Goal: Task Accomplishment & Management: Manage account settings

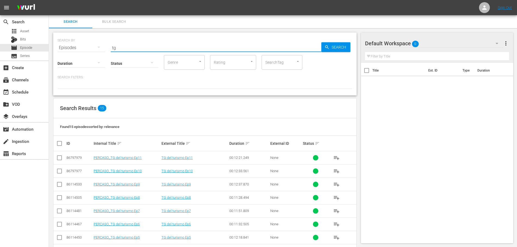
drag, startPoint x: 127, startPoint y: 48, endPoint x: 83, endPoint y: 56, distance: 44.9
click at [83, 56] on div "SEARCH BY Search By Episodes Search ID, Title, Description, Keywords, or Catego…" at bounding box center [204, 64] width 303 height 63
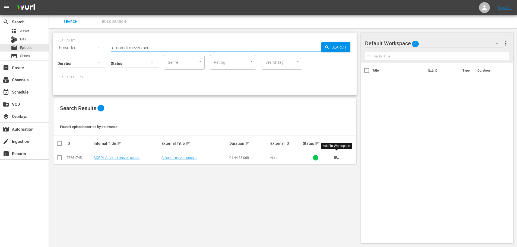
drag, startPoint x: 334, startPoint y: 157, endPoint x: 368, endPoint y: 0, distance: 160.5
click at [334, 155] on span "playlist_add" at bounding box center [336, 158] width 7 height 7
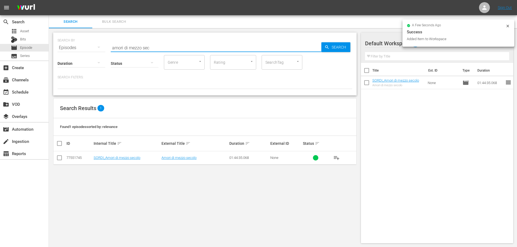
drag, startPoint x: 161, startPoint y: 48, endPoint x: 90, endPoint y: 60, distance: 72.9
click at [90, 60] on div "SEARCH BY Search By Episodes Search ID, Title, Description, Keywords, or Catego…" at bounding box center [204, 64] width 303 height 63
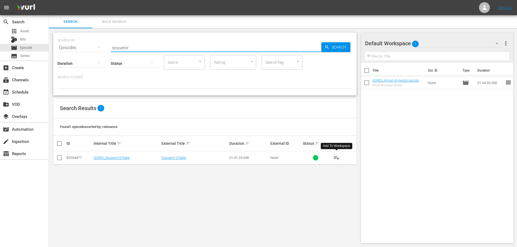
click at [336, 157] on span "playlist_add" at bounding box center [336, 158] width 7 height 7
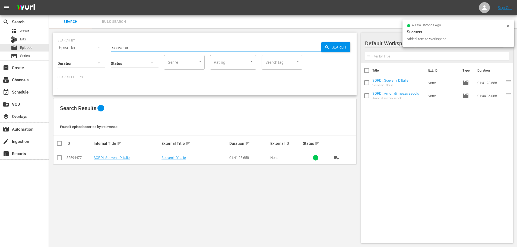
drag, startPoint x: 125, startPoint y: 46, endPoint x: 86, endPoint y: 52, distance: 39.8
click at [86, 52] on div "SEARCH BY Search By Episodes Search ID, Title, Description, Keywords, or Catego…" at bounding box center [204, 64] width 303 height 63
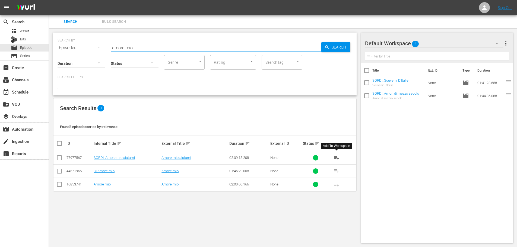
drag, startPoint x: 335, startPoint y: 158, endPoint x: 323, endPoint y: 148, distance: 15.5
click at [335, 158] on span "playlist_add" at bounding box center [336, 158] width 7 height 7
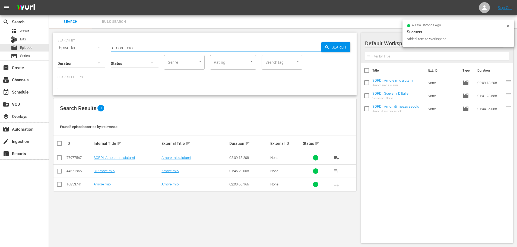
drag, startPoint x: 111, startPoint y: 48, endPoint x: 79, endPoint y: 52, distance: 31.8
click at [79, 52] on div "SEARCH BY Search By Episodes Search ID, Title, Description, Keywords, or Catego…" at bounding box center [204, 64] width 303 height 63
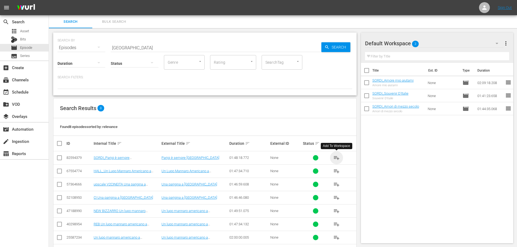
click at [337, 157] on span "playlist_add" at bounding box center [336, 158] width 7 height 7
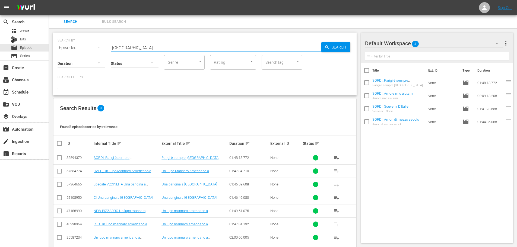
drag, startPoint x: 131, startPoint y: 49, endPoint x: 84, endPoint y: 57, distance: 47.8
click at [84, 57] on div "SEARCH BY Search By Episodes Search ID, Title, Description, Keywords, or Catego…" at bounding box center [204, 64] width 303 height 63
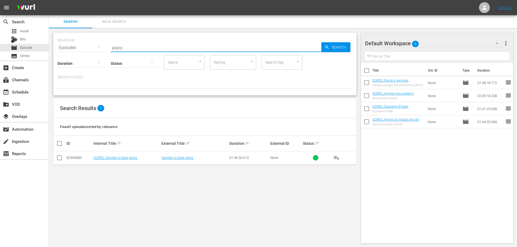
click at [337, 160] on span "playlist_add" at bounding box center [336, 158] width 7 height 7
click at [105, 46] on div "SEARCH BY Search By Episodes Search ID, Title, Description, Keywords, or Catego…" at bounding box center [205, 45] width 295 height 20
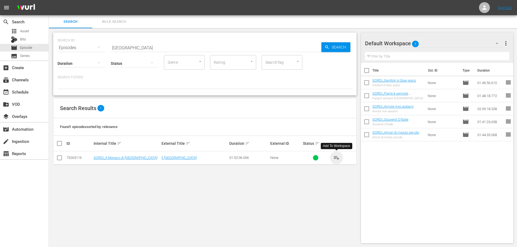
click at [333, 158] on span "playlist_add" at bounding box center [336, 158] width 7 height 7
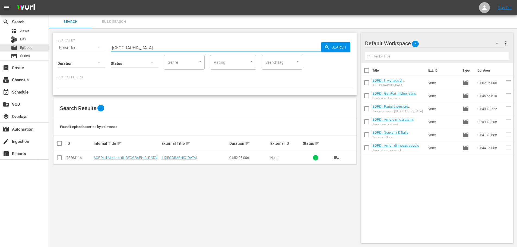
drag, startPoint x: 138, startPoint y: 45, endPoint x: 95, endPoint y: 56, distance: 44.5
click at [95, 56] on div "SEARCH BY Search By Episodes Search ID, Title, Description, Keywords, or Catego…" at bounding box center [204, 64] width 303 height 63
click at [339, 157] on span "playlist_add" at bounding box center [336, 158] width 7 height 7
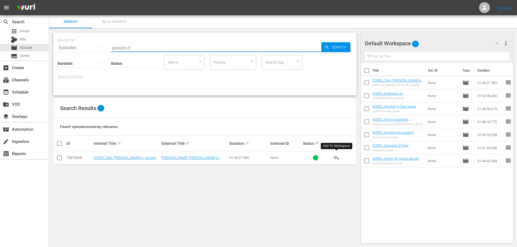
drag, startPoint x: 146, startPoint y: 49, endPoint x: 84, endPoint y: 51, distance: 63.0
click at [84, 50] on div "SEARCH BY Search By Episodes Search ID, Title, Description, Keywords, or Catego…" at bounding box center [204, 64] width 303 height 63
drag, startPoint x: 336, startPoint y: 160, endPoint x: 346, endPoint y: 133, distance: 28.5
click at [336, 160] on span "playlist_add" at bounding box center [336, 158] width 7 height 7
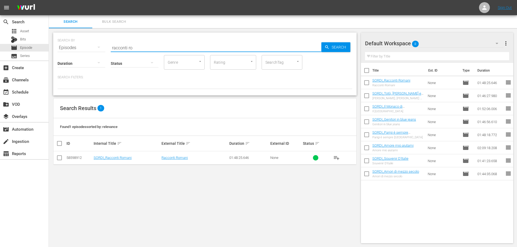
drag, startPoint x: 138, startPoint y: 46, endPoint x: 87, endPoint y: 57, distance: 51.5
click at [87, 57] on div "SEARCH BY Search By Episodes Search ID, Title, Description, Keywords, or Catego…" at bounding box center [204, 64] width 303 height 63
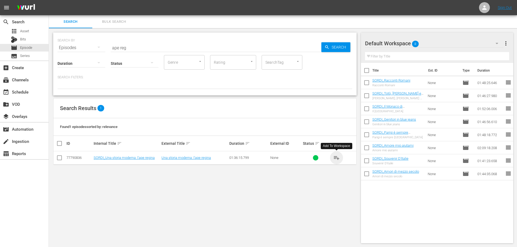
click at [336, 158] on span "playlist_add" at bounding box center [336, 158] width 7 height 7
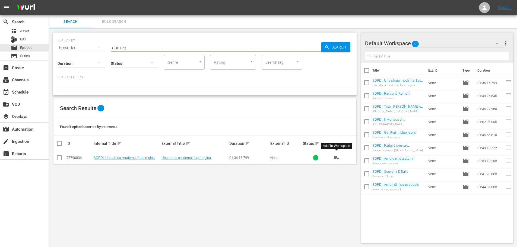
drag, startPoint x: 128, startPoint y: 49, endPoint x: 88, endPoint y: 64, distance: 42.4
click at [88, 55] on div "SEARCH BY Search By Episodes Search ID, Title, Description, Keywords, or Catego…" at bounding box center [204, 64] width 303 height 63
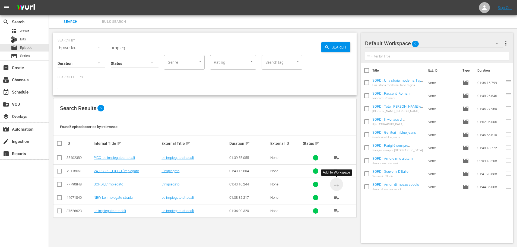
click at [337, 186] on span "playlist_add" at bounding box center [336, 184] width 7 height 7
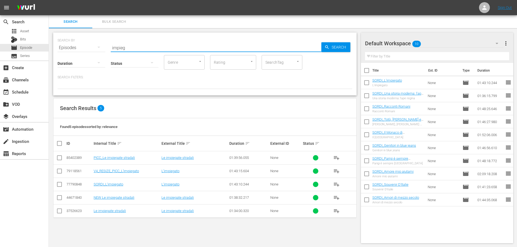
drag, startPoint x: 131, startPoint y: 48, endPoint x: 97, endPoint y: 52, distance: 34.4
click at [97, 52] on div "SEARCH BY Search By Episodes Search ID, Title, Description, Keywords, or Catego…" at bounding box center [204, 64] width 303 height 63
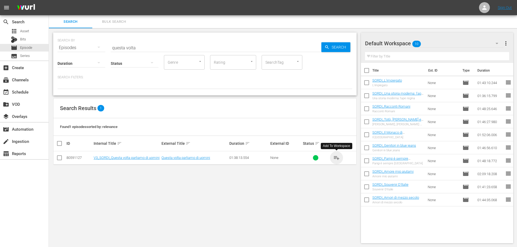
drag, startPoint x: 335, startPoint y: 157, endPoint x: 337, endPoint y: 149, distance: 7.9
click at [335, 157] on span "playlist_add" at bounding box center [336, 158] width 7 height 7
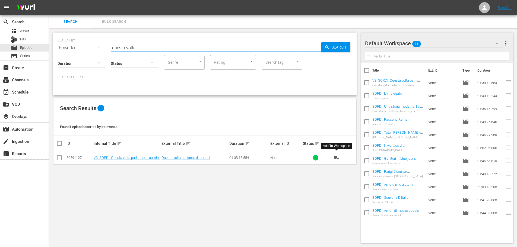
drag, startPoint x: 147, startPoint y: 46, endPoint x: 59, endPoint y: 58, distance: 88.5
click at [59, 58] on div "SEARCH BY Search By Episodes Search ID, Title, Description, Keywords, or Catego…" at bounding box center [204, 64] width 303 height 63
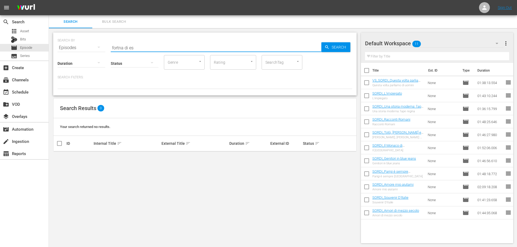
click at [120, 47] on input "fortna di es" at bounding box center [216, 47] width 210 height 13
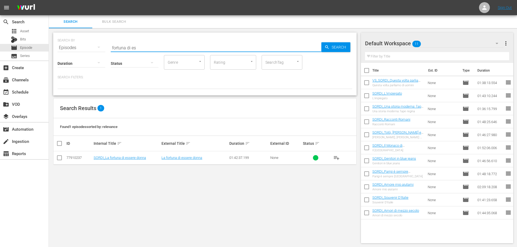
type input "fortuna di es"
click at [335, 155] on span "playlist_add" at bounding box center [336, 158] width 7 height 7
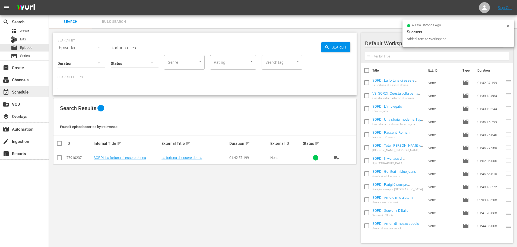
click at [37, 93] on div "event_available Schedule" at bounding box center [24, 91] width 49 height 11
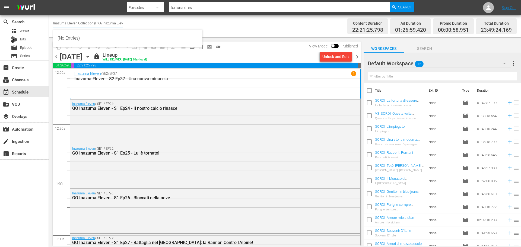
click at [108, 25] on input "Inazuma Eleven Collection (PKA Inazuma Eleven Go)" at bounding box center [87, 23] width 69 height 13
type input "s"
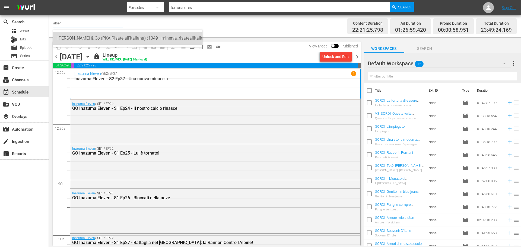
click at [95, 37] on div "Alberto Sordi & Co (PKA Risate all'italiana) (1349 - minerva_risateallitaliana_…" at bounding box center [128, 38] width 141 height 13
type input "Alberto Sordi & Co (PKA Risate all'italiana) (1349 - minerva_risateallitaliana_…"
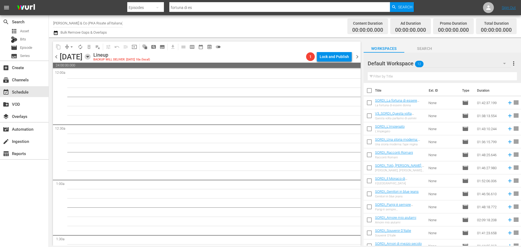
click at [89, 57] on icon "button" at bounding box center [87, 56] width 2 height 1
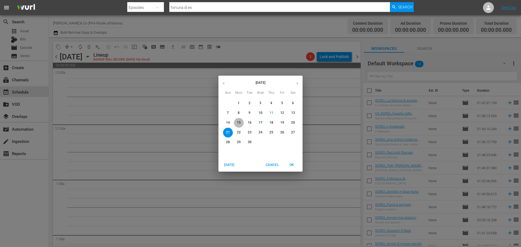
click at [241, 124] on span "15" at bounding box center [239, 122] width 10 height 5
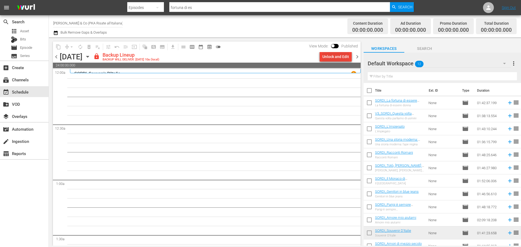
click at [337, 59] on div "Unlock and Edit" at bounding box center [335, 57] width 27 height 10
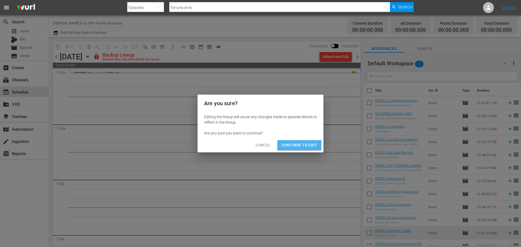
click at [286, 147] on span "Continue to Edit" at bounding box center [299, 145] width 35 height 7
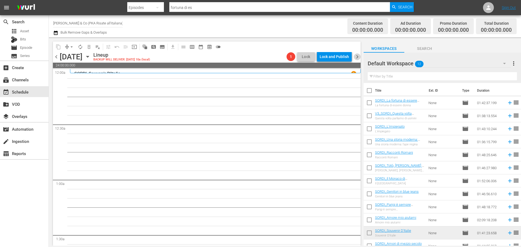
click at [357, 55] on span "chevron_right" at bounding box center [357, 56] width 7 height 7
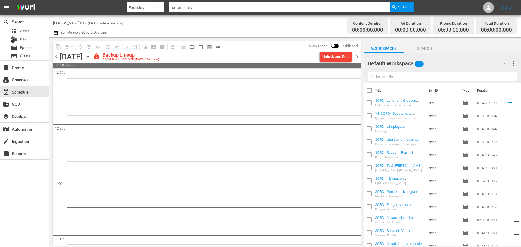
click at [332, 56] on div "Unlock and Edit" at bounding box center [335, 57] width 27 height 10
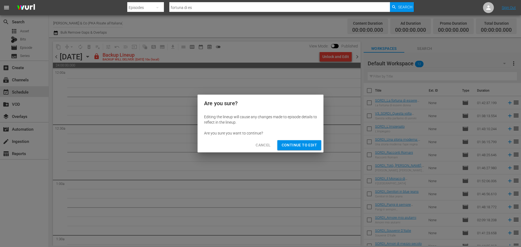
click at [306, 146] on span "Continue to Edit" at bounding box center [299, 145] width 35 height 7
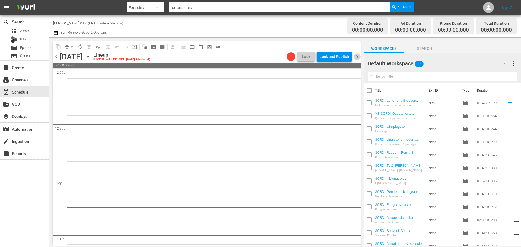
click at [357, 58] on span "chevron_right" at bounding box center [357, 56] width 7 height 7
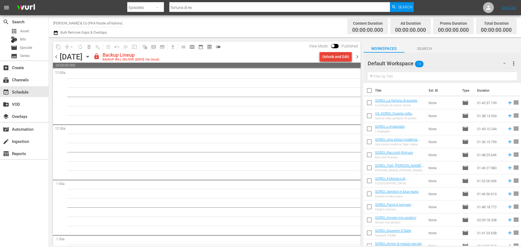
click at [336, 58] on div "Unlock and Edit" at bounding box center [335, 57] width 27 height 10
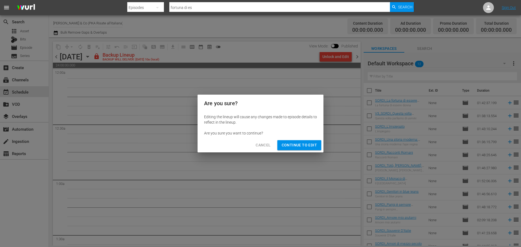
drag, startPoint x: 311, startPoint y: 140, endPoint x: 311, endPoint y: 145, distance: 4.9
click at [311, 140] on div "Cancel Continue to Edit" at bounding box center [260, 145] width 126 height 14
click at [311, 145] on span "Continue to Edit" at bounding box center [299, 145] width 35 height 7
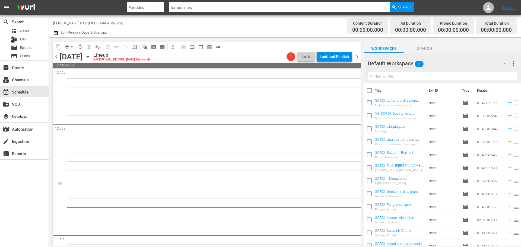
click at [358, 56] on span "chevron_right" at bounding box center [357, 56] width 7 height 7
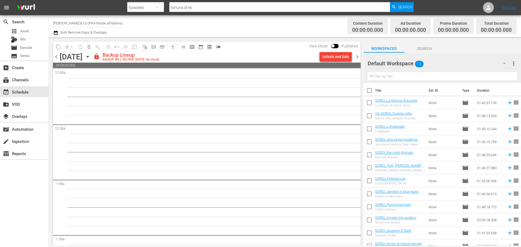
click at [334, 60] on div "Unlock and Edit" at bounding box center [335, 57] width 27 height 10
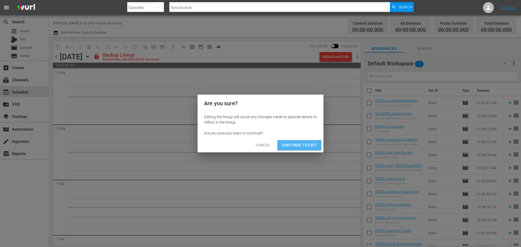
drag, startPoint x: 309, startPoint y: 145, endPoint x: 330, endPoint y: 97, distance: 53.2
click at [309, 144] on span "Continue to Edit" at bounding box center [299, 145] width 35 height 7
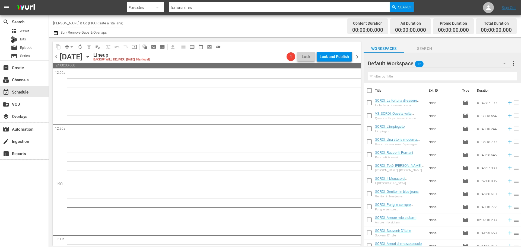
click at [360, 56] on span "chevron_right" at bounding box center [357, 56] width 7 height 7
click at [89, 56] on icon "button" at bounding box center [87, 56] width 2 height 1
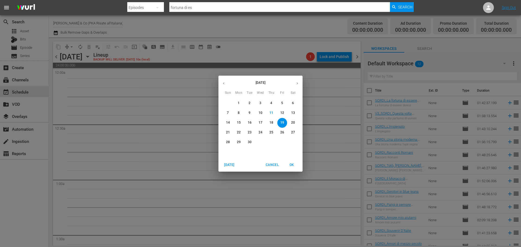
click at [241, 123] on span "15" at bounding box center [239, 122] width 10 height 5
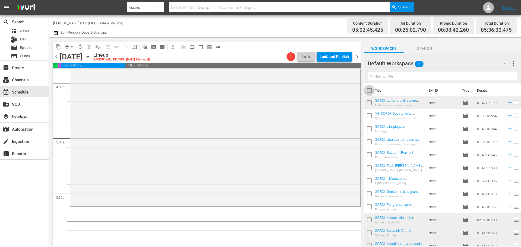
click at [368, 91] on input "checkbox" at bounding box center [368, 91] width 11 height 11
checkbox input "true"
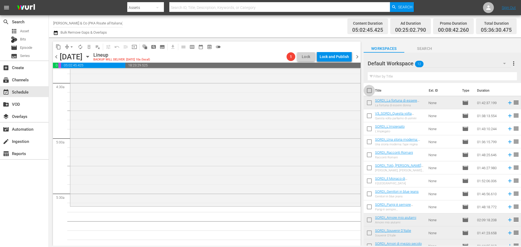
checkbox input "true"
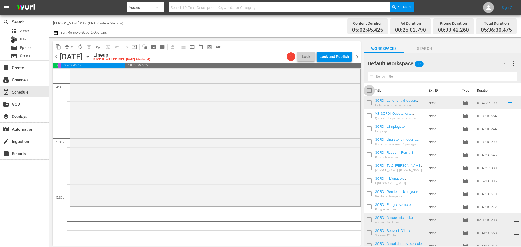
checkbox input "true"
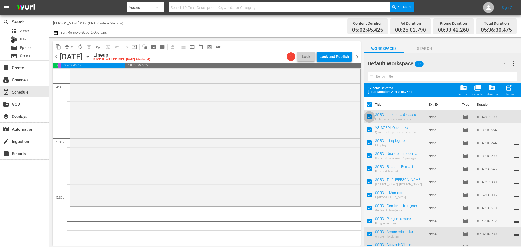
click at [368, 120] on input "checkbox" at bounding box center [368, 117] width 11 height 11
checkbox input "false"
click at [509, 90] on span "post_add" at bounding box center [508, 87] width 7 height 7
checkbox input "false"
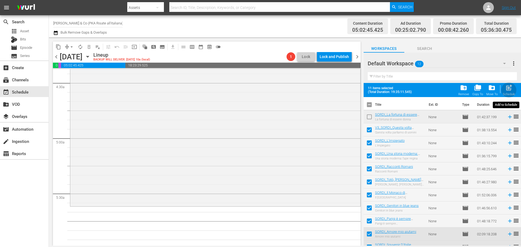
checkbox input "false"
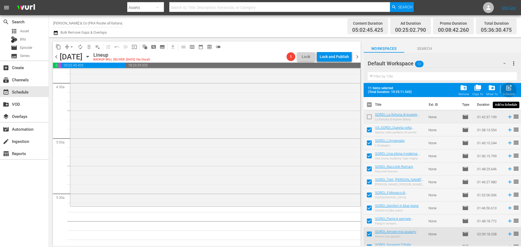
checkbox input "false"
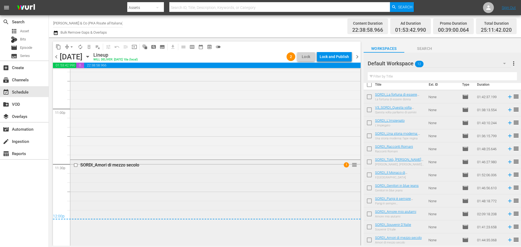
scroll to position [2477, 0]
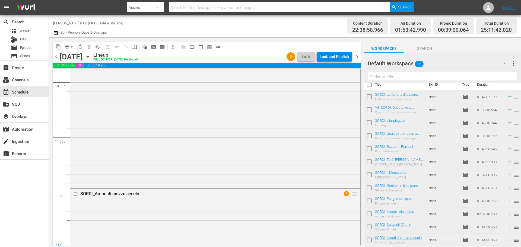
click at [330, 58] on div "Lock and Publish" at bounding box center [334, 57] width 29 height 10
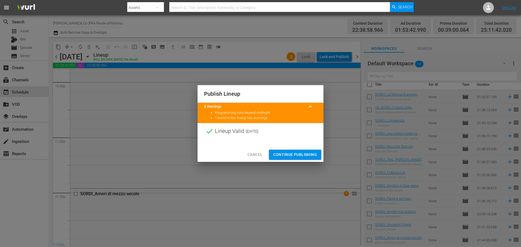
click at [307, 153] on span "Continue Publishing" at bounding box center [295, 154] width 44 height 7
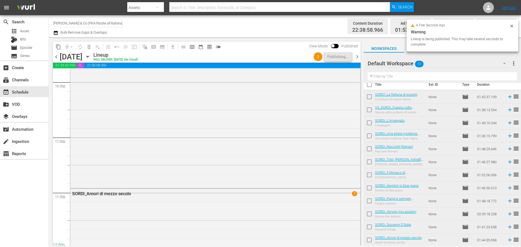
click at [357, 58] on span "chevron_right" at bounding box center [357, 56] width 7 height 7
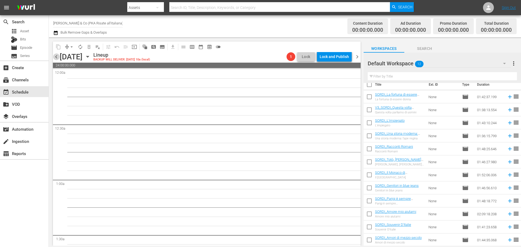
click at [59, 59] on span "chevron_left" at bounding box center [56, 56] width 7 height 7
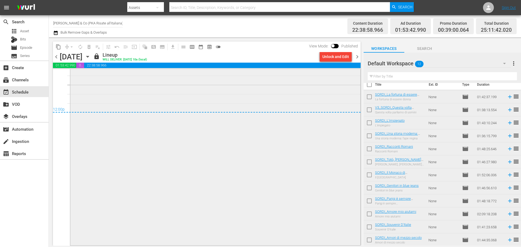
scroll to position [2563, 0]
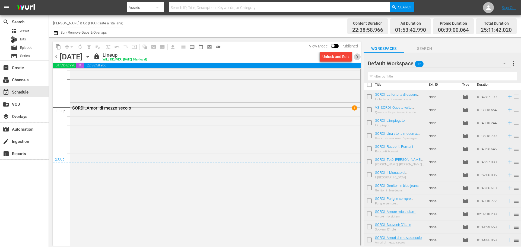
click at [357, 58] on span "chevron_right" at bounding box center [357, 56] width 7 height 7
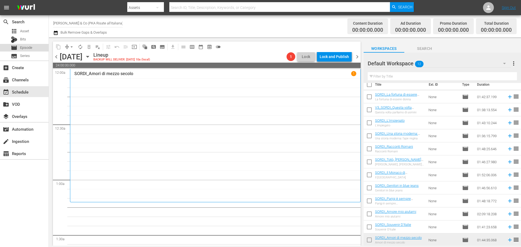
click at [32, 47] on span "Episode" at bounding box center [26, 47] width 12 height 5
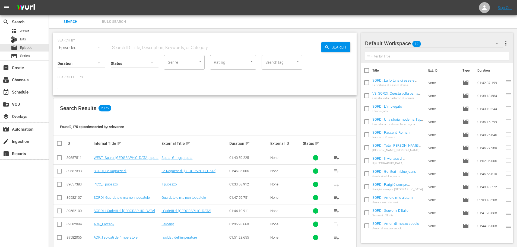
click at [125, 54] on div "Duration Status Genre Genre Rating Rating SearchTag SearchTag Search Filters:" at bounding box center [205, 71] width 295 height 35
drag, startPoint x: 153, startPoint y: 47, endPoint x: 156, endPoint y: 46, distance: 3.0
click at [153, 47] on input "text" at bounding box center [216, 47] width 210 height 13
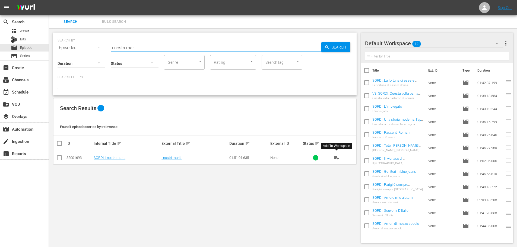
click at [333, 158] on span "playlist_add" at bounding box center [336, 158] width 7 height 7
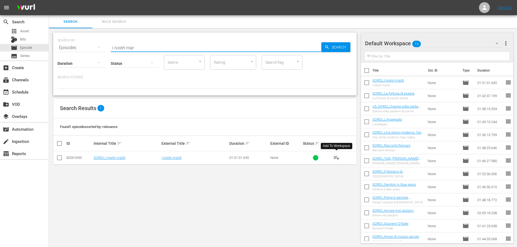
drag, startPoint x: 151, startPoint y: 44, endPoint x: 61, endPoint y: 54, distance: 90.3
click at [60, 54] on div "SEARCH BY Search By Episodes Search ID, Title, Description, Keywords, or Catego…" at bounding box center [204, 64] width 303 height 63
click at [339, 157] on span "playlist_add" at bounding box center [336, 158] width 7 height 7
drag, startPoint x: 141, startPoint y: 47, endPoint x: 49, endPoint y: 61, distance: 93.5
click at [49, 61] on div "SEARCH BY Search By Episodes Search ID, Title, Description, Keywords, or Catego…" at bounding box center [205, 137] width 312 height 219
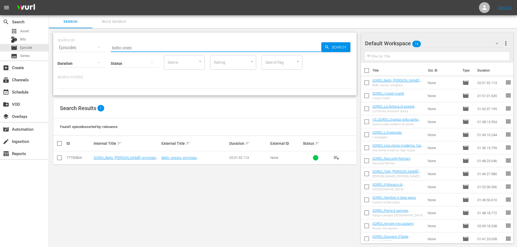
type input "b"
drag, startPoint x: 336, startPoint y: 159, endPoint x: 339, endPoint y: 152, distance: 6.9
click at [336, 159] on span "playlist_add" at bounding box center [336, 158] width 7 height 7
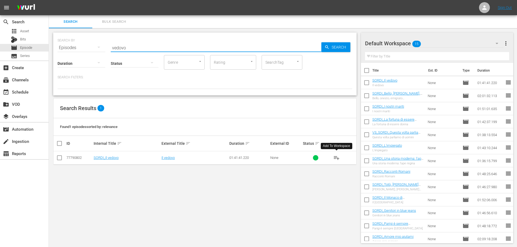
drag, startPoint x: 142, startPoint y: 48, endPoint x: 65, endPoint y: 56, distance: 77.7
click at [65, 56] on div "SEARCH BY Search By Episodes Search ID, Title, Description, Keywords, or Catego…" at bounding box center [204, 64] width 303 height 63
click at [336, 161] on span "playlist_add" at bounding box center [336, 158] width 7 height 7
drag, startPoint x: 163, startPoint y: 48, endPoint x: 62, endPoint y: 66, distance: 102.2
click at [62, 66] on div "SEARCH BY Search By Episodes Search ID, Title, Description, Keywords, or Catego…" at bounding box center [204, 64] width 303 height 63
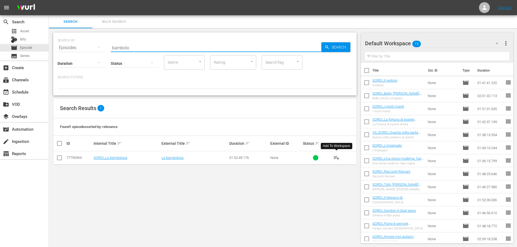
drag, startPoint x: 337, startPoint y: 157, endPoint x: 337, endPoint y: 151, distance: 5.4
click at [337, 157] on span "playlist_add" at bounding box center [336, 158] width 7 height 7
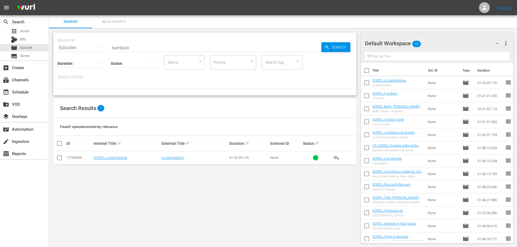
click at [97, 52] on div "SEARCH BY Search By Episodes Search ID, Title, Description, Keywords, or Catego…" at bounding box center [204, 64] width 303 height 63
click at [337, 159] on span "playlist_add" at bounding box center [336, 158] width 7 height 7
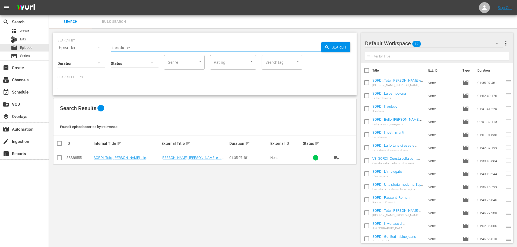
drag, startPoint x: 141, startPoint y: 49, endPoint x: 74, endPoint y: 58, distance: 67.9
click at [74, 58] on div "SEARCH BY Search By Episodes Search ID, Title, Description, Keywords, or Catego…" at bounding box center [204, 64] width 303 height 63
click at [338, 157] on span "playlist_add" at bounding box center [336, 158] width 7 height 7
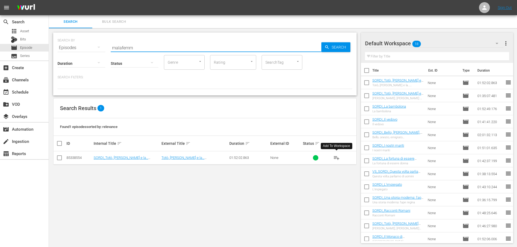
drag, startPoint x: 138, startPoint y: 46, endPoint x: 81, endPoint y: 57, distance: 58.3
click at [81, 57] on div "SEARCH BY Search By Episodes Search ID, Title, Description, Keywords, or Catego…" at bounding box center [204, 64] width 303 height 63
click at [337, 158] on span "playlist_add" at bounding box center [336, 158] width 7 height 7
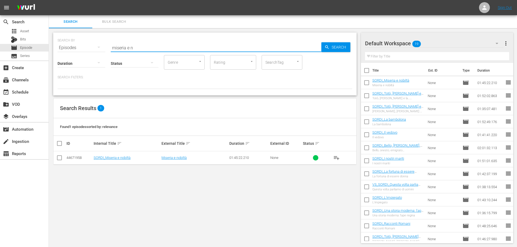
click at [63, 58] on div "SEARCH BY Search By Episodes Search ID, Title, Description, Keywords, or Catego…" at bounding box center [204, 64] width 303 height 63
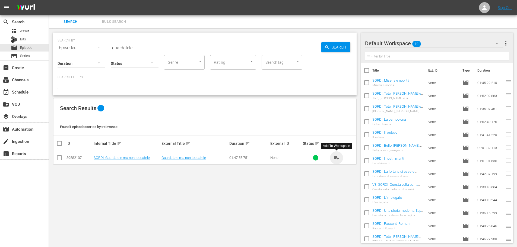
click at [335, 157] on span "playlist_add" at bounding box center [336, 158] width 7 height 7
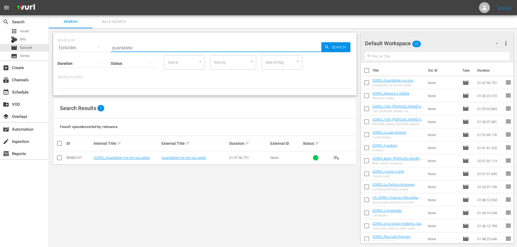
drag, startPoint x: 145, startPoint y: 44, endPoint x: 93, endPoint y: 59, distance: 53.7
click at [93, 59] on div "SEARCH BY Search By Episodes Search ID, Title, Description, Keywords, or Catego…" at bounding box center [204, 64] width 303 height 63
drag, startPoint x: 337, startPoint y: 159, endPoint x: 345, endPoint y: 139, distance: 21.6
click at [337, 159] on span "playlist_add" at bounding box center [336, 158] width 7 height 7
drag, startPoint x: 141, startPoint y: 47, endPoint x: 56, endPoint y: 61, distance: 86.7
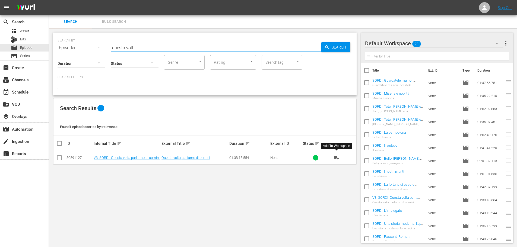
click at [56, 61] on div "SEARCH BY Search By Episodes Search ID, Title, Description, Keywords, or Catego…" at bounding box center [204, 64] width 303 height 63
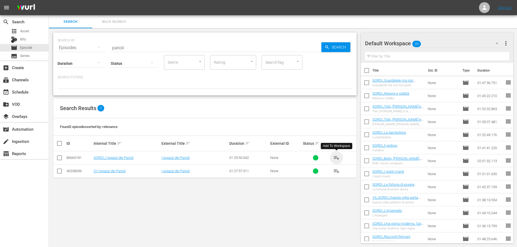
click at [337, 155] on span "playlist_add" at bounding box center [336, 158] width 7 height 7
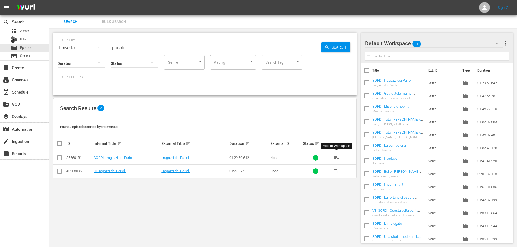
drag, startPoint x: 127, startPoint y: 48, endPoint x: 74, endPoint y: 64, distance: 55.3
click at [74, 64] on div "SEARCH BY Search By Episodes Search ID, Title, Description, Keywords, or Catego…" at bounding box center [204, 64] width 303 height 63
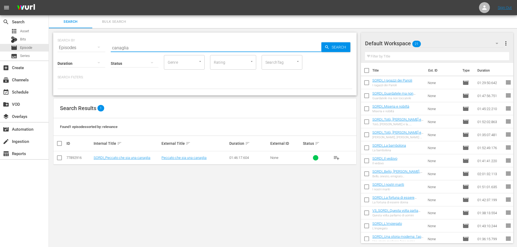
type input "canaglia"
click at [340, 158] on button "playlist_add" at bounding box center [336, 157] width 13 height 13
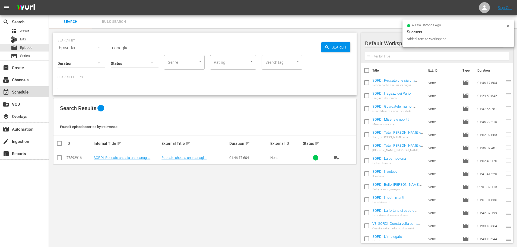
click at [37, 94] on div "event_available Schedule" at bounding box center [24, 91] width 49 height 11
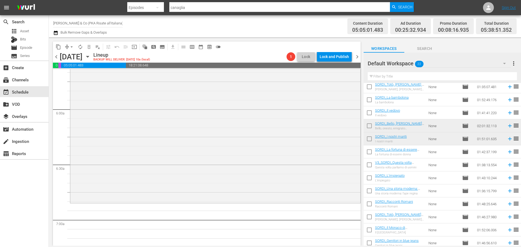
scroll to position [81, 0]
click at [369, 154] on input "checkbox" at bounding box center [368, 152] width 11 height 11
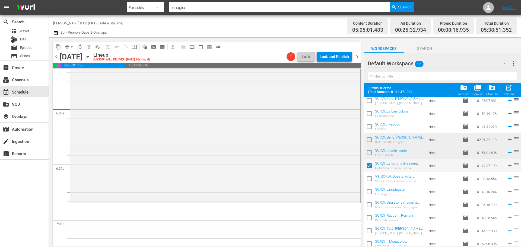
click at [368, 165] on input "checkbox" at bounding box center [368, 166] width 11 height 11
checkbox input "false"
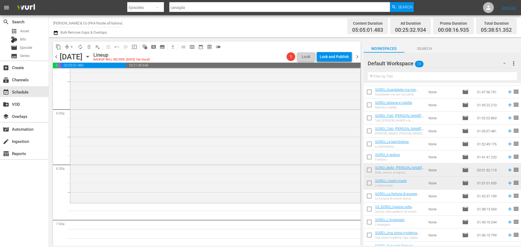
scroll to position [0, 0]
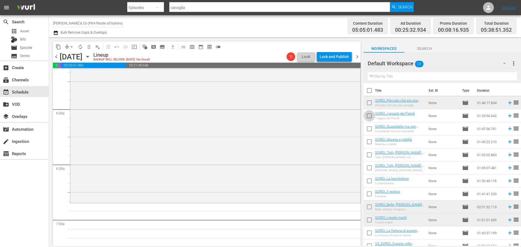
click at [371, 118] on input "checkbox" at bounding box center [368, 116] width 11 height 11
checkbox input "true"
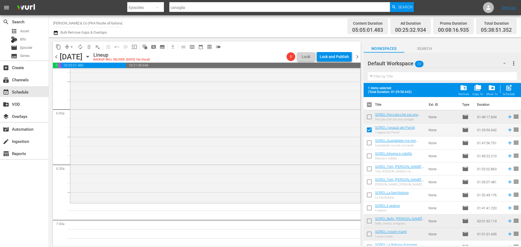
click at [371, 142] on input "checkbox" at bounding box center [368, 143] width 11 height 11
checkbox input "true"
click at [371, 157] on input "checkbox" at bounding box center [368, 156] width 11 height 11
checkbox input "true"
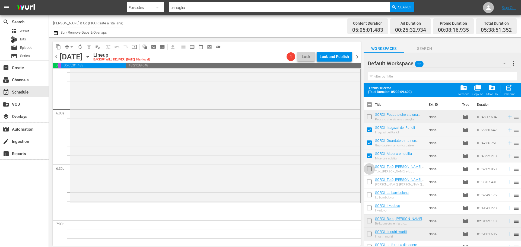
click at [371, 165] on input "checkbox" at bounding box center [368, 169] width 11 height 11
checkbox input "true"
click at [369, 181] on input "checkbox" at bounding box center [368, 182] width 11 height 11
checkbox input "true"
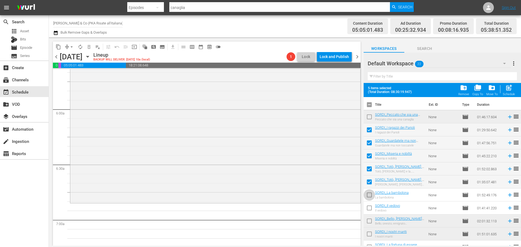
click at [369, 191] on input "checkbox" at bounding box center [368, 195] width 11 height 11
checkbox input "true"
click at [369, 207] on input "checkbox" at bounding box center [368, 208] width 11 height 11
checkbox input "true"
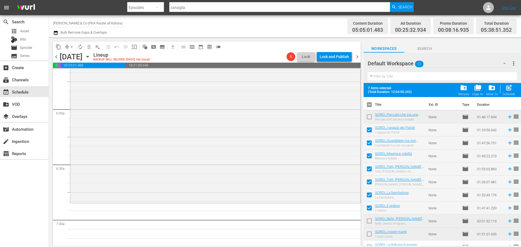
click at [371, 219] on input "checkbox" at bounding box center [368, 221] width 11 height 11
checkbox input "true"
click at [372, 234] on input "checkbox" at bounding box center [368, 234] width 11 height 11
checkbox input "true"
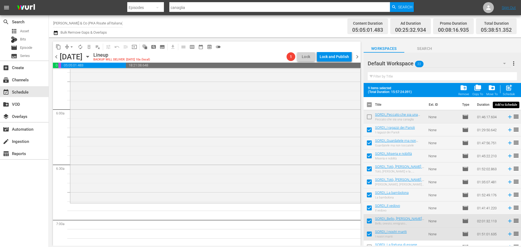
click at [508, 96] on div "Schedule" at bounding box center [509, 94] width 12 height 4
checkbox input "false"
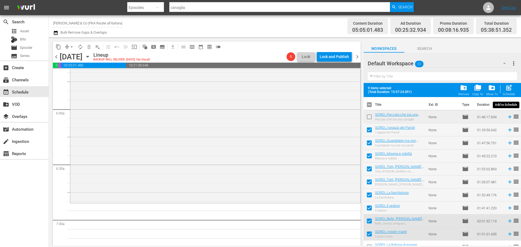
checkbox input "false"
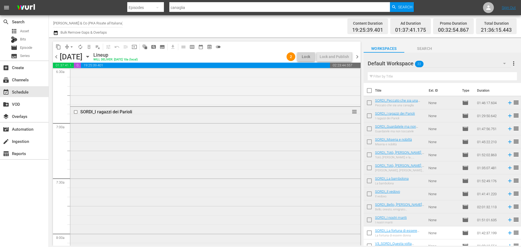
scroll to position [719, 0]
click at [393, 79] on input "text" at bounding box center [442, 76] width 149 height 9
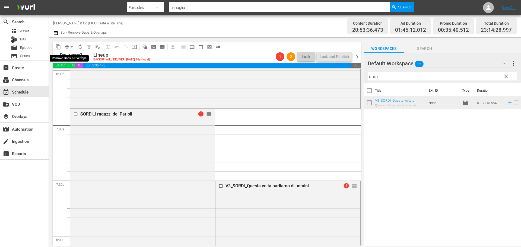
click at [71, 48] on span "arrow_drop_down" at bounding box center [71, 46] width 5 height 5
click at [72, 78] on li "Align to End of Previous Day" at bounding box center [71, 75] width 57 height 9
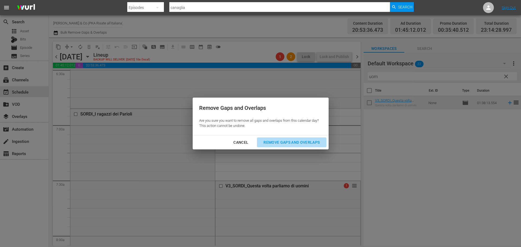
click at [293, 144] on div "Remove Gaps and Overlaps" at bounding box center [291, 142] width 65 height 7
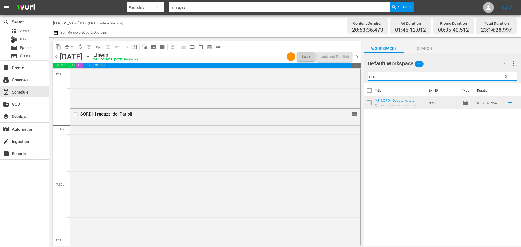
click at [389, 77] on input "uom" at bounding box center [442, 76] width 149 height 9
drag, startPoint x: 389, startPoint y: 77, endPoint x: 385, endPoint y: 78, distance: 4.3
click at [385, 78] on input "uom" at bounding box center [442, 76] width 149 height 9
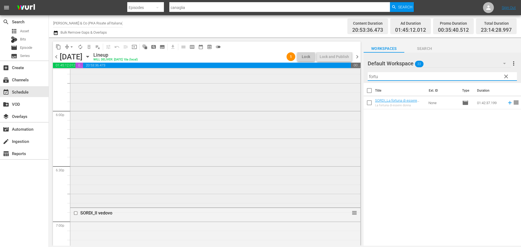
scroll to position [1966, 0]
type input "fortu"
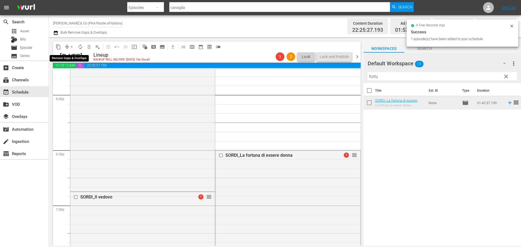
click at [73, 47] on span "arrow_drop_down" at bounding box center [71, 46] width 5 height 5
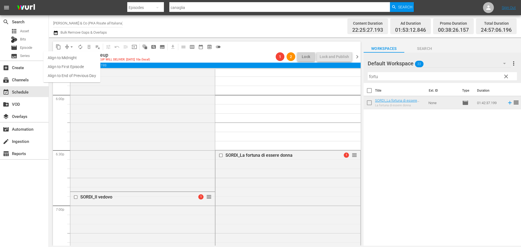
click at [63, 75] on li "Align to End of Previous Day" at bounding box center [71, 75] width 57 height 9
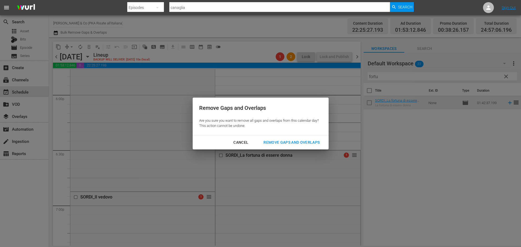
click at [313, 139] on div "Remove Gaps and Overlaps" at bounding box center [291, 142] width 65 height 7
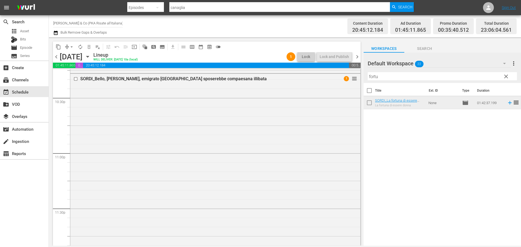
scroll to position [2459, 0]
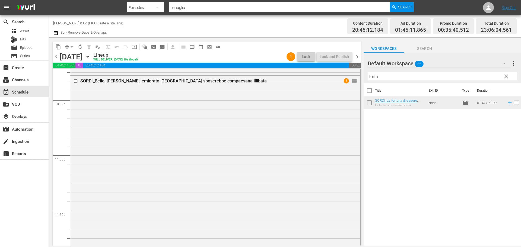
click at [505, 78] on span "clear" at bounding box center [506, 76] width 7 height 7
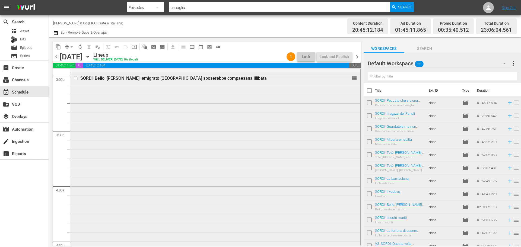
scroll to position [271, 0]
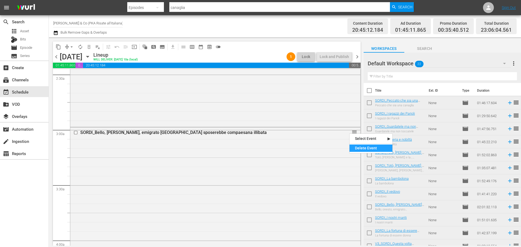
click at [362, 147] on div "Delete Event" at bounding box center [370, 148] width 43 height 7
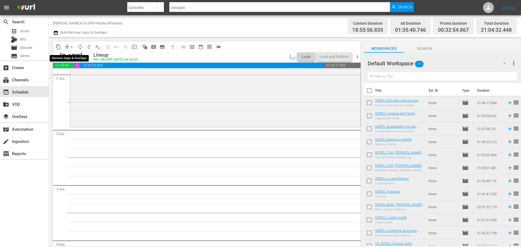
click at [72, 46] on span "arrow_drop_down" at bounding box center [71, 46] width 5 height 5
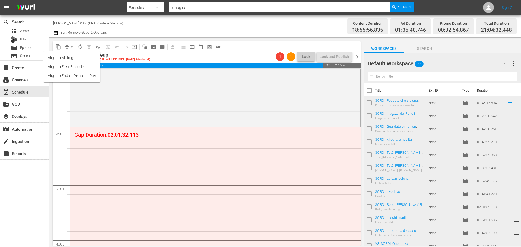
click at [76, 74] on li "Align to End of Previous Day" at bounding box center [71, 75] width 57 height 9
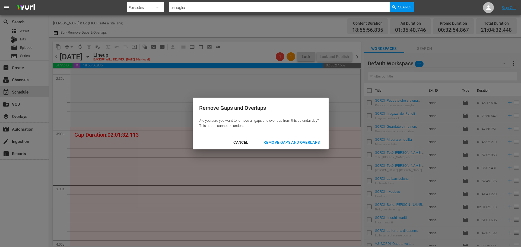
click at [304, 144] on div "Remove Gaps and Overlaps" at bounding box center [291, 142] width 65 height 7
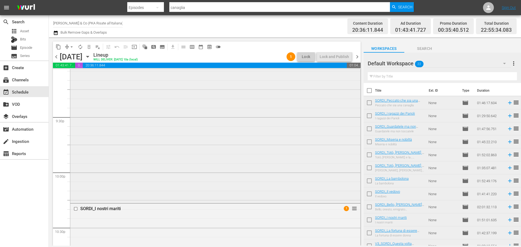
scroll to position [2331, 0]
click at [356, 58] on span "chevron_right" at bounding box center [357, 56] width 7 height 7
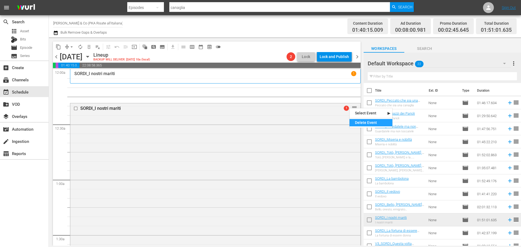
click at [360, 122] on div "Delete Event" at bounding box center [370, 122] width 43 height 7
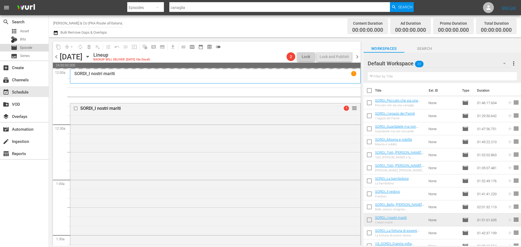
click at [31, 48] on span "Episode" at bounding box center [26, 47] width 12 height 5
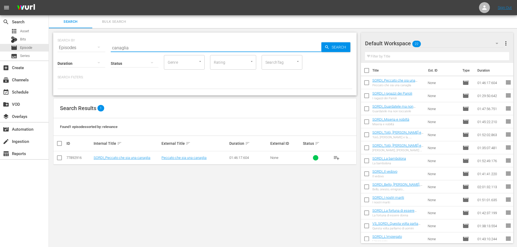
drag, startPoint x: 138, startPoint y: 43, endPoint x: 87, endPoint y: 54, distance: 52.1
click at [87, 54] on div "SEARCH BY Search By Episodes Search ID, Title, Description, Keywords, or Catego…" at bounding box center [204, 64] width 303 height 63
drag, startPoint x: 337, startPoint y: 159, endPoint x: 337, endPoint y: 152, distance: 7.9
click at [337, 158] on span "playlist_add" at bounding box center [336, 158] width 7 height 7
drag, startPoint x: 127, startPoint y: 47, endPoint x: 99, endPoint y: 51, distance: 28.6
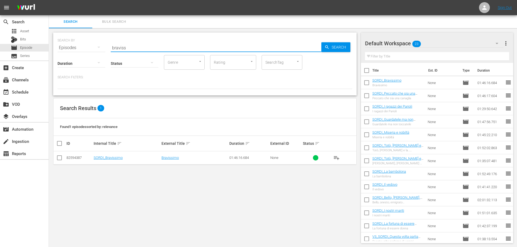
click at [99, 51] on div "SEARCH BY Search By Episodes Search ID, Title, Description, Keywords, or Catego…" at bounding box center [204, 64] width 303 height 63
drag, startPoint x: 336, startPoint y: 156, endPoint x: 337, endPoint y: 152, distance: 3.9
click at [336, 156] on span "playlist_add" at bounding box center [336, 158] width 7 height 7
drag, startPoint x: 148, startPoint y: 44, endPoint x: 100, endPoint y: 56, distance: 49.8
click at [100, 56] on div "SEARCH BY Search By Episodes Search ID, Title, Description, Keywords, or Catego…" at bounding box center [204, 64] width 303 height 63
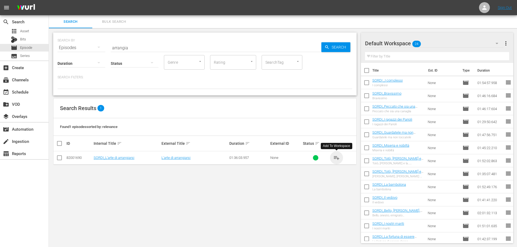
click at [335, 157] on span "playlist_add" at bounding box center [336, 158] width 7 height 7
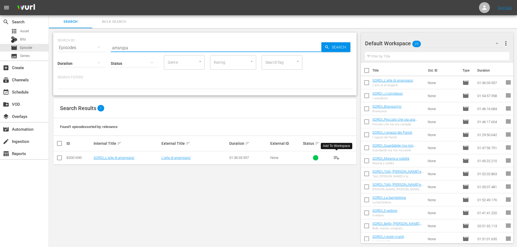
drag, startPoint x: 129, startPoint y: 48, endPoint x: 101, endPoint y: 52, distance: 28.7
click at [101, 52] on div "SEARCH BY Search By Episodes Search ID, Title, Description, Keywords, or Catego…" at bounding box center [204, 64] width 303 height 63
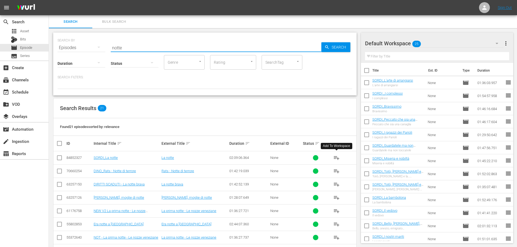
click at [336, 159] on span "playlist_add" at bounding box center [336, 158] width 7 height 7
drag, startPoint x: 137, startPoint y: 49, endPoint x: 74, endPoint y: 57, distance: 64.0
click at [74, 57] on div "SEARCH BY Search By Episodes Search ID, Title, Description, Keywords, or Catego…" at bounding box center [204, 64] width 303 height 63
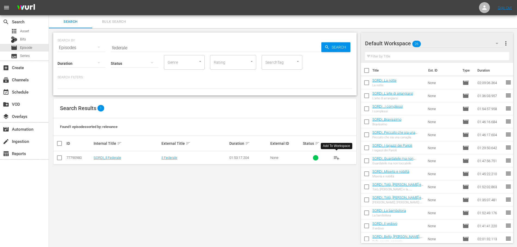
click at [332, 160] on button "playlist_add" at bounding box center [336, 157] width 13 height 13
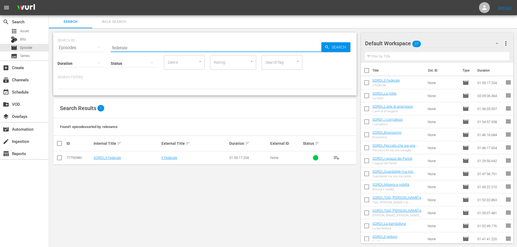
drag, startPoint x: 129, startPoint y: 47, endPoint x: 96, endPoint y: 55, distance: 34.1
click at [96, 55] on div "SEARCH BY Search By Episodes Search ID, Title, Description, Keywords, or Catego…" at bounding box center [204, 64] width 303 height 63
drag, startPoint x: 336, startPoint y: 153, endPoint x: 336, endPoint y: 144, distance: 9.2
click at [336, 152] on button "playlist_add" at bounding box center [336, 157] width 13 height 13
click at [122, 45] on input "orfanell" at bounding box center [216, 47] width 210 height 13
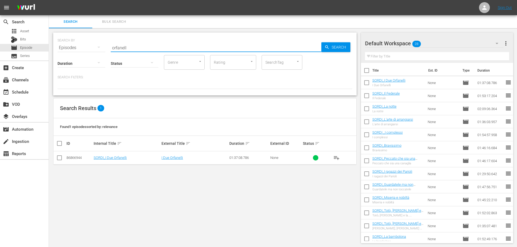
drag, startPoint x: 134, startPoint y: 45, endPoint x: 62, endPoint y: 59, distance: 73.4
click at [62, 59] on div "SEARCH BY Search By Episodes Search ID, Title, Description, Keywords, or Catego…" at bounding box center [204, 64] width 303 height 63
click at [336, 158] on span "playlist_add" at bounding box center [336, 158] width 7 height 7
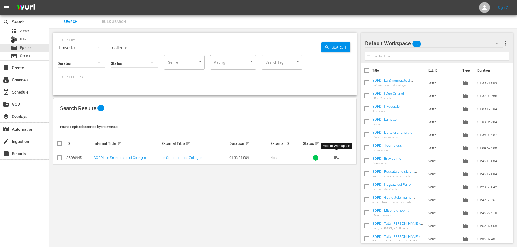
drag, startPoint x: 140, startPoint y: 49, endPoint x: 92, endPoint y: 55, distance: 48.3
click at [92, 55] on div "SEARCH BY Search By Episodes Search ID, Title, Description, Keywords, or Catego…" at bounding box center [204, 64] width 303 height 63
click at [335, 157] on span "playlist_add" at bounding box center [336, 158] width 7 height 7
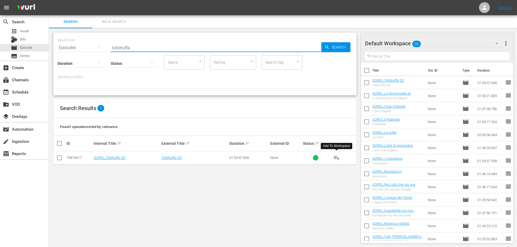
drag, startPoint x: 134, startPoint y: 44, endPoint x: 104, endPoint y: 48, distance: 31.0
click at [104, 48] on div "SEARCH BY Search By Episodes Search ID, Title, Description, Keywords, or Catego…" at bounding box center [205, 45] width 295 height 20
click at [338, 159] on span "playlist_add" at bounding box center [336, 158] width 7 height 7
drag, startPoint x: 132, startPoint y: 46, endPoint x: 88, endPoint y: 51, distance: 44.2
click at [88, 51] on div "SEARCH BY Search By Episodes Search ID, Title, Description, Keywords, or Catego…" at bounding box center [204, 64] width 303 height 63
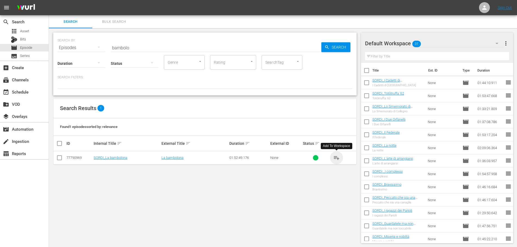
click at [336, 160] on span "playlist_add" at bounding box center [336, 158] width 7 height 7
drag, startPoint x: 151, startPoint y: 48, endPoint x: 56, endPoint y: 58, distance: 95.4
click at [56, 58] on div "SEARCH BY Search By Episodes Search ID, Title, Description, Keywords, or Catego…" at bounding box center [204, 64] width 303 height 63
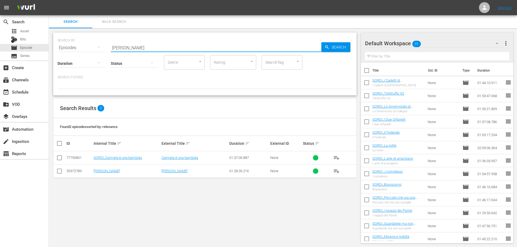
type input "[PERSON_NAME]"
click at [338, 156] on span "playlist_add" at bounding box center [336, 158] width 7 height 7
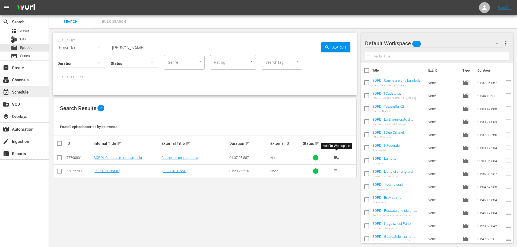
click at [22, 94] on div "event_available Schedule" at bounding box center [15, 91] width 30 height 5
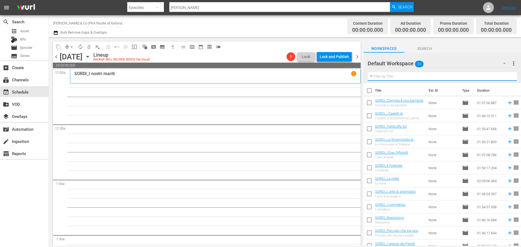
click at [395, 78] on input "text" at bounding box center [442, 76] width 149 height 9
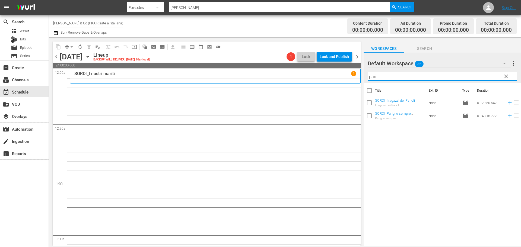
type input "pari"
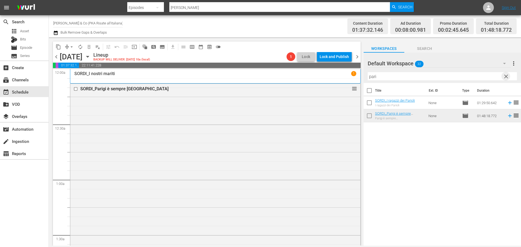
click at [505, 75] on span "clear" at bounding box center [506, 76] width 7 height 7
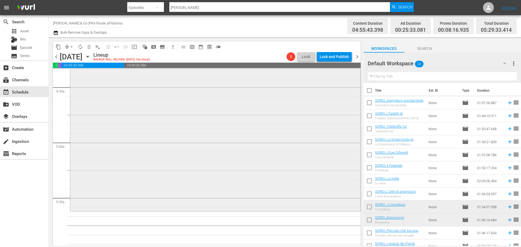
scroll to position [515, 0]
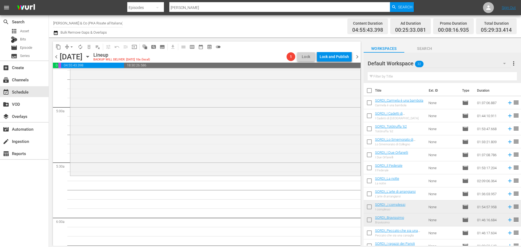
click at [368, 101] on input "checkbox" at bounding box center [368, 103] width 11 height 11
checkbox input "true"
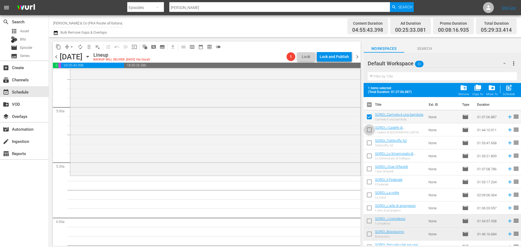
click at [371, 129] on input "checkbox" at bounding box center [368, 130] width 11 height 11
checkbox input "true"
click at [366, 146] on input "checkbox" at bounding box center [368, 143] width 11 height 11
checkbox input "true"
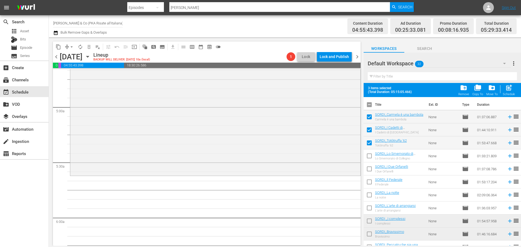
click at [369, 154] on input "checkbox" at bounding box center [368, 156] width 11 height 11
checkbox input "true"
click at [370, 167] on input "checkbox" at bounding box center [368, 169] width 11 height 11
checkbox input "true"
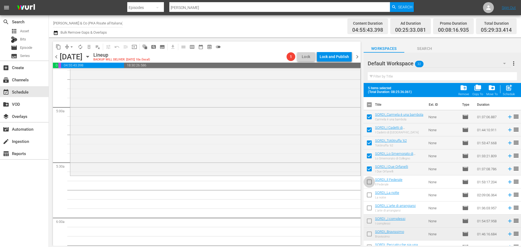
click at [369, 180] on input "checkbox" at bounding box center [368, 182] width 11 height 11
checkbox input "true"
click at [369, 195] on input "checkbox" at bounding box center [368, 195] width 11 height 11
checkbox input "true"
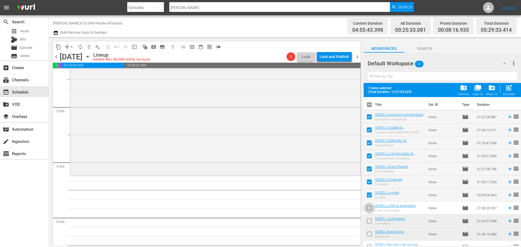
drag, startPoint x: 364, startPoint y: 205, endPoint x: 366, endPoint y: 208, distance: 3.6
click at [364, 205] on input "checkbox" at bounding box center [368, 208] width 11 height 11
checkbox input "true"
click at [368, 223] on input "checkbox" at bounding box center [368, 221] width 11 height 11
checkbox input "true"
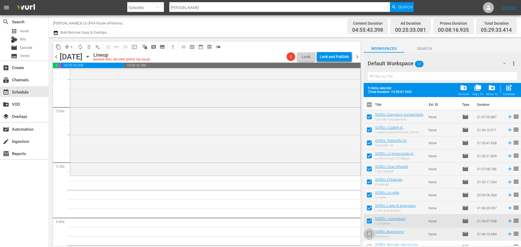
click at [369, 231] on input "checkbox" at bounding box center [368, 234] width 11 height 11
checkbox input "true"
click at [512, 93] on div "Schedule" at bounding box center [509, 94] width 12 height 4
checkbox input "false"
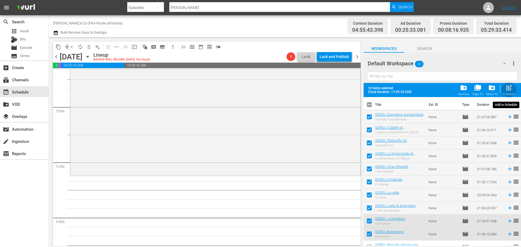
checkbox input "false"
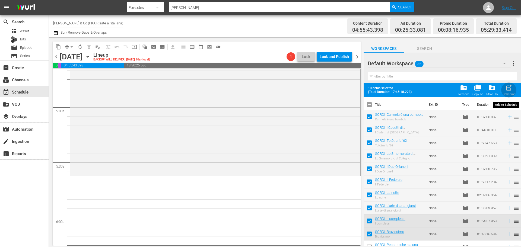
checkbox input "false"
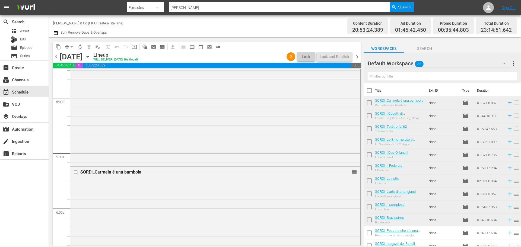
scroll to position [533, 0]
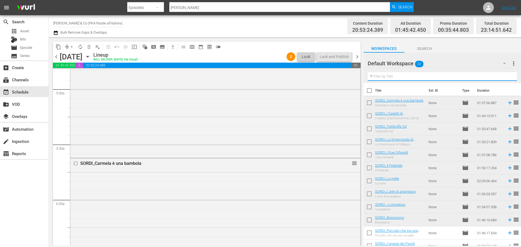
click at [389, 81] on input "text" at bounding box center [442, 76] width 149 height 9
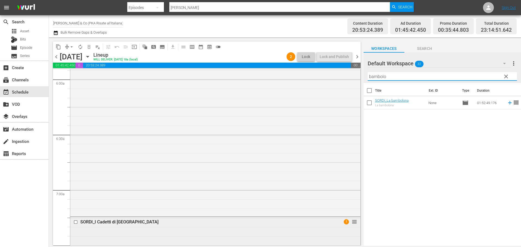
scroll to position [696, 0]
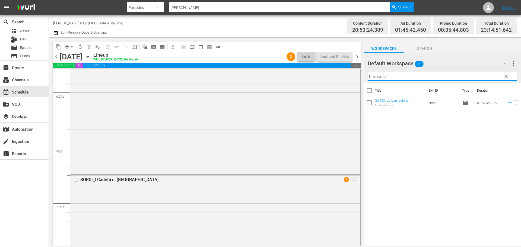
type input "bambolo"
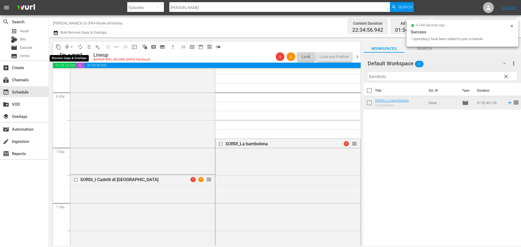
click at [72, 47] on span "arrow_drop_down" at bounding box center [71, 46] width 5 height 5
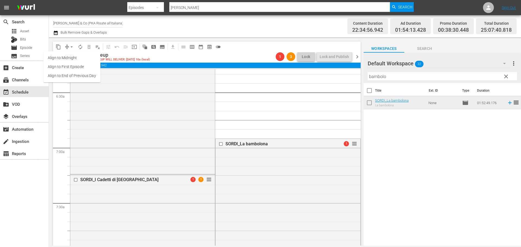
click at [74, 75] on li "Align to End of Previous Day" at bounding box center [71, 75] width 57 height 9
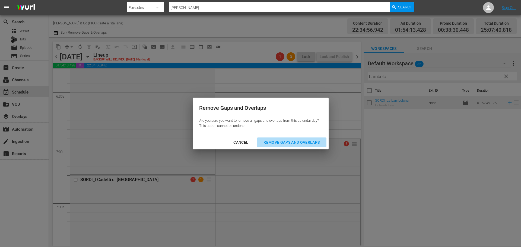
click at [283, 145] on div "Remove Gaps and Overlaps" at bounding box center [291, 142] width 65 height 7
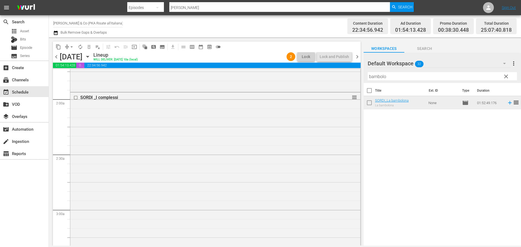
scroll to position [0, 0]
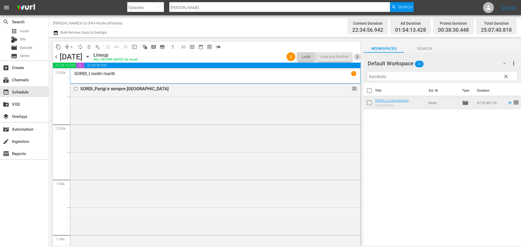
click at [357, 59] on span "chevron_right" at bounding box center [357, 56] width 7 height 7
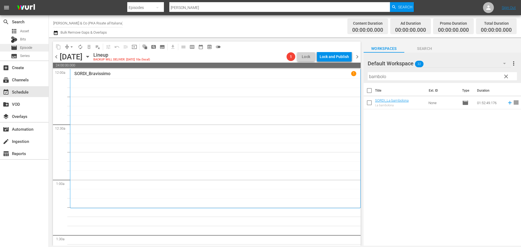
click at [43, 48] on div "movie Episode" at bounding box center [24, 48] width 49 height 8
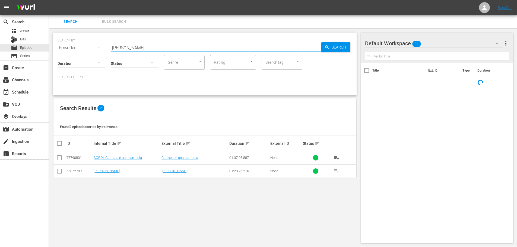
drag, startPoint x: 91, startPoint y: 51, endPoint x: 88, endPoint y: 52, distance: 3.8
click at [88, 52] on div "SEARCH BY Search By Episodes Search ID, Title, Description, Keywords, or Catego…" at bounding box center [204, 64] width 303 height 63
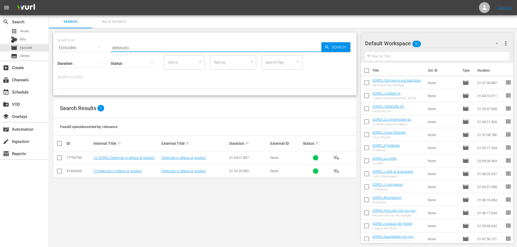
click at [336, 159] on span "playlist_add" at bounding box center [336, 158] width 7 height 7
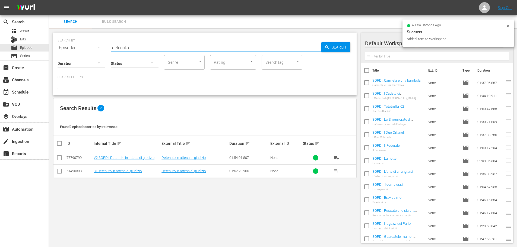
drag, startPoint x: 137, startPoint y: 46, endPoint x: 94, endPoint y: 55, distance: 44.1
click at [94, 55] on div "SEARCH BY Search By Episodes Search ID, Title, Description, Keywords, or Catego…" at bounding box center [204, 64] width 303 height 63
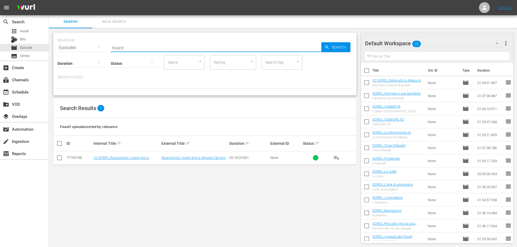
drag, startPoint x: 336, startPoint y: 157, endPoint x: 322, endPoint y: 136, distance: 24.9
click at [336, 157] on span "playlist_add" at bounding box center [336, 158] width 7 height 7
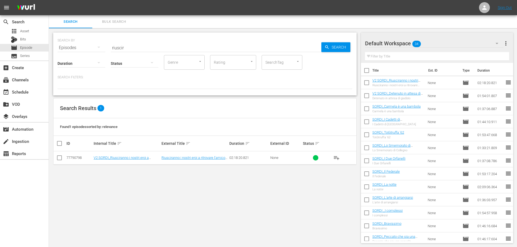
click at [87, 51] on div "SEARCH BY Search By Episodes Search ID, Title, Description, Keywords, or Catego…" at bounding box center [204, 64] width 303 height 63
click at [338, 159] on span "playlist_add" at bounding box center [336, 158] width 7 height 7
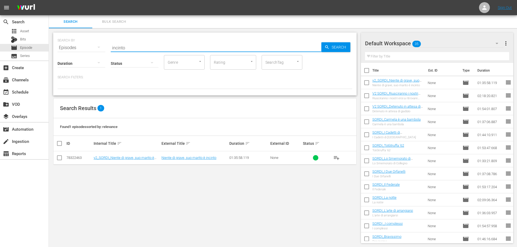
click at [98, 51] on div "SEARCH BY Search By Episodes Search ID, Title, Description, Keywords, or Catego…" at bounding box center [204, 64] width 303 height 63
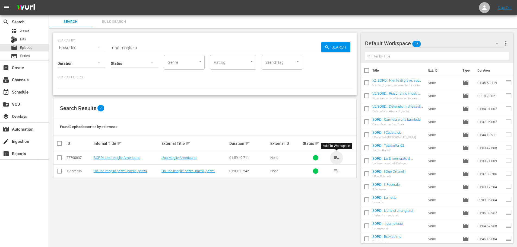
click at [334, 157] on span "playlist_add" at bounding box center [336, 158] width 7 height 7
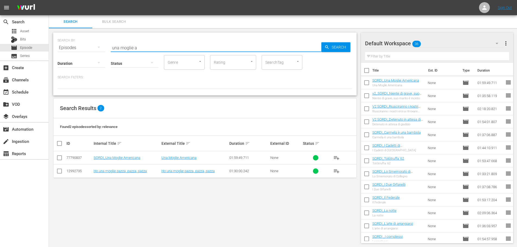
drag, startPoint x: 149, startPoint y: 44, endPoint x: 76, endPoint y: 56, distance: 74.1
click at [76, 56] on div "SEARCH BY Search By Episodes Search ID, Title, Description, Keywords, or Catego…" at bounding box center [204, 64] width 303 height 63
click at [337, 157] on span "playlist_add" at bounding box center [336, 158] width 7 height 7
drag, startPoint x: 137, startPoint y: 50, endPoint x: 78, endPoint y: 57, distance: 59.3
click at [78, 57] on div "SEARCH BY Search By Episodes Search ID, Title, Description, Keywords, or Catego…" at bounding box center [204, 64] width 303 height 63
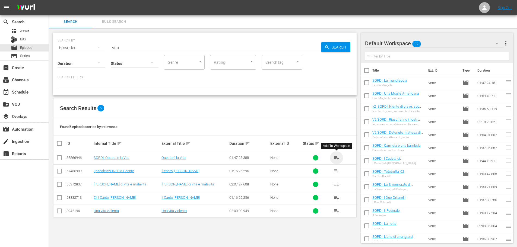
click at [337, 157] on span "playlist_add" at bounding box center [336, 158] width 7 height 7
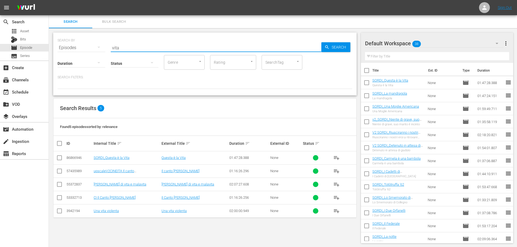
drag, startPoint x: 150, startPoint y: 48, endPoint x: 75, endPoint y: 58, distance: 76.4
click at [75, 58] on div "SEARCH BY Search By Episodes Search ID, Title, Description, Keywords, or Catego…" at bounding box center [204, 64] width 303 height 63
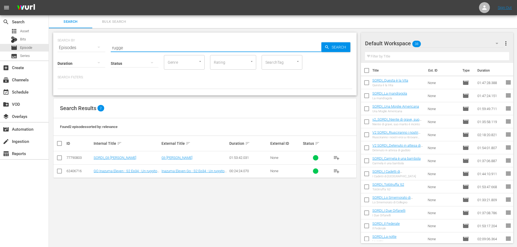
click at [336, 155] on span "playlist_add" at bounding box center [336, 158] width 7 height 7
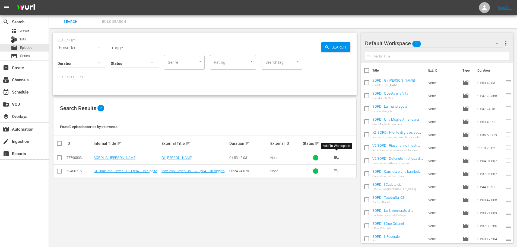
click at [72, 64] on div "SEARCH BY Search By Episodes Search ID, Title, Description, Keywords, or Catego…" at bounding box center [204, 64] width 303 height 63
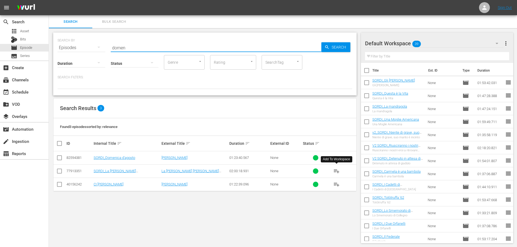
type input "domen"
click at [335, 172] on span "playlist_add" at bounding box center [336, 171] width 7 height 7
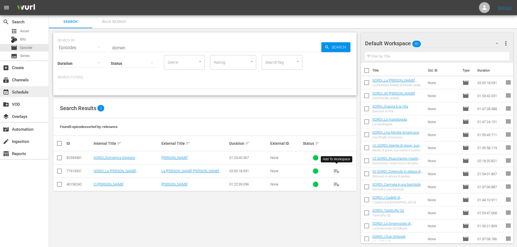
click at [28, 94] on div "event_available Schedule" at bounding box center [15, 91] width 30 height 5
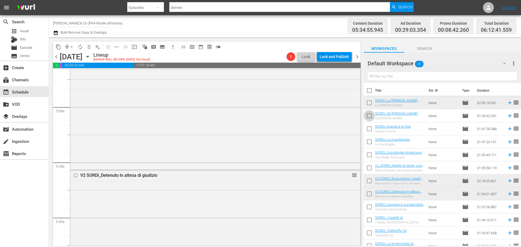
click at [368, 118] on input "checkbox" at bounding box center [368, 116] width 11 height 11
checkbox input "true"
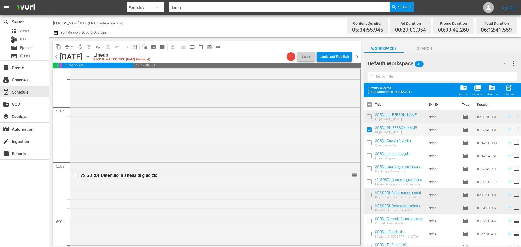
click at [368, 143] on input "checkbox" at bounding box center [368, 143] width 11 height 11
checkbox input "true"
click at [372, 159] on input "checkbox" at bounding box center [368, 156] width 11 height 11
checkbox input "true"
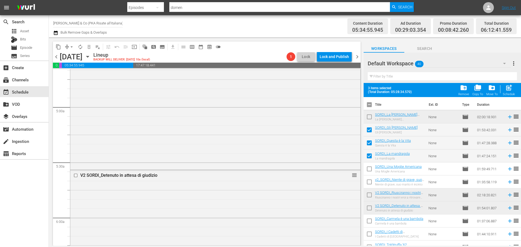
click at [372, 171] on input "checkbox" at bounding box center [368, 169] width 11 height 11
checkbox input "true"
click at [368, 182] on input "checkbox" at bounding box center [368, 182] width 11 height 11
checkbox input "true"
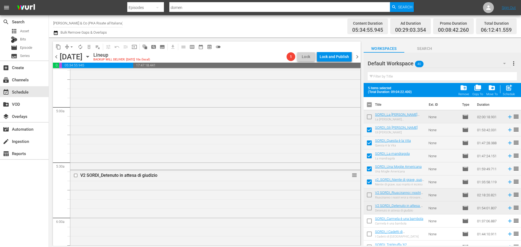
click at [367, 195] on input "checkbox" at bounding box center [368, 195] width 11 height 11
checkbox input "true"
click at [372, 210] on input "checkbox" at bounding box center [368, 208] width 11 height 11
checkbox input "true"
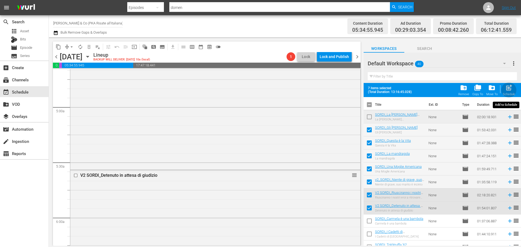
click at [515, 91] on button "post_add Schedule" at bounding box center [508, 89] width 15 height 15
checkbox input "false"
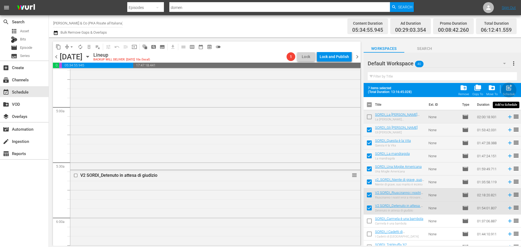
checkbox input "false"
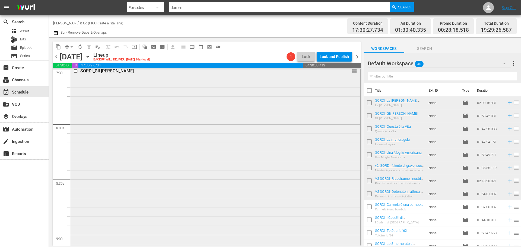
scroll to position [821, 0]
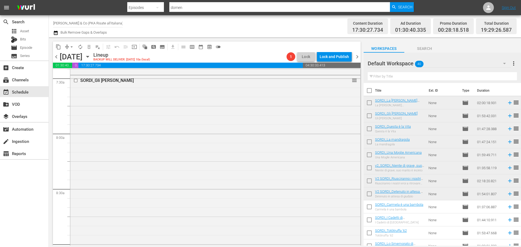
click at [394, 78] on input "text" at bounding box center [442, 76] width 149 height 9
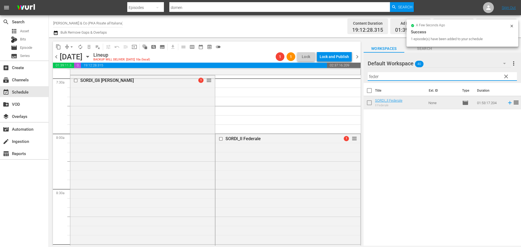
drag, startPoint x: 389, startPoint y: 80, endPoint x: 361, endPoint y: 90, distance: 29.1
click at [361, 90] on div "content_copy compress arrow_drop_down autorenew_outlined delete_forever_outline…" at bounding box center [285, 141] width 472 height 208
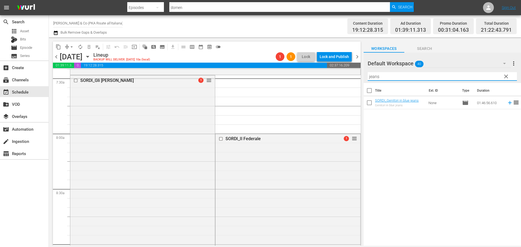
type input "jeans"
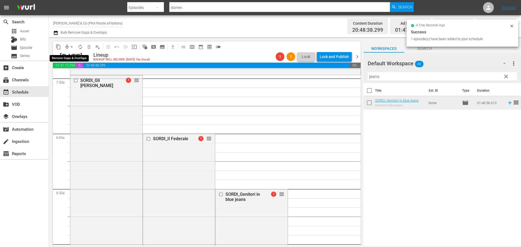
click at [71, 47] on span "arrow_drop_down" at bounding box center [71, 46] width 5 height 5
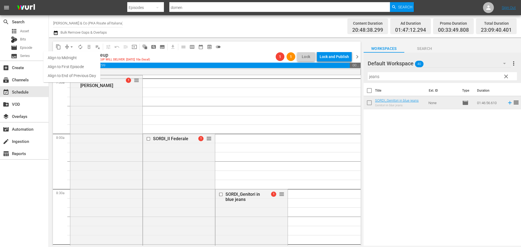
click at [68, 75] on li "Align to End of Previous Day" at bounding box center [71, 75] width 57 height 9
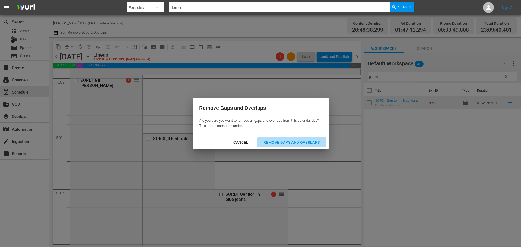
click at [301, 146] on button "Remove Gaps and Overlaps" at bounding box center [291, 143] width 69 height 10
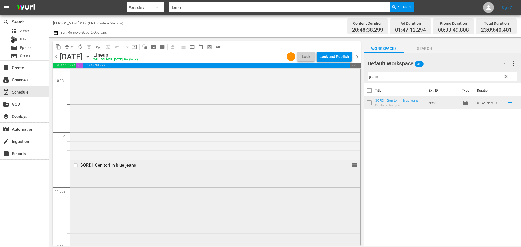
scroll to position [1222, 0]
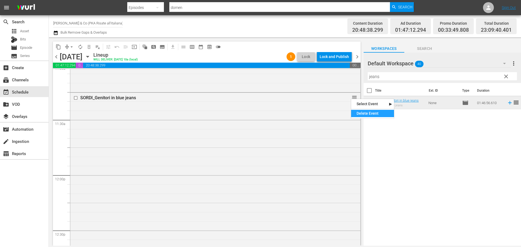
click at [359, 114] on div "Delete Event" at bounding box center [372, 113] width 43 height 7
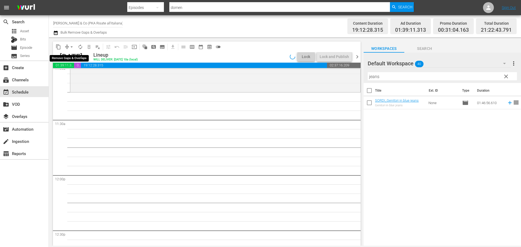
click at [72, 47] on span "arrow_drop_down" at bounding box center [71, 46] width 5 height 5
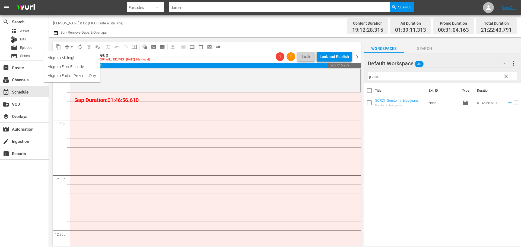
click at [68, 75] on li "Align to End of Previous Day" at bounding box center [71, 75] width 57 height 9
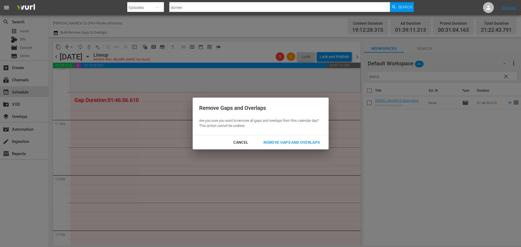
click at [305, 145] on div "Remove Gaps and Overlaps" at bounding box center [291, 142] width 65 height 7
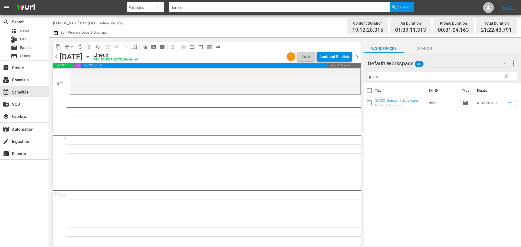
scroll to position [2290, 0]
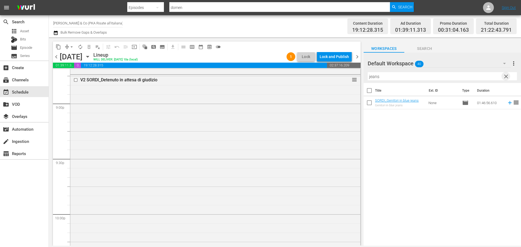
drag, startPoint x: 508, startPoint y: 76, endPoint x: 428, endPoint y: 75, distance: 80.0
click at [508, 76] on span "clear" at bounding box center [506, 76] width 7 height 7
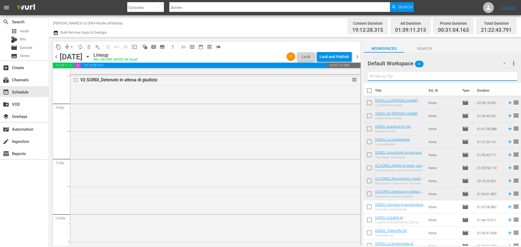
click at [381, 78] on input "text" at bounding box center [442, 76] width 149 height 9
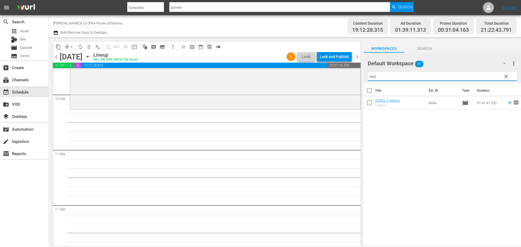
scroll to position [2452, 0]
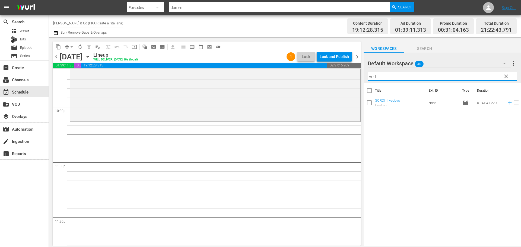
type input "ved"
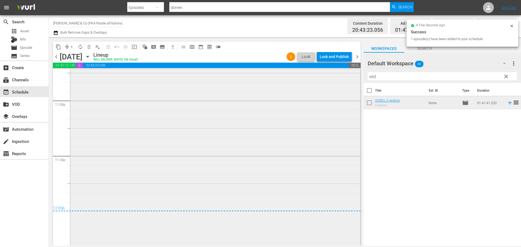
scroll to position [2516, 0]
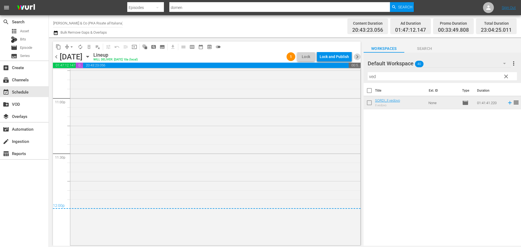
click at [354, 58] on span "chevron_right" at bounding box center [357, 56] width 7 height 7
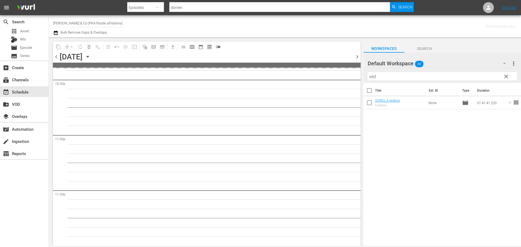
scroll to position [2479, 0]
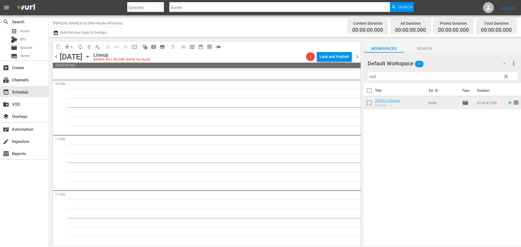
click at [56, 56] on span "chevron_left" at bounding box center [56, 56] width 7 height 7
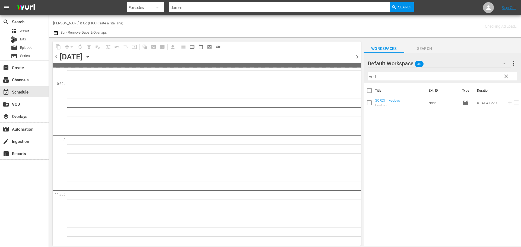
scroll to position [2479, 0]
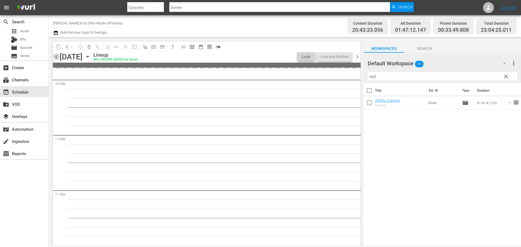
click at [56, 56] on span "chevron_left" at bounding box center [56, 56] width 7 height 7
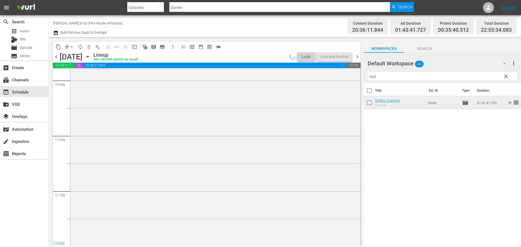
scroll to position [2489, 0]
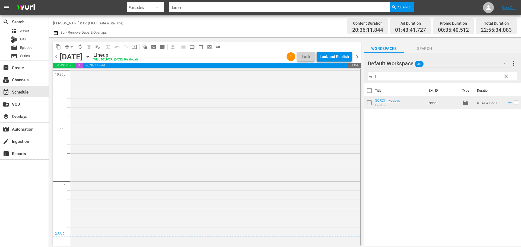
click at [338, 57] on div "Lock and Publish" at bounding box center [334, 57] width 29 height 10
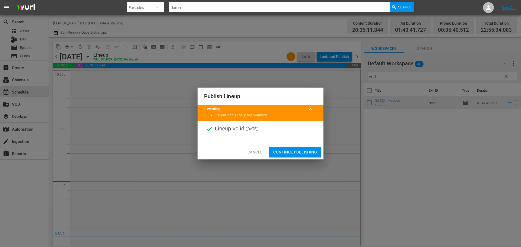
click at [307, 155] on span "Continue Publishing" at bounding box center [295, 152] width 44 height 7
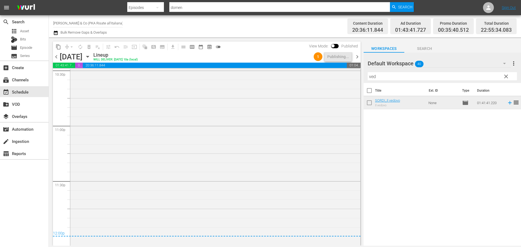
click at [358, 58] on span "chevron_right" at bounding box center [357, 56] width 7 height 7
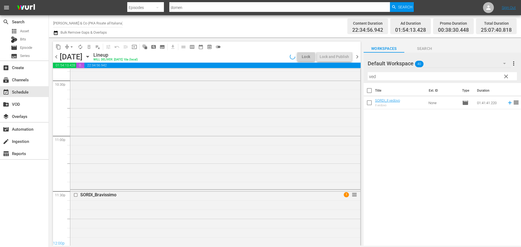
scroll to position [2480, 0]
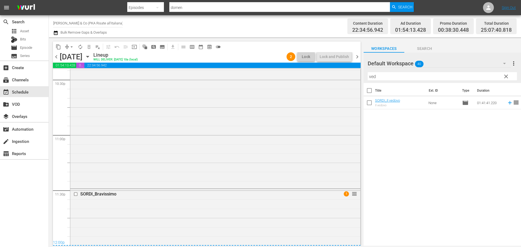
click at [357, 60] on div "chevron_left [DATE] [DATE] Lineup WILL DELIVER: [DATE] 10a (local) 2 Lock Lock …" at bounding box center [207, 57] width 308 height 11
click at [357, 59] on span "chevron_right" at bounding box center [357, 56] width 7 height 7
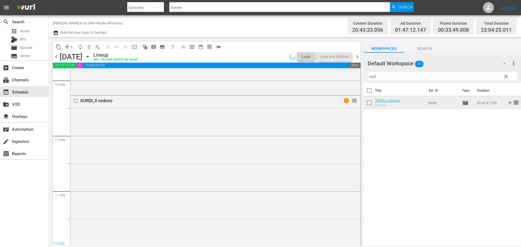
scroll to position [2516, 0]
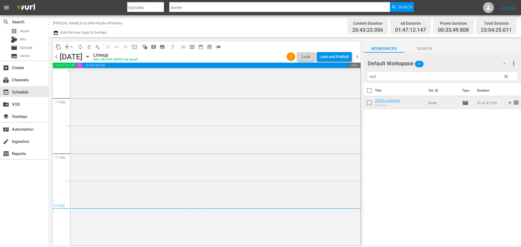
click at [356, 59] on span "chevron_right" at bounding box center [357, 56] width 7 height 7
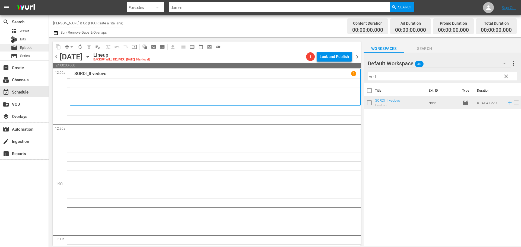
click at [21, 48] on span "Episode" at bounding box center [26, 47] width 12 height 5
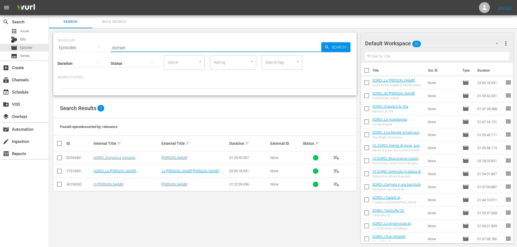
drag, startPoint x: 125, startPoint y: 49, endPoint x: 107, endPoint y: 54, distance: 17.9
click at [107, 54] on div "SEARCH BY Search By Episodes Search ID, Title, Description, Keywords, or Catego…" at bounding box center [205, 45] width 295 height 20
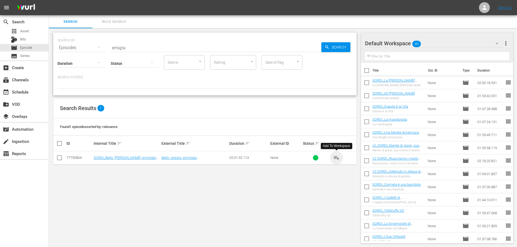
click at [335, 157] on span "playlist_add" at bounding box center [336, 158] width 7 height 7
drag, startPoint x: 149, startPoint y: 46, endPoint x: 109, endPoint y: 53, distance: 41.2
click at [109, 53] on div "SEARCH BY Search By Episodes Search ID, Title, Description, Keywords, or Catego…" at bounding box center [205, 45] width 295 height 20
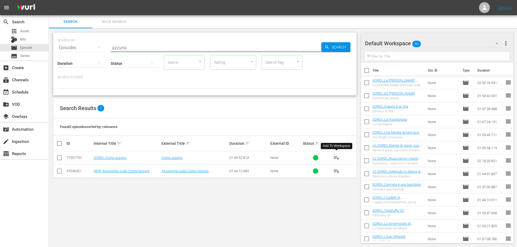
click at [337, 157] on span "playlist_add" at bounding box center [336, 158] width 7 height 7
click at [101, 59] on div "SEARCH BY Search By Episodes Search ID, Title, Description, Keywords, or Catego…" at bounding box center [204, 64] width 303 height 63
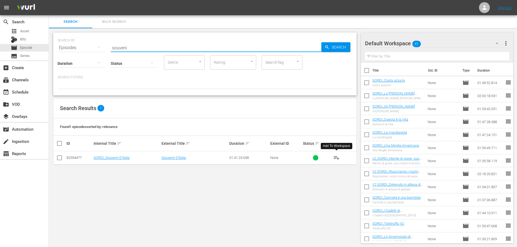
click at [335, 159] on span "playlist_add" at bounding box center [336, 158] width 7 height 7
drag, startPoint x: 149, startPoint y: 43, endPoint x: 90, endPoint y: 58, distance: 60.4
click at [90, 57] on div "SEARCH BY Search By Episodes Search ID, Title, Description, Keywords, or Catego…" at bounding box center [204, 64] width 303 height 63
click at [336, 158] on span "playlist_add" at bounding box center [336, 158] width 7 height 7
drag, startPoint x: 122, startPoint y: 48, endPoint x: 75, endPoint y: 60, distance: 48.6
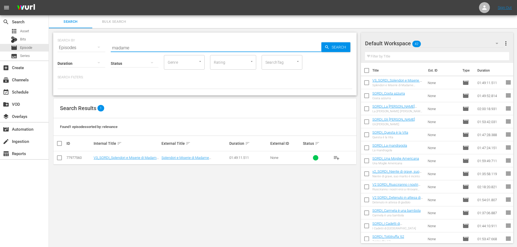
click at [75, 60] on div "SEARCH BY Search By Episodes Search ID, Title, Description, Keywords, or Catego…" at bounding box center [204, 64] width 303 height 63
click at [339, 158] on span "playlist_add" at bounding box center [336, 158] width 7 height 7
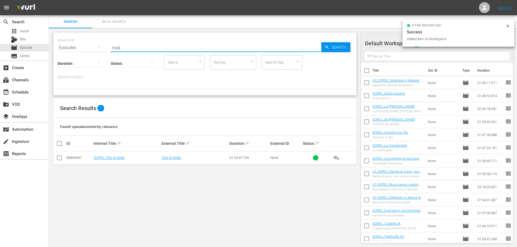
click at [101, 56] on div "SEARCH BY Search By Episodes Search ID, Title, Description, Keywords, or Catego…" at bounding box center [204, 64] width 303 height 63
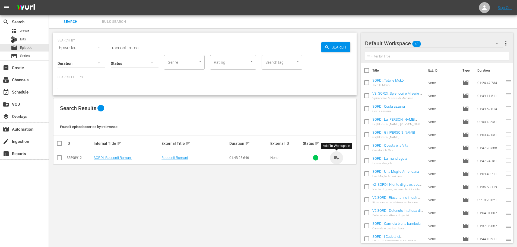
click at [338, 158] on span "playlist_add" at bounding box center [336, 158] width 7 height 7
drag, startPoint x: 105, startPoint y: 56, endPoint x: 95, endPoint y: 58, distance: 10.2
click at [95, 58] on div "SEARCH BY Search By Episodes Search ID, Title, Description, Keywords, or Catego…" at bounding box center [204, 64] width 303 height 63
click at [335, 158] on span "playlist_add" at bounding box center [336, 158] width 7 height 7
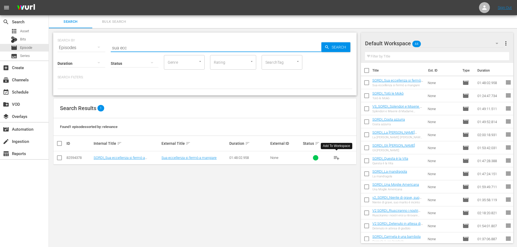
drag, startPoint x: 131, startPoint y: 46, endPoint x: 106, endPoint y: 56, distance: 26.9
click at [106, 56] on div "SEARCH BY Search By Episodes Search ID, Title, Description, Keywords, or Catego…" at bounding box center [204, 64] width 303 height 63
drag, startPoint x: 336, startPoint y: 160, endPoint x: 336, endPoint y: 154, distance: 6.0
click at [336, 160] on span "playlist_add" at bounding box center [336, 158] width 7 height 7
drag, startPoint x: 135, startPoint y: 45, endPoint x: 104, endPoint y: 51, distance: 32.3
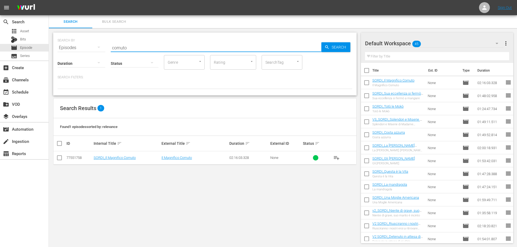
click at [104, 51] on div "SEARCH BY Search By Episodes Search ID, Title, Description, Keywords, or Catego…" at bounding box center [204, 64] width 303 height 63
click at [336, 157] on span "playlist_add" at bounding box center [336, 158] width 7 height 7
drag, startPoint x: 157, startPoint y: 45, endPoint x: 101, endPoint y: 61, distance: 58.2
click at [102, 60] on div "SEARCH BY Search By Episodes Search ID, Title, Description, Keywords, or Catego…" at bounding box center [204, 64] width 303 height 63
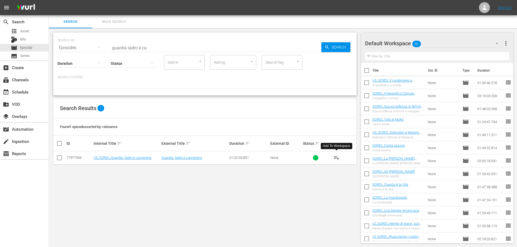
click at [341, 160] on button "playlist_add" at bounding box center [336, 157] width 13 height 13
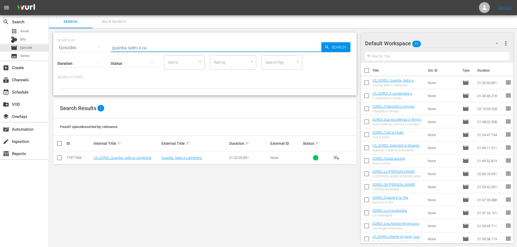
drag, startPoint x: 162, startPoint y: 45, endPoint x: 89, endPoint y: 59, distance: 74.3
click at [89, 59] on div "SEARCH BY Search By Episodes Search ID, Title, Description, Keywords, or Catego…" at bounding box center [204, 64] width 303 height 63
drag, startPoint x: 340, startPoint y: 158, endPoint x: 338, endPoint y: 153, distance: 4.8
click at [340, 158] on button "playlist_add" at bounding box center [336, 157] width 13 height 13
drag, startPoint x: 152, startPoint y: 43, endPoint x: 96, endPoint y: 53, distance: 56.8
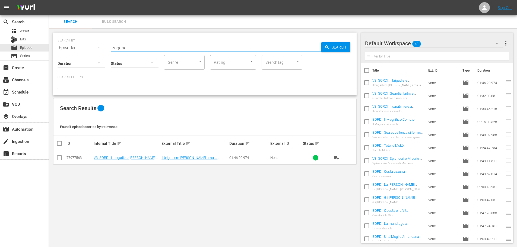
click at [96, 53] on div "SEARCH BY Search By Episodes Search ID, Title, Description, Keywords, or Catego…" at bounding box center [204, 64] width 303 height 63
type input "accadde"
click at [337, 158] on span "playlist_add" at bounding box center [336, 158] width 7 height 7
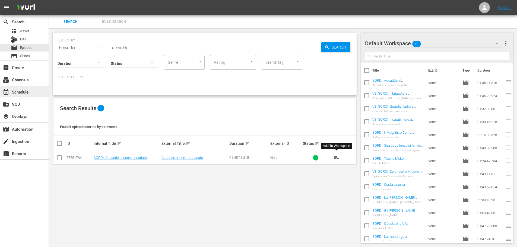
click at [33, 94] on div "event_available Schedule" at bounding box center [24, 91] width 49 height 11
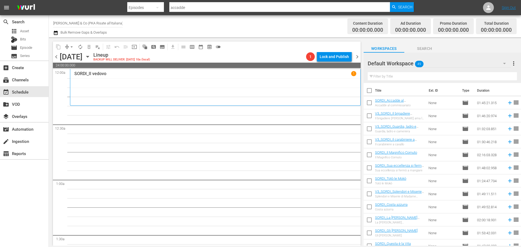
click at [385, 80] on input "text" at bounding box center [442, 76] width 149 height 9
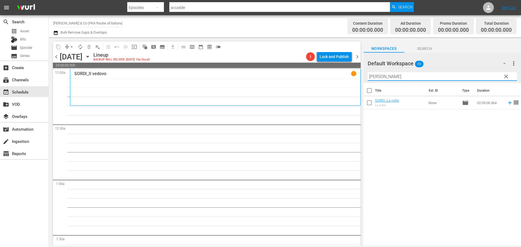
type input "[PERSON_NAME]"
click at [414, 103] on td "SORDI_La notte La notte" at bounding box center [400, 102] width 51 height 13
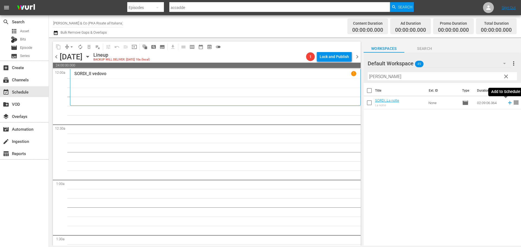
click at [507, 103] on icon at bounding box center [510, 103] width 6 height 6
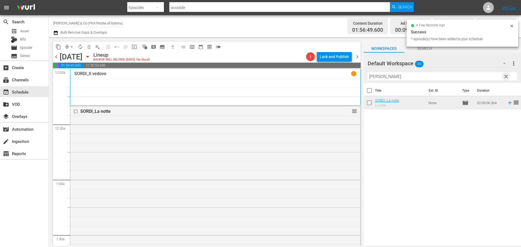
click at [506, 78] on span "clear" at bounding box center [506, 76] width 7 height 7
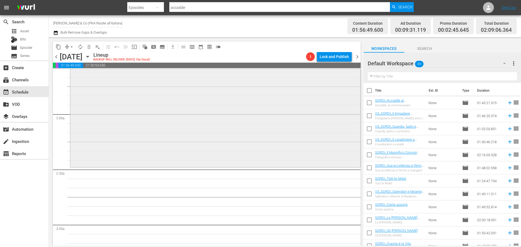
scroll to position [190, 0]
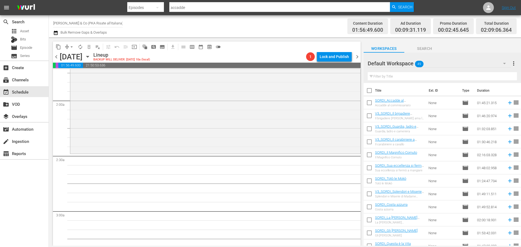
click at [370, 88] on input "checkbox" at bounding box center [368, 91] width 11 height 11
checkbox input "true"
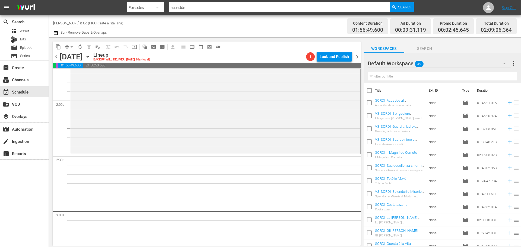
checkbox input "true"
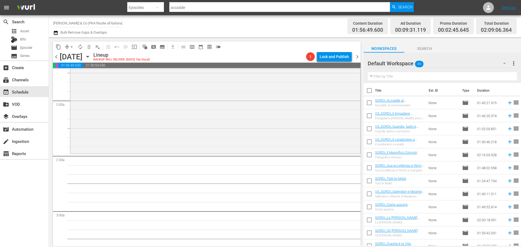
checkbox input "true"
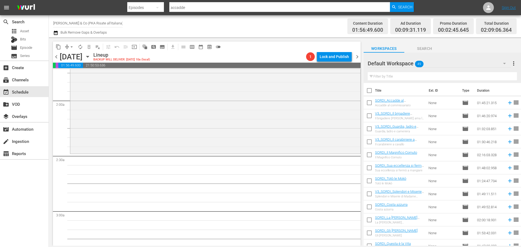
checkbox input "true"
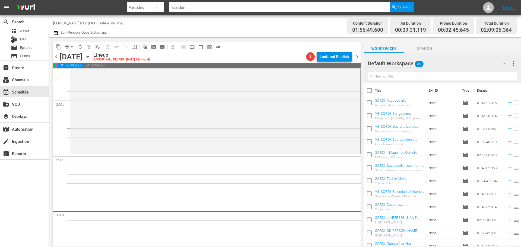
checkbox input "true"
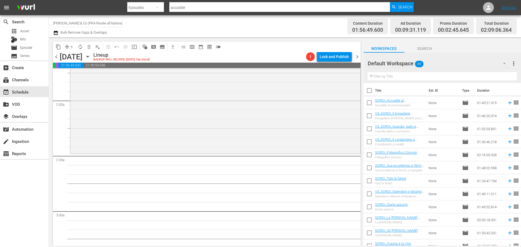
checkbox input "true"
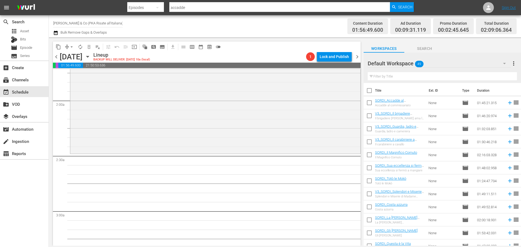
checkbox input "true"
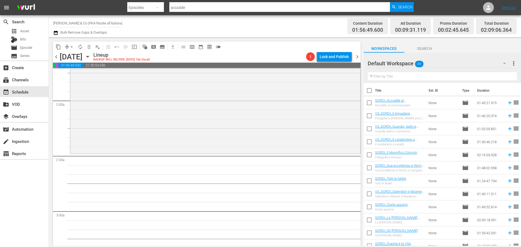
checkbox input "true"
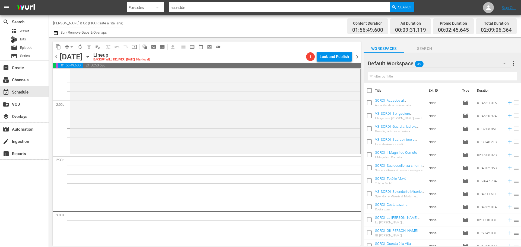
checkbox input "true"
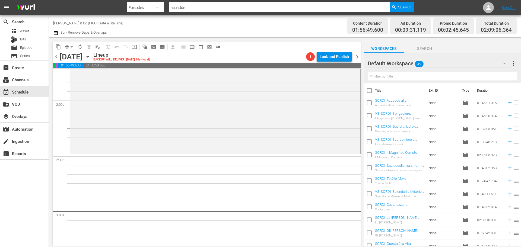
checkbox input "true"
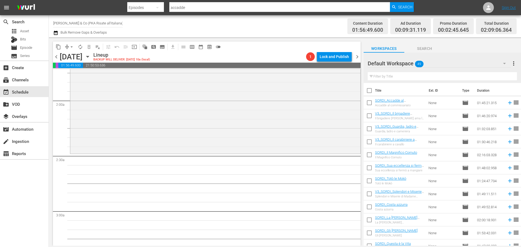
checkbox input "true"
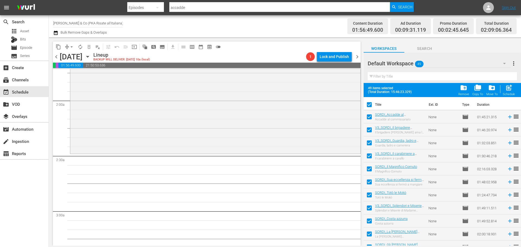
click at [372, 105] on input "checkbox" at bounding box center [368, 105] width 11 height 11
checkbox input "false"
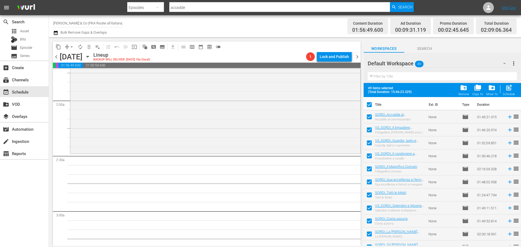
checkbox input "false"
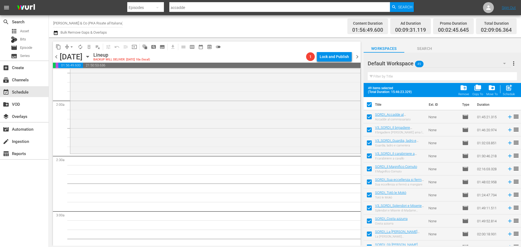
checkbox input "false"
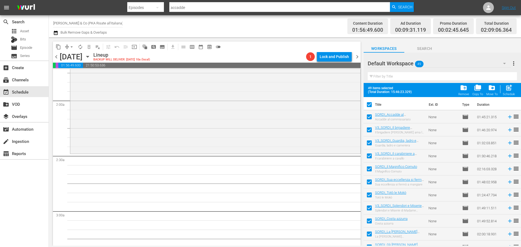
checkbox input "false"
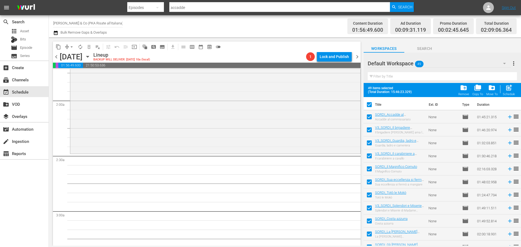
checkbox input "false"
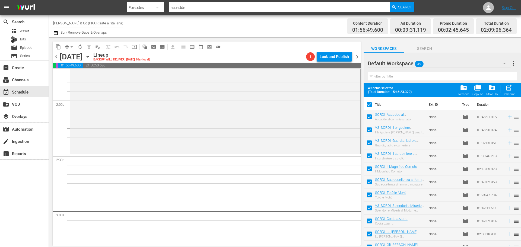
checkbox input "false"
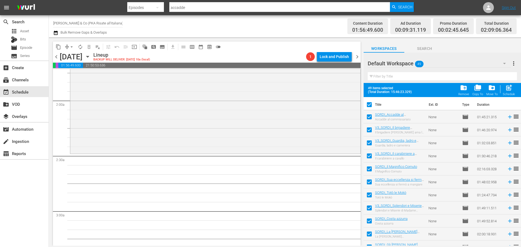
checkbox input "false"
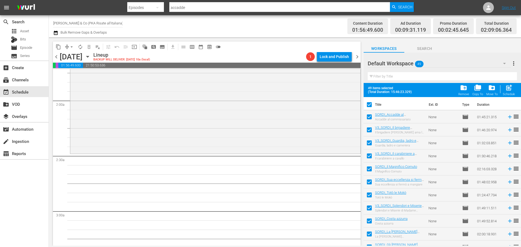
checkbox input "false"
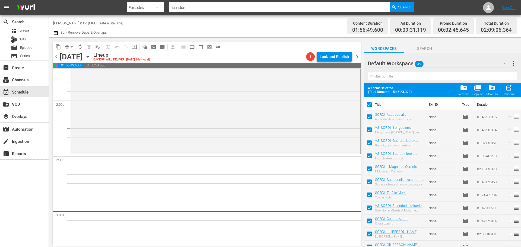
checkbox input "false"
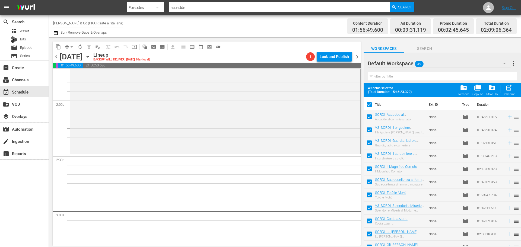
checkbox input "false"
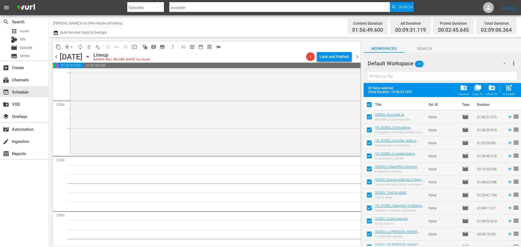
checkbox input "false"
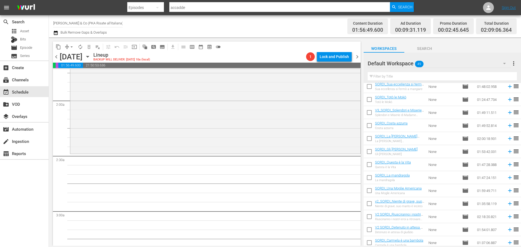
scroll to position [0, 0]
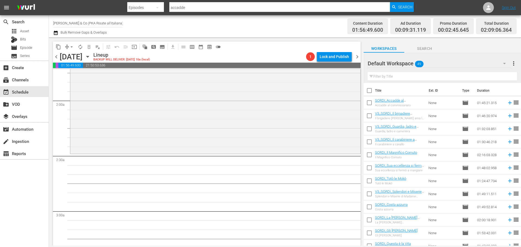
click at [372, 101] on input "checkbox" at bounding box center [368, 103] width 11 height 11
checkbox input "true"
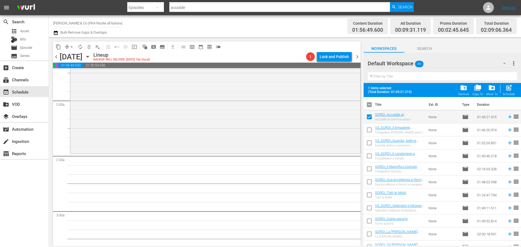
click at [367, 129] on input "checkbox" at bounding box center [368, 130] width 11 height 11
checkbox input "true"
click at [368, 146] on input "checkbox" at bounding box center [368, 143] width 11 height 11
checkbox input "true"
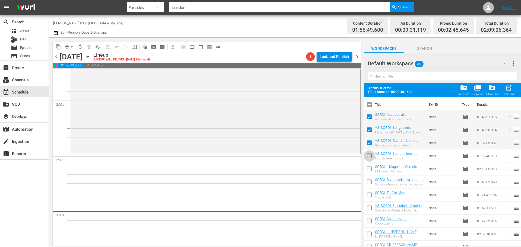
click at [371, 161] on input "checkbox" at bounding box center [368, 156] width 11 height 11
checkbox input "true"
click at [370, 169] on input "checkbox" at bounding box center [368, 169] width 11 height 11
checkbox input "true"
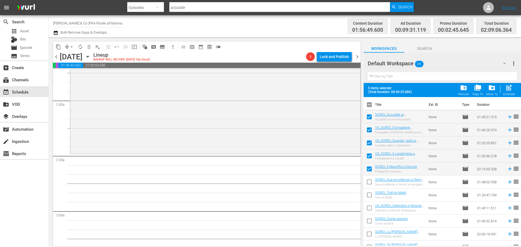
click at [370, 181] on input "checkbox" at bounding box center [368, 182] width 11 height 11
checkbox input "true"
click at [370, 196] on input "checkbox" at bounding box center [368, 195] width 11 height 11
checkbox input "true"
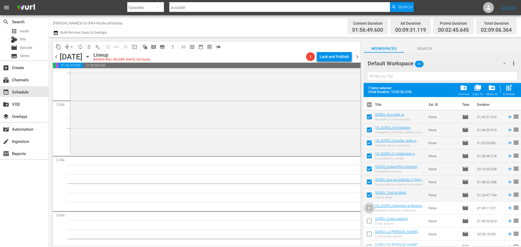
click at [371, 208] on input "checkbox" at bounding box center [368, 208] width 11 height 11
click at [374, 219] on input "checkbox" at bounding box center [368, 221] width 11 height 11
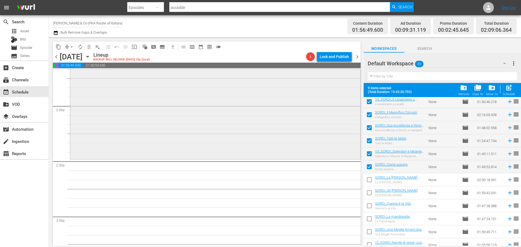
scroll to position [190, 0]
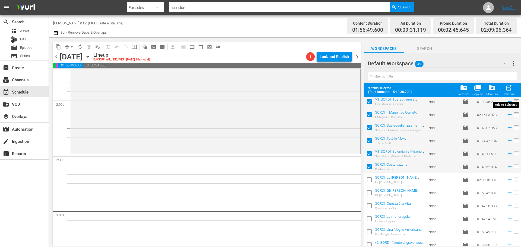
click at [509, 90] on span "post_add" at bounding box center [508, 87] width 7 height 7
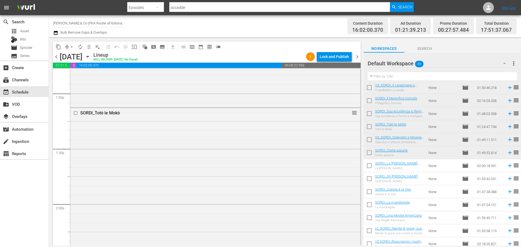
scroll to position [1360, 0]
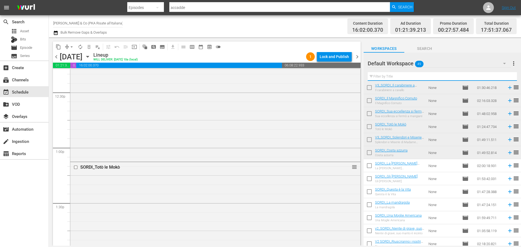
click at [412, 74] on input "text" at bounding box center [442, 76] width 149 height 9
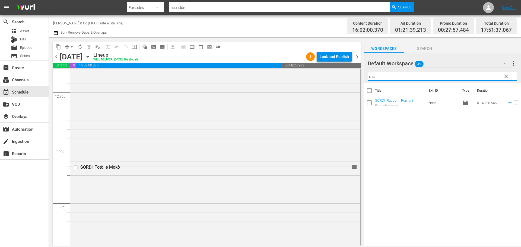
scroll to position [0, 0]
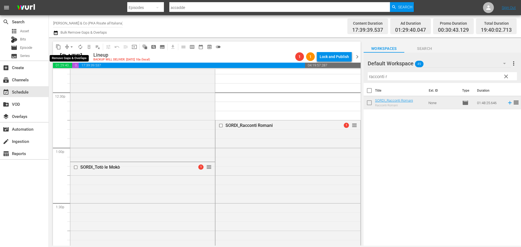
click at [71, 47] on span "arrow_drop_down" at bounding box center [71, 46] width 5 height 5
click at [68, 74] on li "Align to End of Previous Day" at bounding box center [71, 75] width 57 height 9
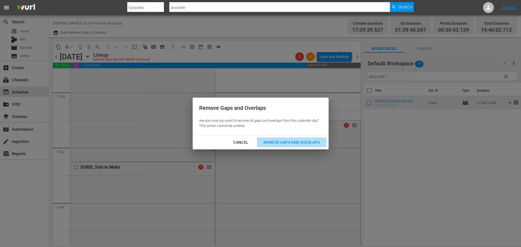
click at [270, 142] on div "Remove Gaps and Overlaps" at bounding box center [291, 142] width 65 height 7
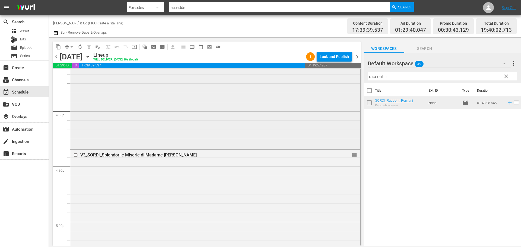
scroll to position [1796, 0]
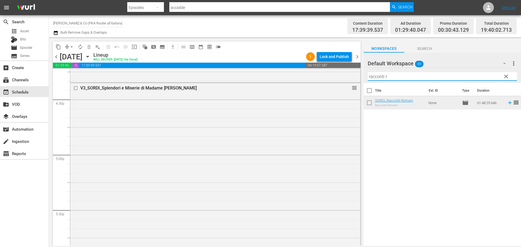
drag, startPoint x: 389, startPoint y: 76, endPoint x: 368, endPoint y: 86, distance: 23.2
click at [368, 85] on div "Default Workspace 49 Default more_vert clear Filter by Title racconti r Title E…" at bounding box center [441, 151] width 157 height 196
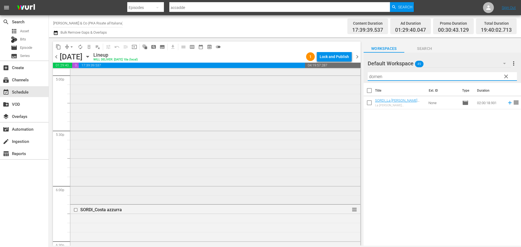
scroll to position [1877, 0]
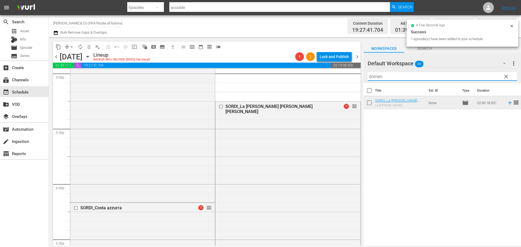
drag, startPoint x: 383, startPoint y: 78, endPoint x: 363, endPoint y: 89, distance: 22.8
click at [363, 89] on div "Default Workspace 49 Default more_vert clear Filter by Title domen Title Ext. I…" at bounding box center [441, 151] width 157 height 196
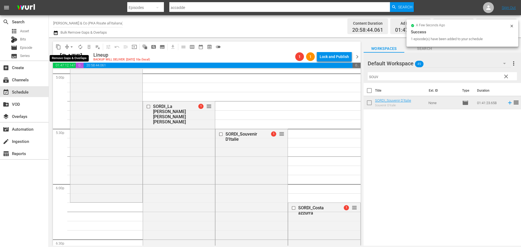
click at [70, 47] on span "arrow_drop_down" at bounding box center [71, 46] width 5 height 5
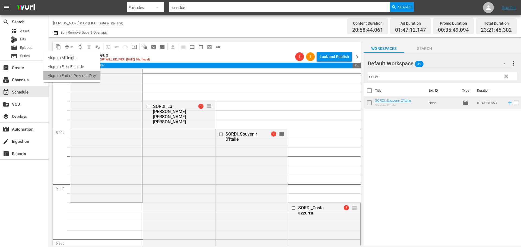
click at [74, 78] on li "Align to End of Previous Day" at bounding box center [71, 75] width 57 height 9
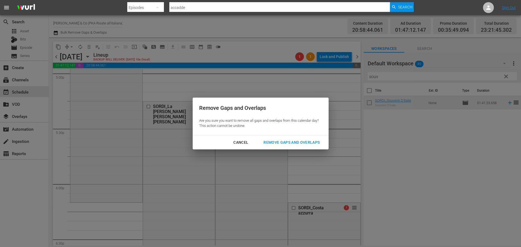
click at [302, 147] on button "Remove Gaps and Overlaps" at bounding box center [291, 143] width 69 height 10
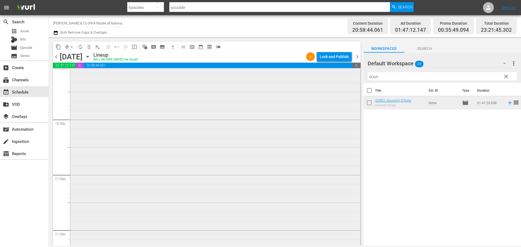
scroll to position [2480, 0]
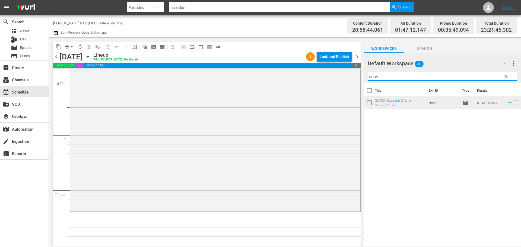
drag, startPoint x: 379, startPoint y: 79, endPoint x: 369, endPoint y: 82, distance: 10.7
click at [369, 82] on div "Filter by Title souv" at bounding box center [442, 76] width 149 height 13
click at [385, 78] on input "bello on" at bounding box center [442, 76] width 149 height 9
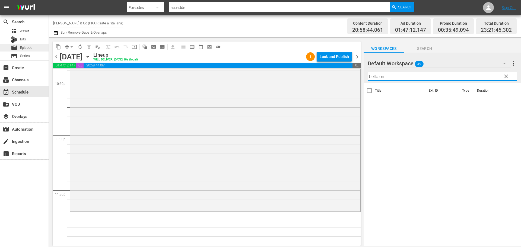
click at [33, 49] on div "movie Episode" at bounding box center [24, 48] width 49 height 8
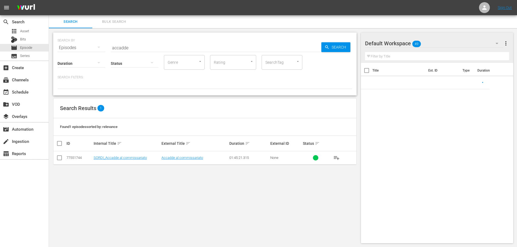
drag, startPoint x: 143, startPoint y: 50, endPoint x: 80, endPoint y: 55, distance: 63.4
click at [80, 55] on div "Duration Status Genre Genre Rating Rating SearchTag SearchTag" at bounding box center [205, 61] width 295 height 15
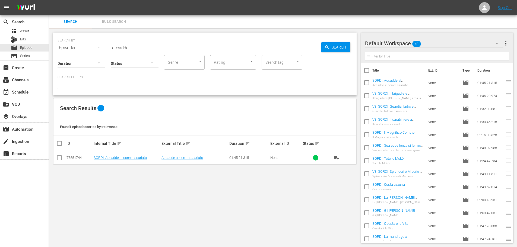
click at [130, 43] on input "accadde" at bounding box center [216, 47] width 210 height 13
click at [338, 158] on span "playlist_add" at bounding box center [336, 158] width 7 height 7
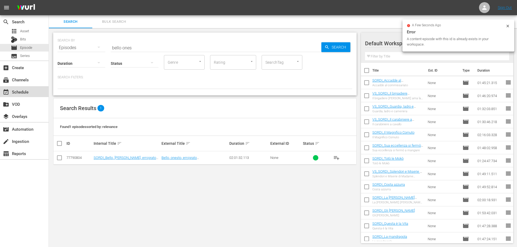
click at [34, 92] on div "event_available Schedule" at bounding box center [24, 91] width 49 height 11
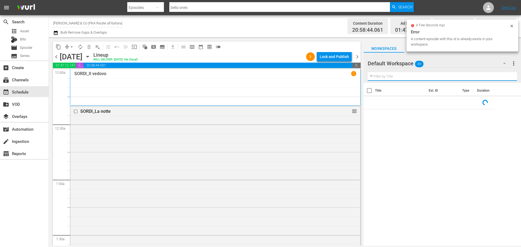
click at [385, 76] on input "text" at bounding box center [442, 76] width 149 height 9
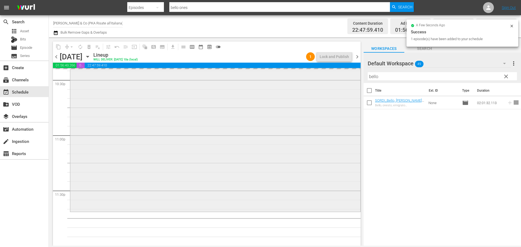
scroll to position [2480, 0]
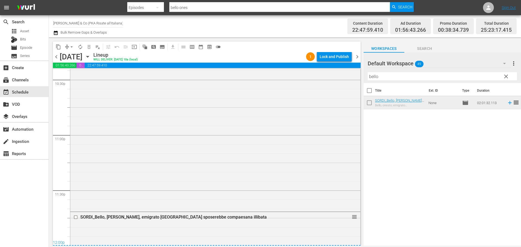
click at [360, 56] on span "chevron_right" at bounding box center [357, 56] width 7 height 7
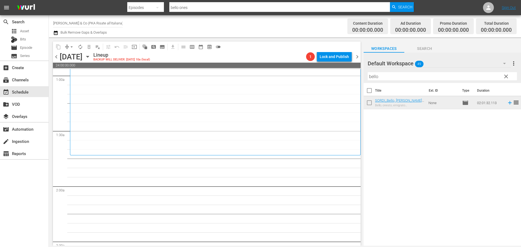
scroll to position [109, 0]
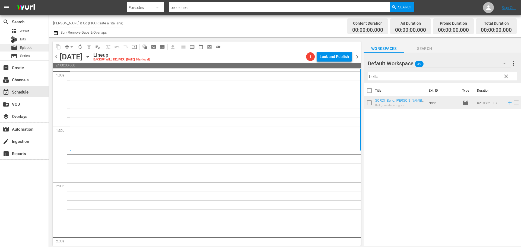
click at [27, 49] on span "Episode" at bounding box center [26, 47] width 12 height 5
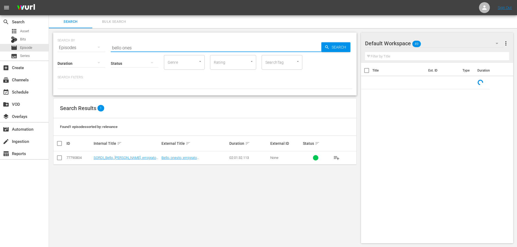
drag, startPoint x: 132, startPoint y: 48, endPoint x: 94, endPoint y: 55, distance: 38.8
click at [94, 55] on div "SEARCH BY Search By Episodes Search ID, Title, Description, Keywords, or Catego…" at bounding box center [204, 64] width 303 height 63
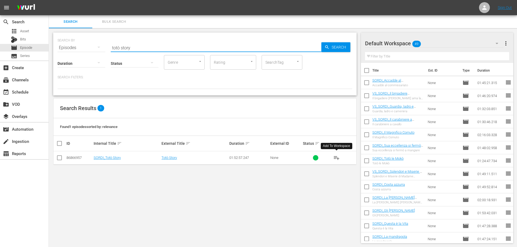
drag, startPoint x: 339, startPoint y: 159, endPoint x: 136, endPoint y: 79, distance: 217.8
click at [337, 158] on span "playlist_add" at bounding box center [336, 158] width 7 height 7
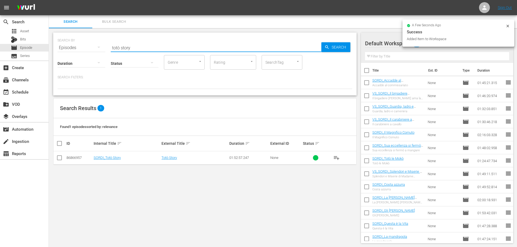
drag, startPoint x: 134, startPoint y: 46, endPoint x: 90, endPoint y: 52, distance: 44.8
click at [90, 52] on div "SEARCH BY Search By Episodes Search ID, Title, Description, Keywords, or Catego…" at bounding box center [204, 64] width 303 height 63
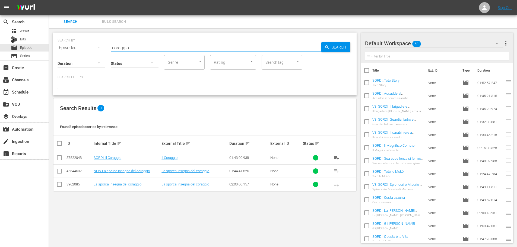
click at [337, 155] on span "playlist_add" at bounding box center [336, 158] width 7 height 7
drag, startPoint x: 133, startPoint y: 46, endPoint x: 94, endPoint y: 58, distance: 40.1
click at [94, 58] on div "SEARCH BY Search By Episodes Search ID, Title, Description, Keywords, or Catego…" at bounding box center [204, 64] width 303 height 63
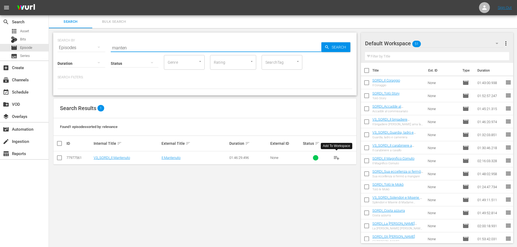
drag, startPoint x: 336, startPoint y: 161, endPoint x: 298, endPoint y: 139, distance: 43.3
click at [336, 161] on span "playlist_add" at bounding box center [336, 158] width 7 height 7
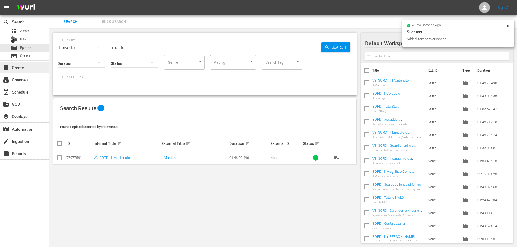
drag, startPoint x: 54, startPoint y: 58, endPoint x: 47, endPoint y: 62, distance: 7.9
click at [54, 58] on div "SEARCH BY Search By Episodes Search ID, Title, Description, Keywords, or Catego…" at bounding box center [204, 64] width 303 height 63
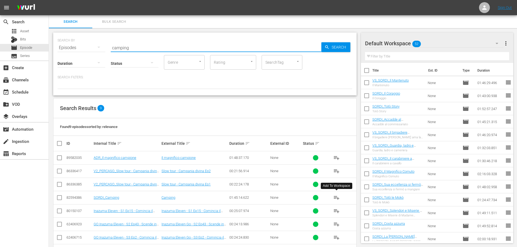
click at [338, 198] on span "playlist_add" at bounding box center [336, 197] width 7 height 7
drag, startPoint x: 121, startPoint y: 50, endPoint x: 98, endPoint y: 60, distance: 25.5
click at [98, 60] on div "SEARCH BY Search By Episodes Search ID, Title, Description, Keywords, or Catego…" at bounding box center [204, 64] width 303 height 63
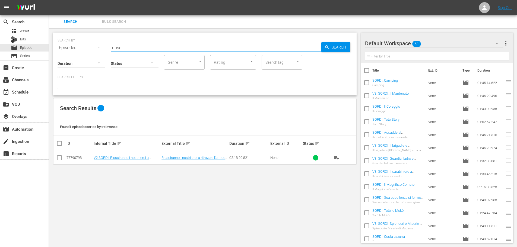
click at [336, 156] on span "playlist_add" at bounding box center [336, 158] width 7 height 7
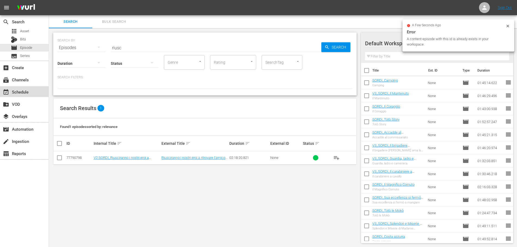
click at [28, 95] on div "event_available Schedule" at bounding box center [24, 91] width 49 height 11
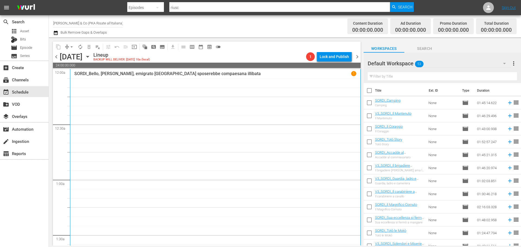
scroll to position [81, 0]
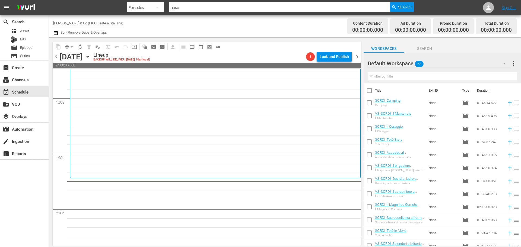
click at [398, 78] on input "text" at bounding box center [442, 76] width 149 height 9
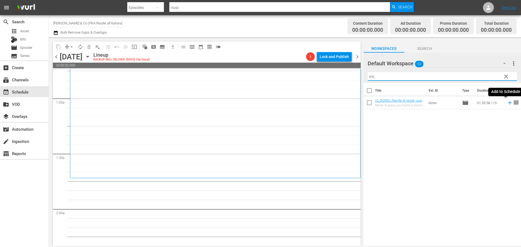
drag, startPoint x: 506, startPoint y: 104, endPoint x: 513, endPoint y: 80, distance: 24.7
click at [508, 104] on icon at bounding box center [510, 103] width 4 height 4
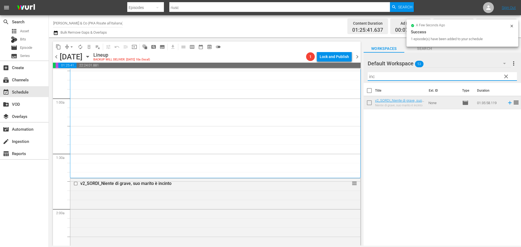
drag, startPoint x: 476, startPoint y: 74, endPoint x: 356, endPoint y: 90, distance: 121.8
click at [356, 90] on div "content_copy compress arrow_drop_down autorenew_outlined delete_forever_outline…" at bounding box center [285, 141] width 472 height 208
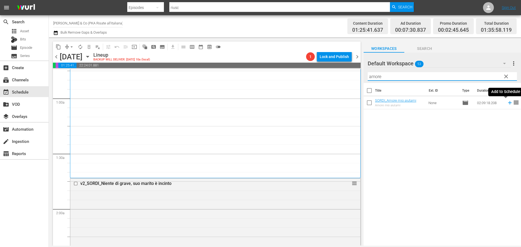
click at [507, 103] on icon at bounding box center [510, 103] width 6 height 6
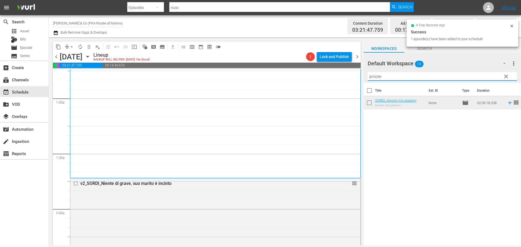
drag, startPoint x: 391, startPoint y: 79, endPoint x: 345, endPoint y: 81, distance: 45.6
click at [345, 81] on div "content_copy compress arrow_drop_down autorenew_outlined delete_forever_outline…" at bounding box center [285, 141] width 472 height 208
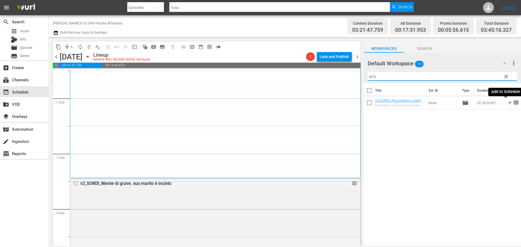
click at [507, 104] on icon at bounding box center [510, 103] width 6 height 6
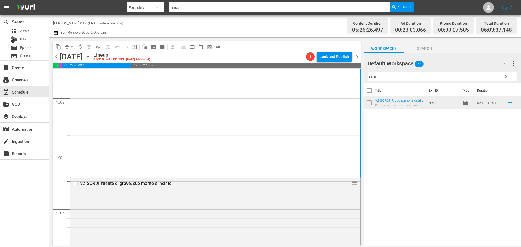
click at [505, 75] on span "clear" at bounding box center [506, 76] width 7 height 7
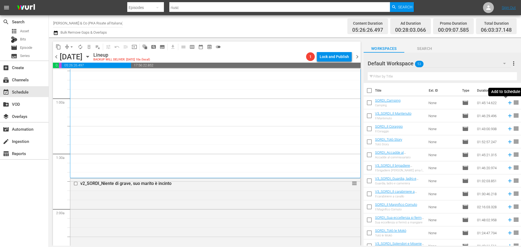
click at [507, 103] on icon at bounding box center [510, 103] width 6 height 6
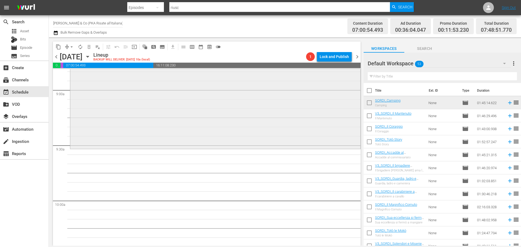
scroll to position [1004, 0]
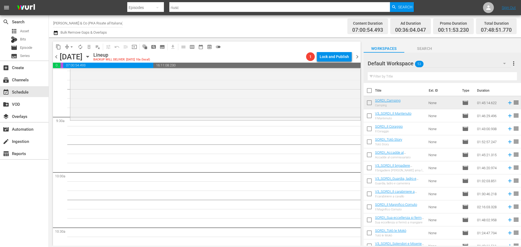
click at [387, 78] on input "text" at bounding box center [442, 76] width 149 height 9
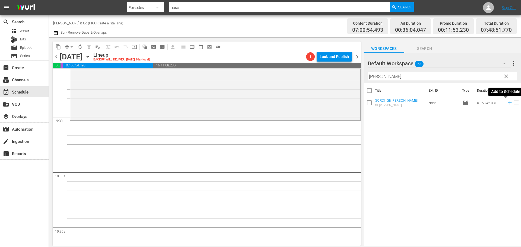
click at [507, 104] on icon at bounding box center [510, 103] width 6 height 6
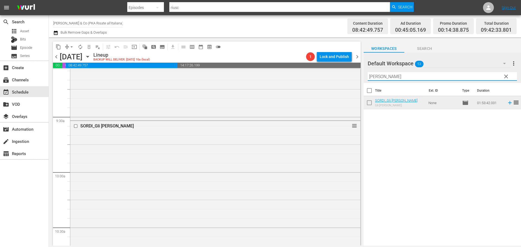
drag, startPoint x: 382, startPoint y: 76, endPoint x: 403, endPoint y: 85, distance: 23.0
click at [366, 84] on div "Default Workspace 53 Default more_vert clear Filter by Title [PERSON_NAME] Titl…" at bounding box center [441, 151] width 157 height 196
click at [508, 76] on span "clear" at bounding box center [506, 76] width 7 height 7
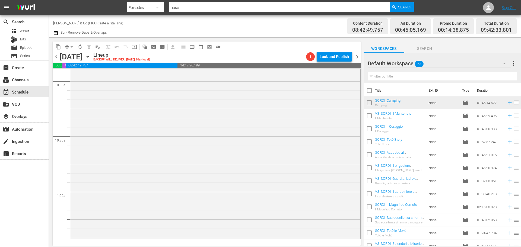
scroll to position [1112, 0]
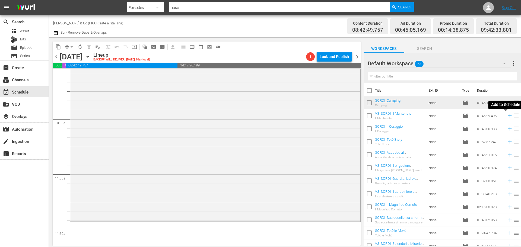
click at [507, 117] on icon at bounding box center [510, 116] width 6 height 6
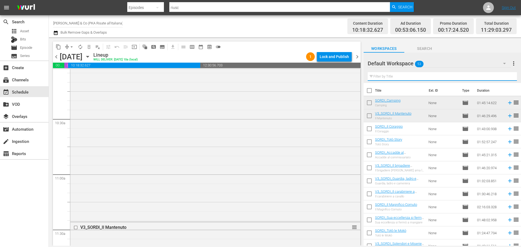
click at [400, 78] on input "text" at bounding box center [442, 76] width 149 height 9
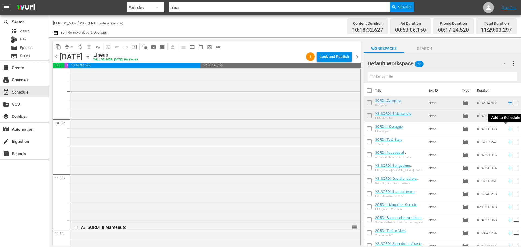
click at [508, 129] on icon at bounding box center [510, 129] width 4 height 4
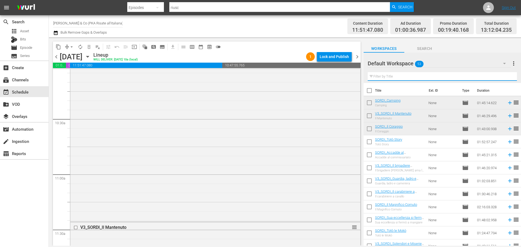
drag, startPoint x: 398, startPoint y: 75, endPoint x: 387, endPoint y: 78, distance: 11.4
click at [387, 78] on input "text" at bounding box center [442, 76] width 149 height 9
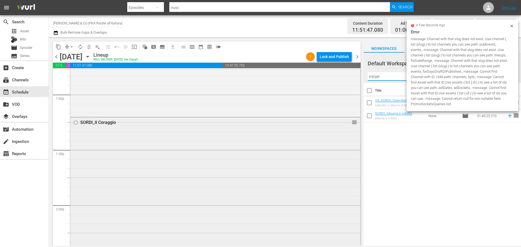
scroll to position [1546, 0]
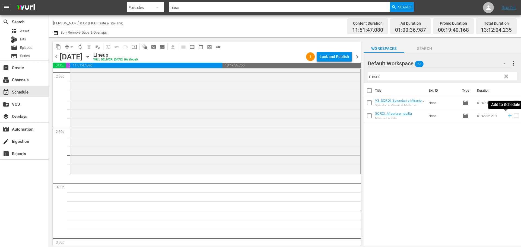
click at [507, 117] on icon at bounding box center [510, 116] width 6 height 6
click at [504, 77] on span "clear" at bounding box center [506, 76] width 7 height 7
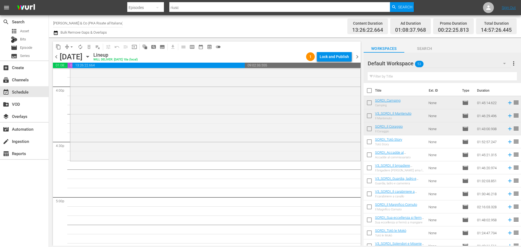
scroll to position [1763, 0]
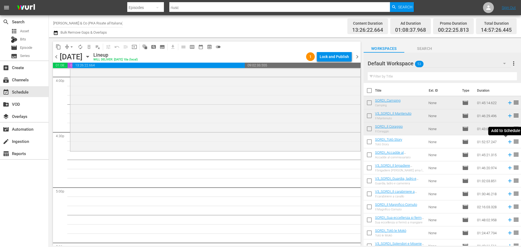
click at [507, 143] on icon at bounding box center [510, 142] width 6 height 6
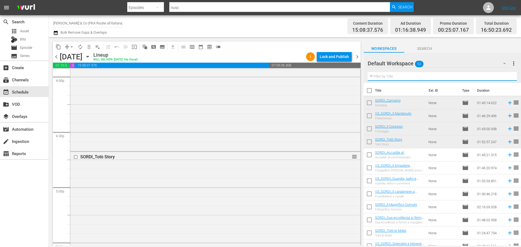
click at [383, 78] on input "text" at bounding box center [442, 76] width 149 height 9
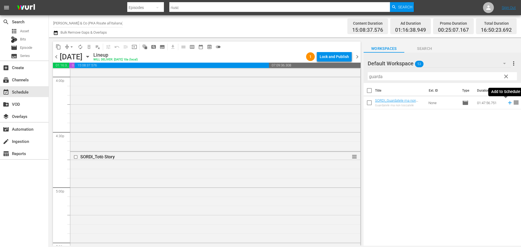
click at [507, 103] on icon at bounding box center [510, 103] width 6 height 6
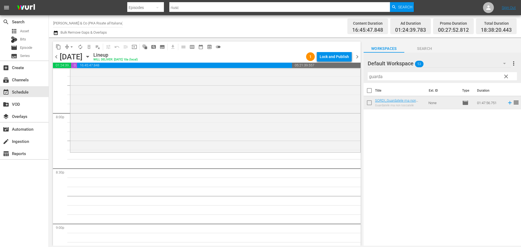
scroll to position [2170, 0]
drag, startPoint x: 396, startPoint y: 77, endPoint x: 355, endPoint y: 82, distance: 41.6
click at [355, 82] on div "content_copy compress arrow_drop_down autorenew_outlined delete_forever_outline…" at bounding box center [285, 141] width 472 height 208
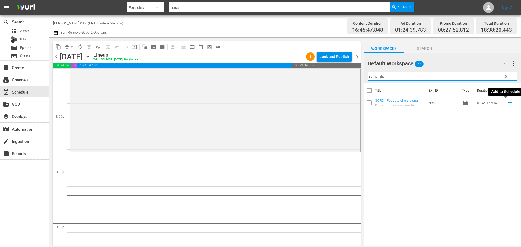
click at [507, 103] on icon at bounding box center [510, 103] width 6 height 6
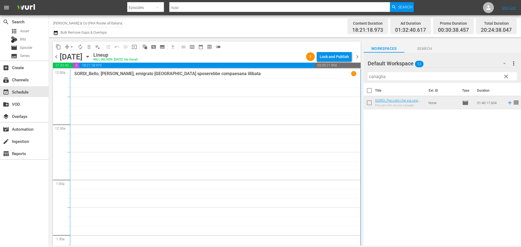
scroll to position [2170, 0]
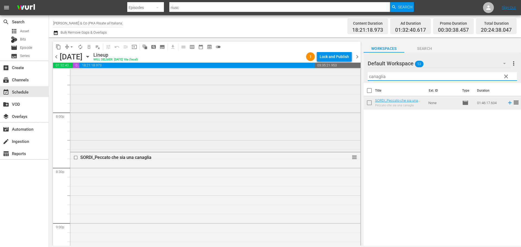
drag, startPoint x: 387, startPoint y: 77, endPoint x: 327, endPoint y: 91, distance: 62.1
click at [327, 91] on div "content_copy compress arrow_drop_down autorenew_outlined delete_forever_outline…" at bounding box center [285, 141] width 472 height 208
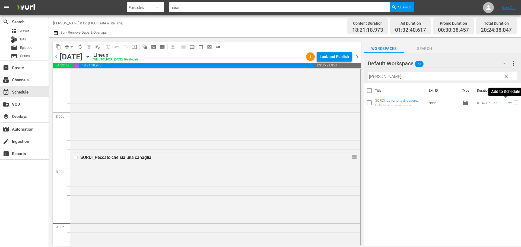
click at [507, 104] on icon at bounding box center [510, 103] width 6 height 6
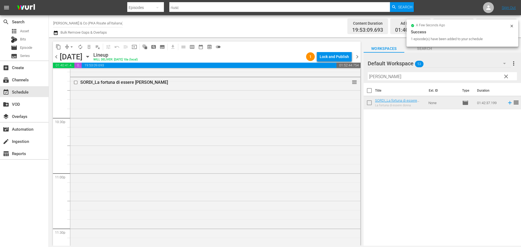
scroll to position [2480, 0]
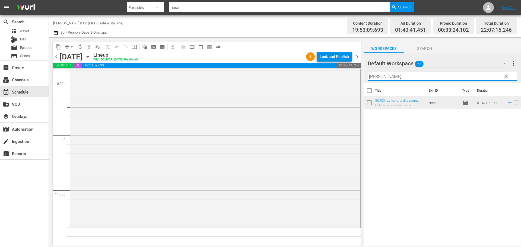
drag, startPoint x: 380, startPoint y: 78, endPoint x: 368, endPoint y: 82, distance: 13.4
click at [368, 82] on div "Filter by Title fortun" at bounding box center [442, 76] width 149 height 13
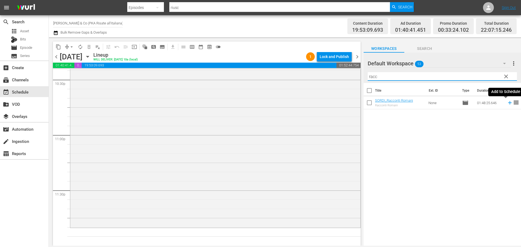
type input "racc"
click at [507, 103] on icon at bounding box center [510, 103] width 6 height 6
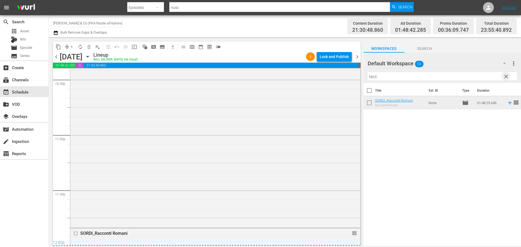
click at [507, 78] on span "clear" at bounding box center [506, 76] width 7 height 7
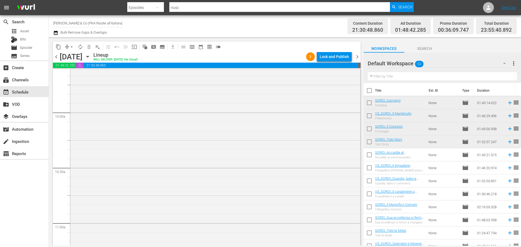
scroll to position [948, 0]
click at [359, 195] on div "Delete Event" at bounding box center [370, 196] width 43 height 7
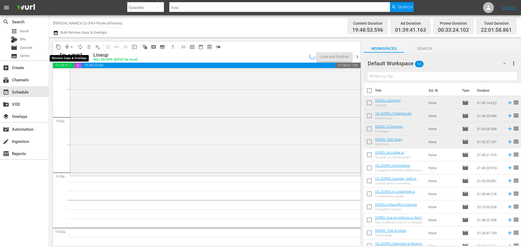
click at [71, 46] on span "arrow_drop_down" at bounding box center [71, 46] width 5 height 5
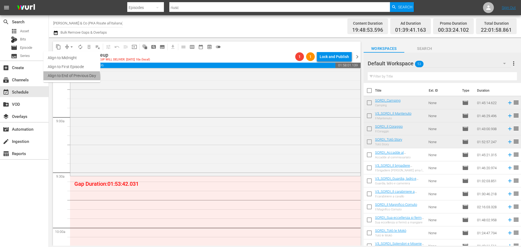
click at [69, 77] on li "Align to End of Previous Day" at bounding box center [71, 75] width 57 height 9
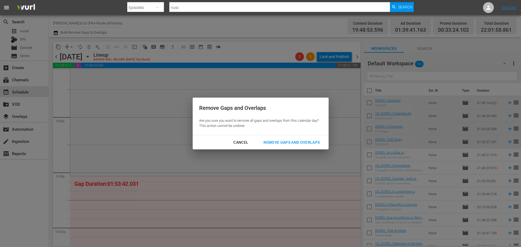
click at [298, 142] on div "Remove Gaps and Overlaps" at bounding box center [291, 142] width 65 height 7
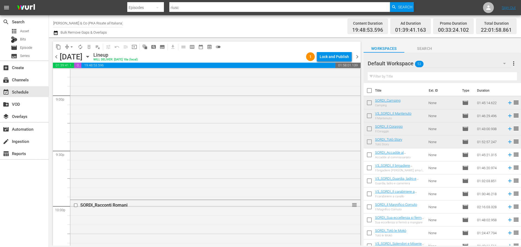
scroll to position [2480, 0]
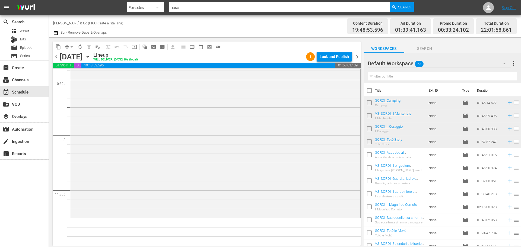
click at [389, 77] on input "text" at bounding box center [442, 76] width 149 height 9
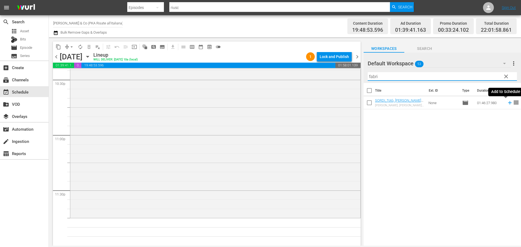
type input "fabri"
click at [507, 104] on icon at bounding box center [510, 103] width 6 height 6
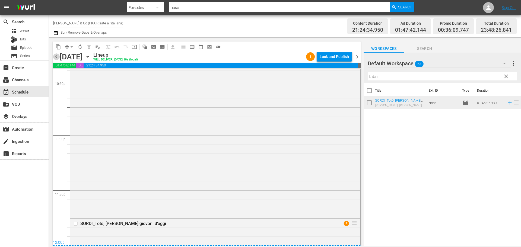
click at [56, 56] on span "chevron_left" at bounding box center [56, 56] width 7 height 7
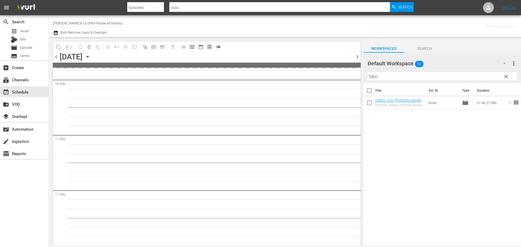
scroll to position [2479, 0]
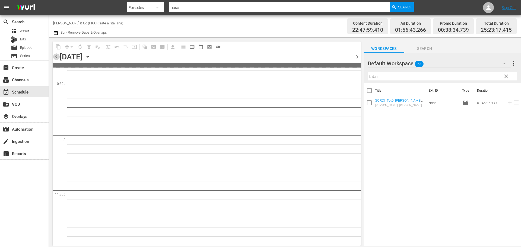
click at [56, 56] on span "chevron_left" at bounding box center [56, 56] width 7 height 7
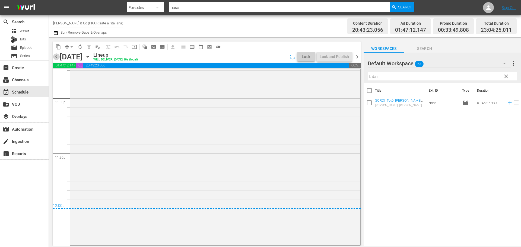
click at [56, 56] on span "chevron_left" at bounding box center [56, 56] width 7 height 7
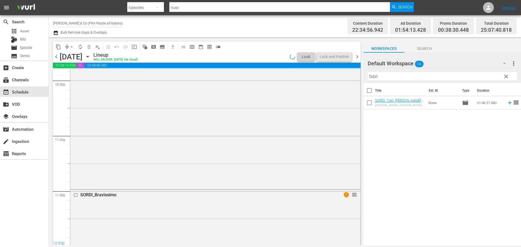
scroll to position [2489, 0]
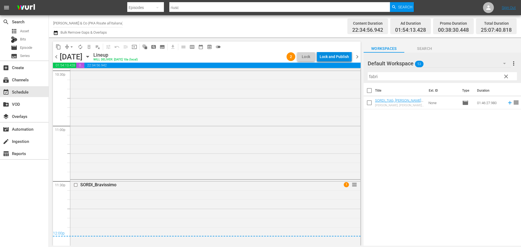
click at [343, 58] on div "Lock and Publish" at bounding box center [334, 57] width 29 height 10
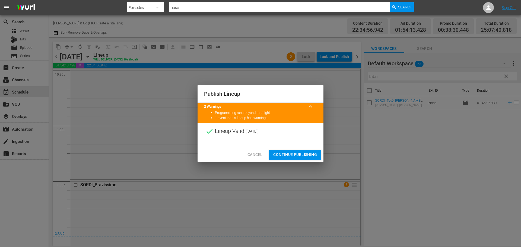
click at [298, 152] on span "Continue Publishing" at bounding box center [295, 154] width 44 height 7
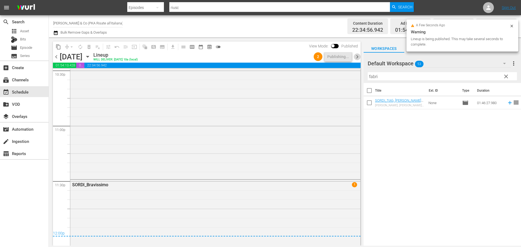
click at [358, 59] on span "chevron_right" at bounding box center [357, 56] width 7 height 7
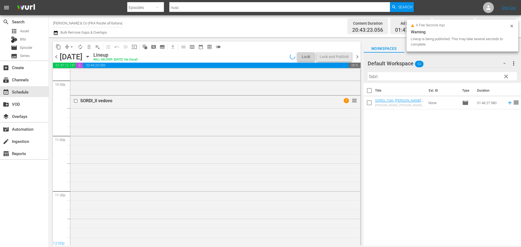
scroll to position [2516, 0]
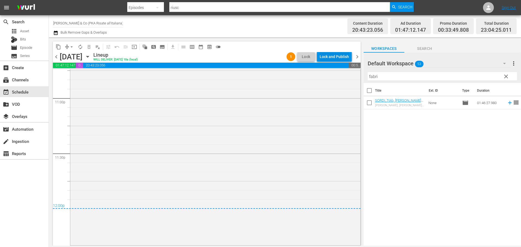
click at [341, 54] on div "Lock and Publish" at bounding box center [334, 57] width 29 height 10
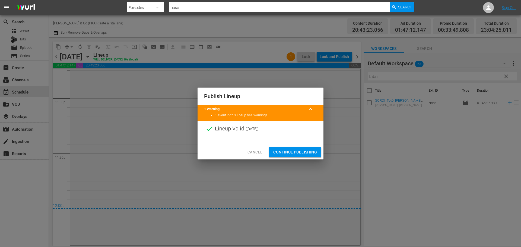
click at [299, 151] on span "Continue Publishing" at bounding box center [295, 152] width 44 height 7
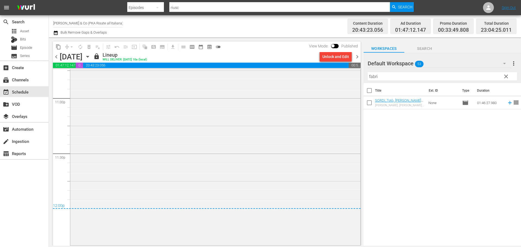
click at [359, 55] on span "chevron_right" at bounding box center [357, 56] width 7 height 7
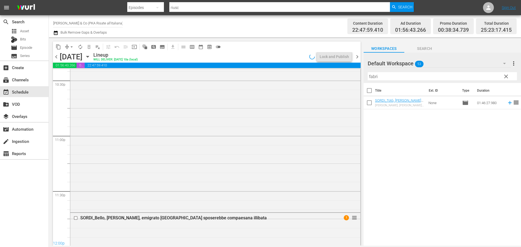
scroll to position [2516, 0]
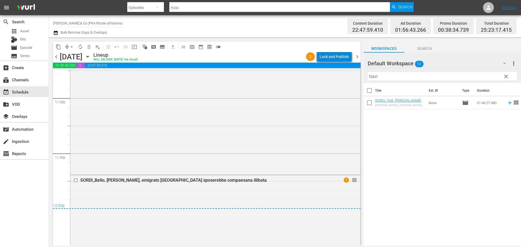
click at [337, 58] on div "Lock and Publish" at bounding box center [334, 57] width 29 height 10
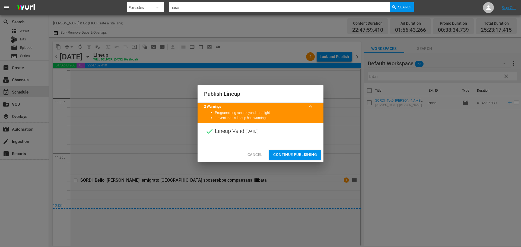
click at [302, 153] on span "Continue Publishing" at bounding box center [295, 154] width 44 height 7
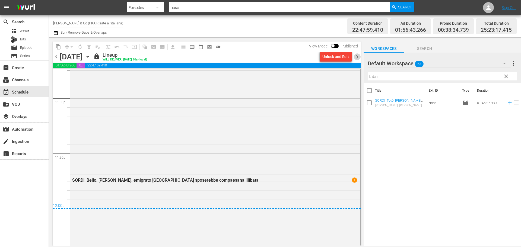
click at [356, 56] on span "chevron_right" at bounding box center [357, 56] width 7 height 7
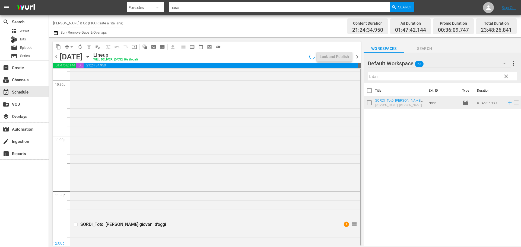
scroll to position [2480, 0]
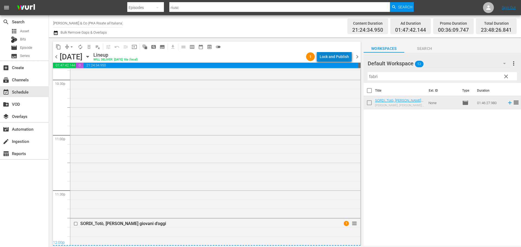
click at [337, 56] on div "Lock and Publish" at bounding box center [334, 57] width 29 height 10
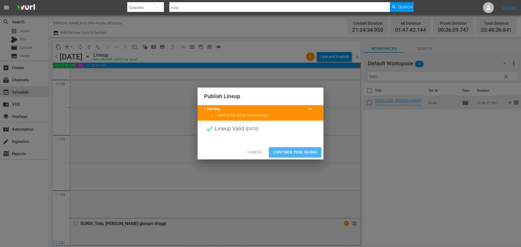
click at [309, 156] on button "Continue Publishing" at bounding box center [295, 152] width 52 height 10
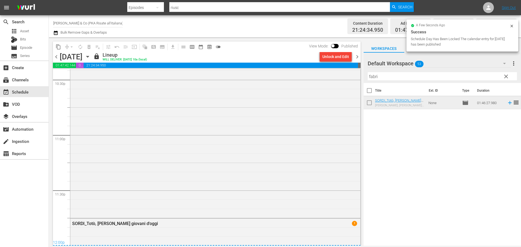
click at [508, 78] on span "clear" at bounding box center [506, 76] width 7 height 7
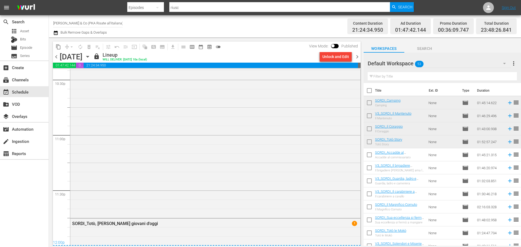
click at [356, 59] on span "chevron_right" at bounding box center [357, 56] width 7 height 7
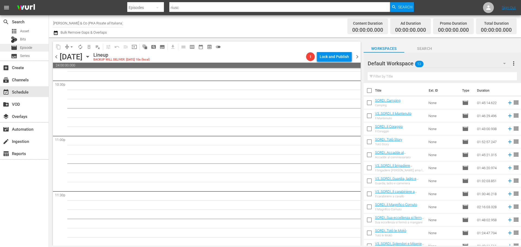
scroll to position [2480, 0]
click at [33, 46] on div "movie Episode" at bounding box center [24, 48] width 49 height 8
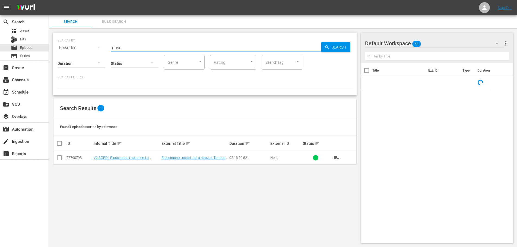
drag, startPoint x: 149, startPoint y: 44, endPoint x: 96, endPoint y: 54, distance: 53.3
click at [96, 54] on div "SEARCH BY Search By Episodes Search ID, Title, Description, Keywords, or Catego…" at bounding box center [204, 64] width 303 height 63
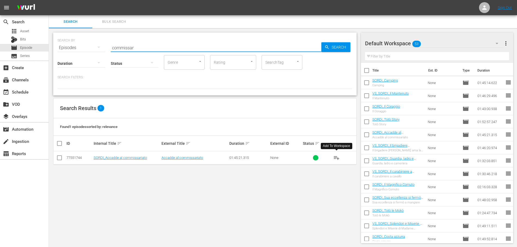
click at [336, 159] on span "playlist_add" at bounding box center [336, 158] width 7 height 7
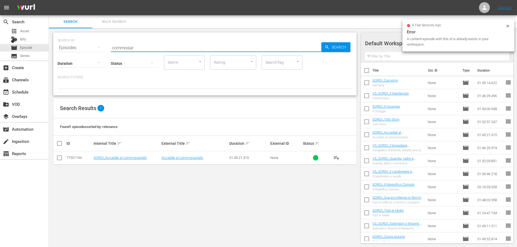
drag, startPoint x: 142, startPoint y: 50, endPoint x: 76, endPoint y: 55, distance: 65.6
click at [76, 55] on div "SEARCH BY Search By Episodes Search ID, Title, Description, Keywords, or Catego…" at bounding box center [204, 64] width 303 height 63
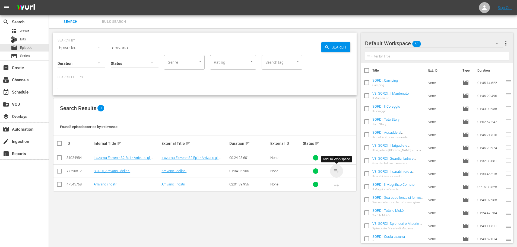
click at [339, 171] on span "playlist_add" at bounding box center [336, 171] width 7 height 7
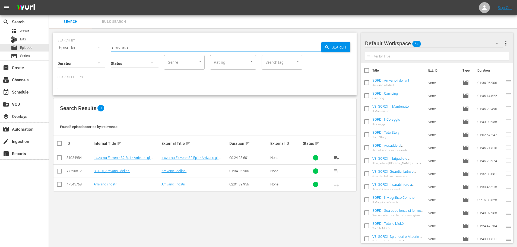
drag, startPoint x: 129, startPoint y: 43, endPoint x: 107, endPoint y: 56, distance: 25.6
click at [107, 56] on div "SEARCH BY Search By Episodes Search ID, Title, Description, Keywords, or Catego…" at bounding box center [204, 64] width 303 height 63
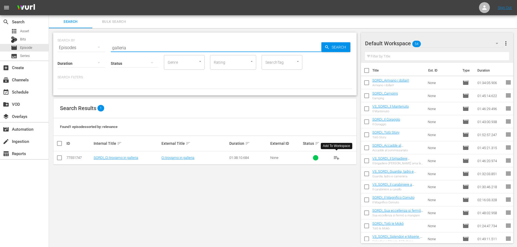
click at [338, 161] on button "playlist_add" at bounding box center [336, 157] width 13 height 13
drag, startPoint x: 138, startPoint y: 46, endPoint x: 82, endPoint y: 71, distance: 61.1
click at [82, 71] on div "SEARCH BY Search By Episodes Search ID, Title, Description, Keywords, or Catego…" at bounding box center [204, 64] width 303 height 63
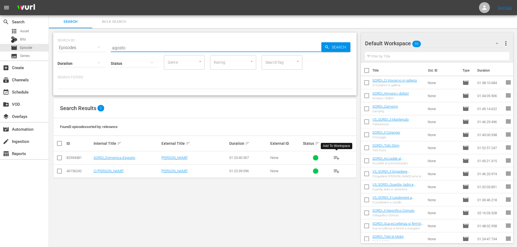
click at [336, 155] on span "playlist_add" at bounding box center [336, 158] width 7 height 7
drag, startPoint x: 125, startPoint y: 49, endPoint x: 107, endPoint y: 58, distance: 20.6
click at [107, 58] on div "SEARCH BY Search By Episodes Search ID, Title, Description, Keywords, or Catego…" at bounding box center [204, 64] width 303 height 63
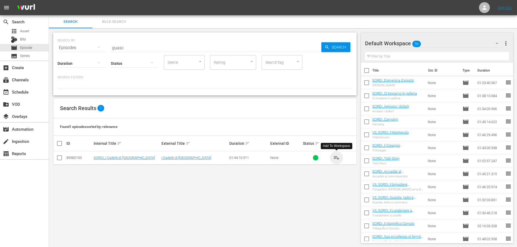
click at [337, 158] on span "playlist_add" at bounding box center [336, 158] width 7 height 7
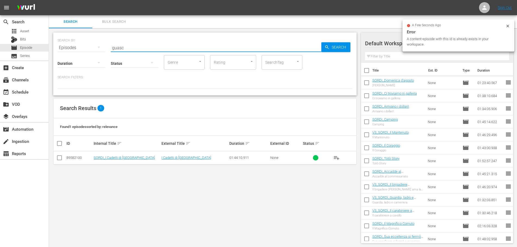
drag, startPoint x: 129, startPoint y: 47, endPoint x: 96, endPoint y: 53, distance: 33.7
click at [96, 53] on div "SEARCH BY Search By Episodes Search ID, Title, Description, Keywords, or Catego…" at bounding box center [204, 64] width 303 height 63
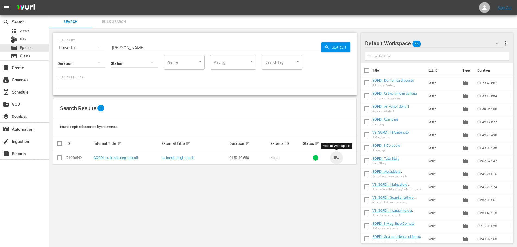
click at [334, 158] on span "playlist_add" at bounding box center [336, 158] width 7 height 7
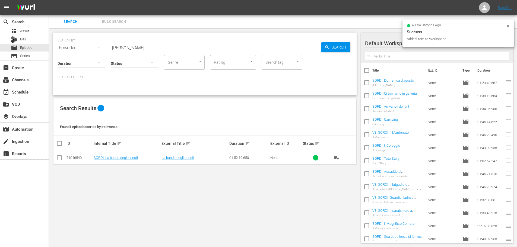
click at [105, 52] on div "SEARCH BY Search By Episodes Search ID, Title, Description, Keywords, or Catego…" at bounding box center [205, 45] width 295 height 20
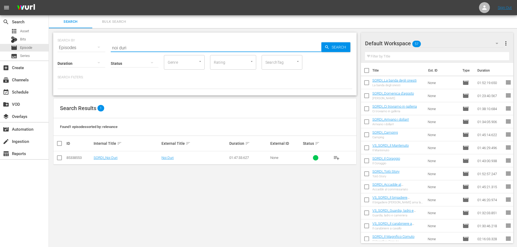
click at [336, 159] on span "playlist_add" at bounding box center [336, 158] width 7 height 7
drag, startPoint x: 136, startPoint y: 48, endPoint x: 79, endPoint y: 59, distance: 57.8
click at [79, 59] on div "SEARCH BY Search By Episodes Search ID, Title, Description, Keywords, or Catego…" at bounding box center [204, 64] width 303 height 63
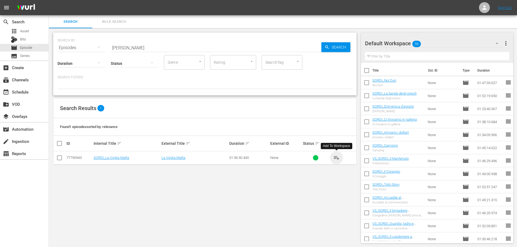
click at [335, 157] on span "playlist_add" at bounding box center [336, 158] width 7 height 7
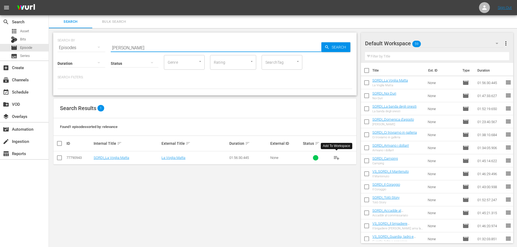
drag, startPoint x: 146, startPoint y: 44, endPoint x: 97, endPoint y: 54, distance: 49.8
click at [97, 54] on div "SEARCH BY Search By Episodes Search ID, Title, Description, Keywords, or Catego…" at bounding box center [204, 64] width 303 height 63
type input "infrant"
click at [336, 159] on span "playlist_add" at bounding box center [336, 158] width 7 height 7
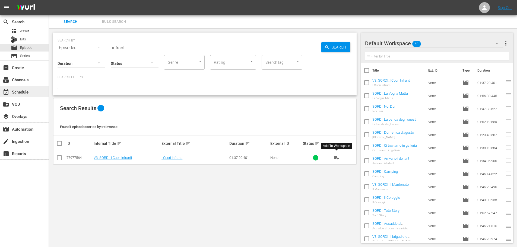
click at [18, 91] on div "event_available Schedule" at bounding box center [15, 91] width 30 height 5
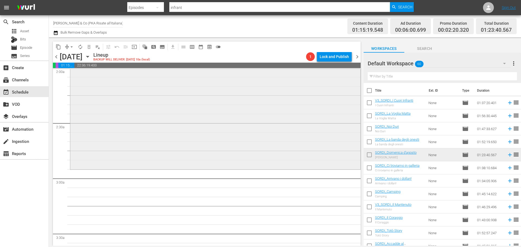
scroll to position [271, 0]
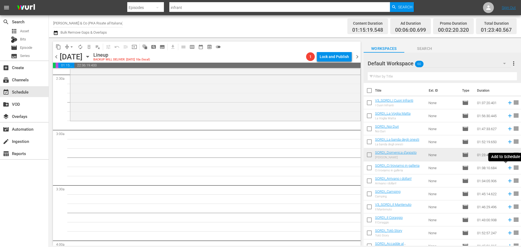
click at [507, 169] on icon at bounding box center [510, 168] width 6 height 6
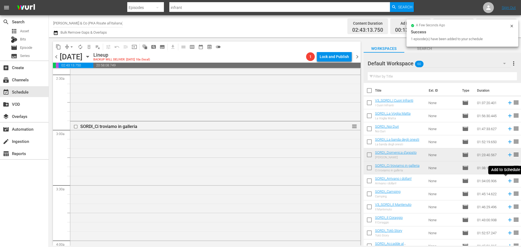
click at [508, 181] on icon at bounding box center [510, 181] width 4 height 4
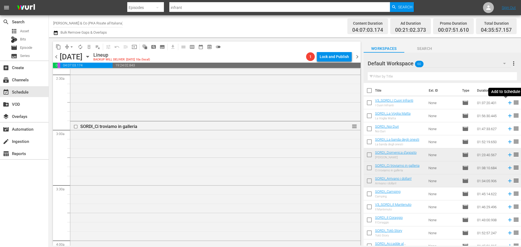
click at [508, 104] on icon at bounding box center [510, 103] width 4 height 4
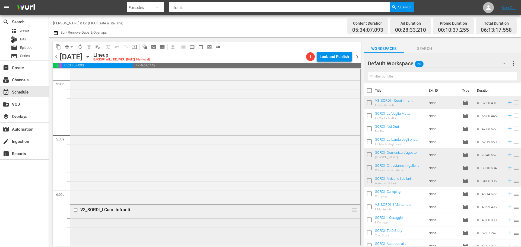
scroll to position [678, 0]
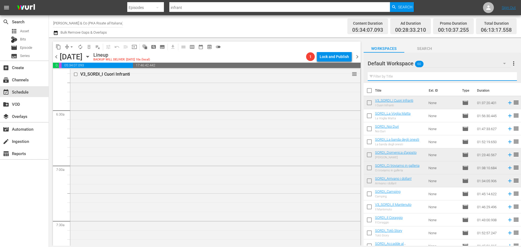
click at [389, 80] on input "text" at bounding box center [442, 76] width 149 height 9
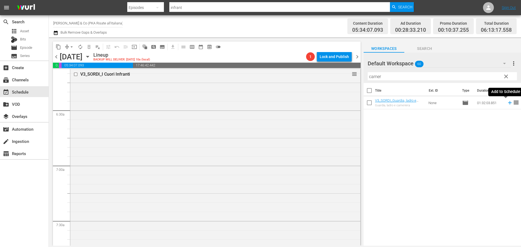
click at [507, 103] on icon at bounding box center [510, 103] width 6 height 6
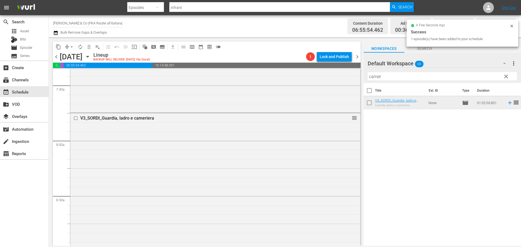
scroll to position [922, 0]
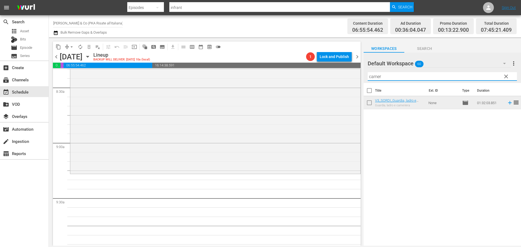
drag, startPoint x: 396, startPoint y: 73, endPoint x: 365, endPoint y: 80, distance: 32.0
click at [365, 80] on div "Default Workspace 60 Default more_vert clear Filter by Title camer" at bounding box center [441, 68] width 157 height 30
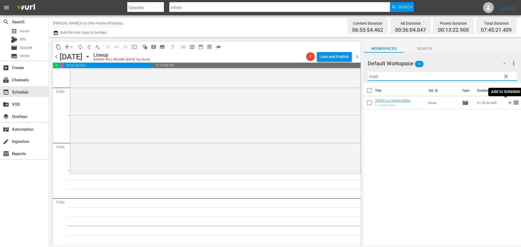
type input "matt"
click at [507, 103] on icon at bounding box center [510, 103] width 6 height 6
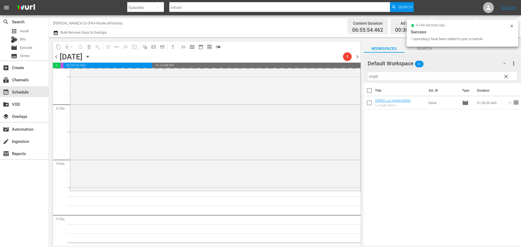
scroll to position [814, 0]
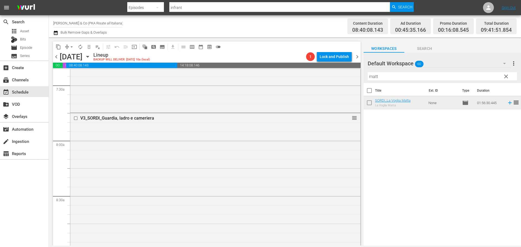
click at [504, 78] on span "clear" at bounding box center [506, 76] width 7 height 7
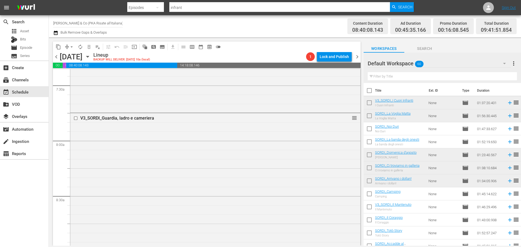
drag, startPoint x: 373, startPoint y: 127, endPoint x: 373, endPoint y: 130, distance: 3.3
click at [373, 127] on input "checkbox" at bounding box center [368, 129] width 11 height 11
checkbox input "true"
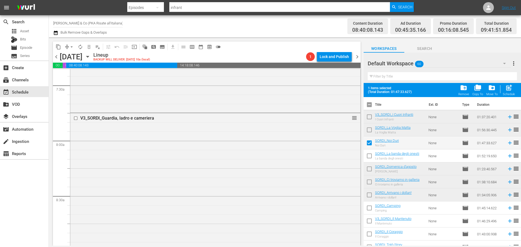
click at [368, 155] on input "checkbox" at bounding box center [368, 156] width 11 height 11
checkbox input "true"
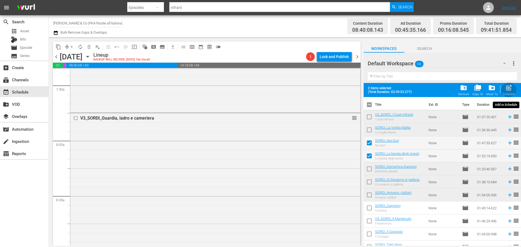
click at [511, 90] on span "post_add" at bounding box center [508, 87] width 7 height 7
checkbox input "false"
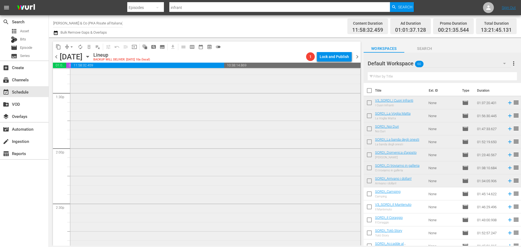
scroll to position [1546, 0]
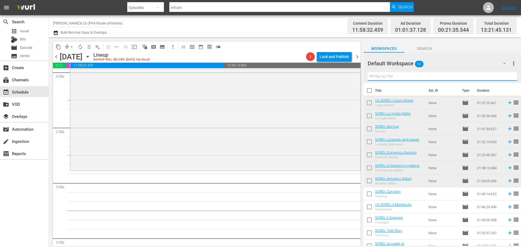
click at [387, 79] on input "text" at bounding box center [442, 76] width 149 height 9
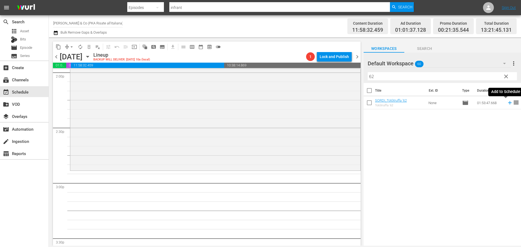
click at [508, 103] on icon at bounding box center [510, 103] width 4 height 4
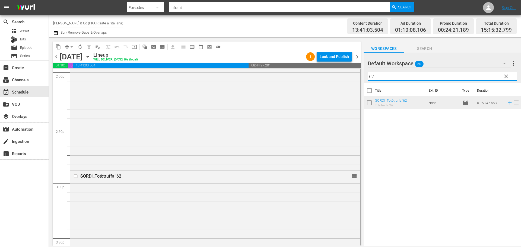
drag, startPoint x: 391, startPoint y: 74, endPoint x: 357, endPoint y: 80, distance: 34.6
click at [357, 80] on div "content_copy compress arrow_drop_down autorenew_outlined delete_forever_outline…" at bounding box center [285, 141] width 472 height 208
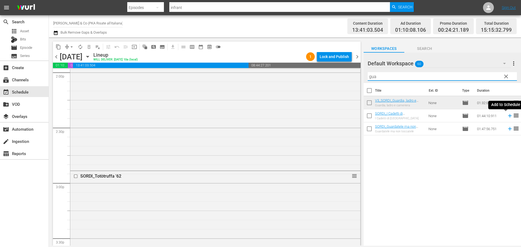
type input "gua"
click at [507, 117] on icon at bounding box center [510, 116] width 6 height 6
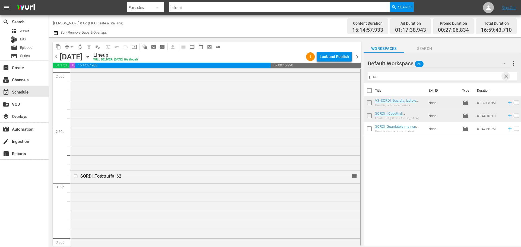
click at [505, 76] on span "clear" at bounding box center [506, 76] width 7 height 7
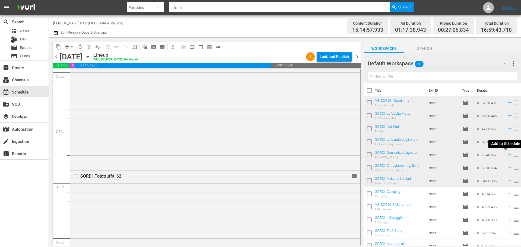
click at [507, 156] on icon at bounding box center [510, 155] width 6 height 6
drag, startPoint x: 370, startPoint y: 167, endPoint x: 370, endPoint y: 173, distance: 6.0
click at [370, 167] on input "checkbox" at bounding box center [368, 168] width 11 height 11
checkbox input "true"
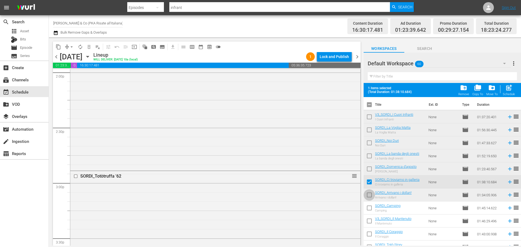
click at [370, 197] on input "checkbox" at bounding box center [368, 195] width 11 height 11
checkbox input "true"
click at [512, 89] on span "post_add" at bounding box center [508, 87] width 7 height 7
checkbox input "false"
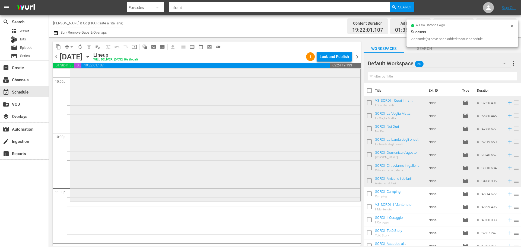
scroll to position [2480, 0]
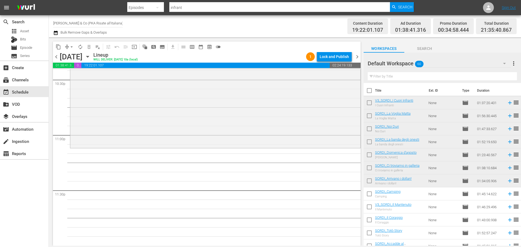
click at [388, 74] on input "text" at bounding box center [442, 76] width 149 height 9
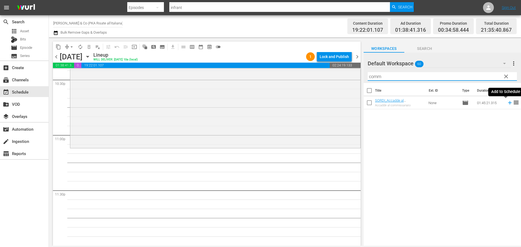
type input "comm"
click at [507, 105] on icon at bounding box center [510, 103] width 6 height 6
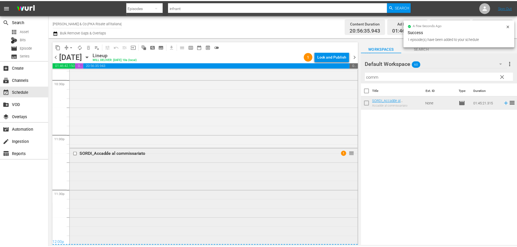
scroll to position [2577, 0]
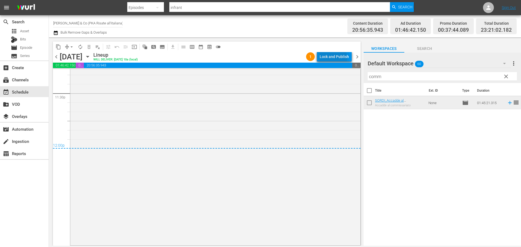
click at [328, 59] on div "Lock and Publish" at bounding box center [334, 57] width 29 height 10
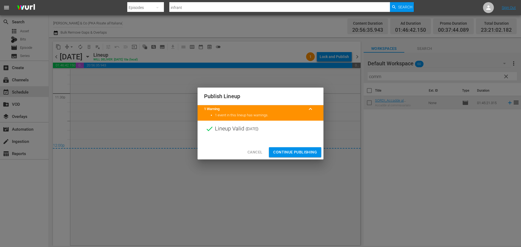
click at [310, 153] on span "Continue Publishing" at bounding box center [295, 152] width 44 height 7
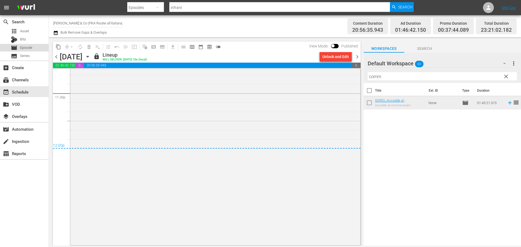
click at [34, 47] on div "movie Episode" at bounding box center [24, 48] width 49 height 8
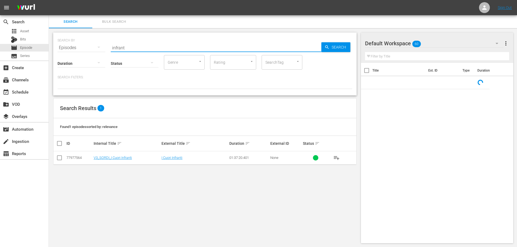
drag, startPoint x: 130, startPoint y: 46, endPoint x: 106, endPoint y: 56, distance: 25.5
click at [106, 56] on div "SEARCH BY Search By Episodes Search ID, Title, Description, Keywords, or Catego…" at bounding box center [204, 64] width 303 height 63
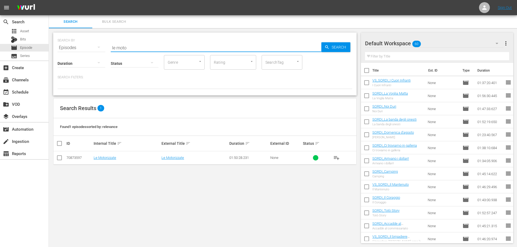
type input "le moto"
click at [26, 33] on span "Asset" at bounding box center [24, 30] width 9 height 5
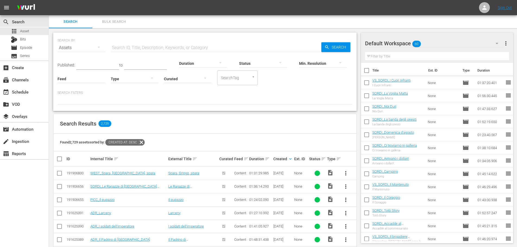
click at [143, 51] on input "text" at bounding box center [216, 47] width 210 height 13
click at [24, 49] on span "Episode" at bounding box center [26, 47] width 12 height 5
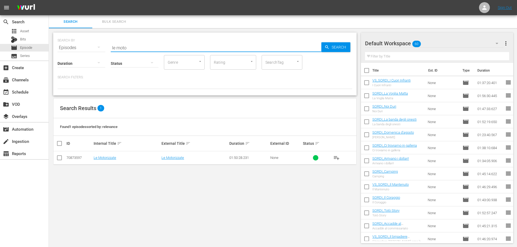
drag, startPoint x: 132, startPoint y: 47, endPoint x: 96, endPoint y: 46, distance: 35.8
click at [96, 46] on div "SEARCH BY Search By Episodes Search ID, Title, Description, Keywords, or Catego…" at bounding box center [205, 45] width 295 height 20
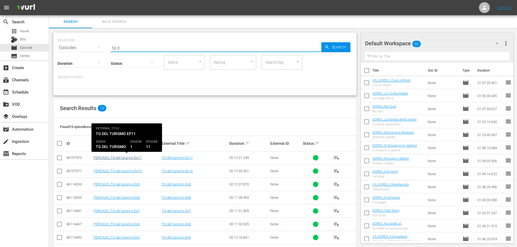
type input "tg d"
click at [127, 159] on link "PERCASO_TG del turismo Ep11" at bounding box center [118, 158] width 48 height 4
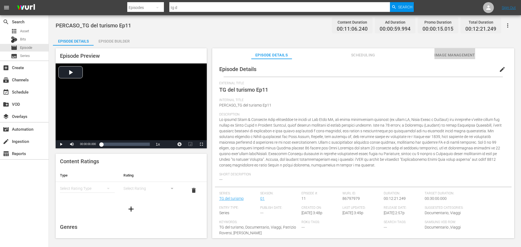
click at [446, 54] on span "Image Management" at bounding box center [454, 55] width 41 height 7
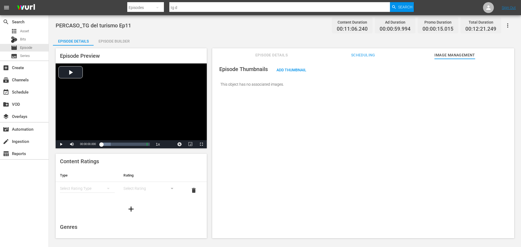
click at [368, 53] on span "Scheduling" at bounding box center [363, 55] width 41 height 7
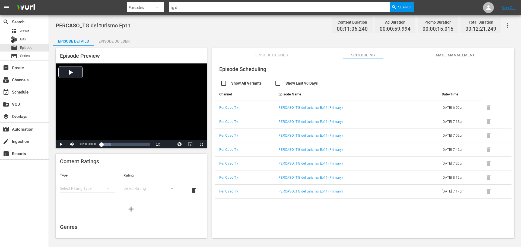
click at [440, 56] on span "Image Management" at bounding box center [454, 55] width 41 height 7
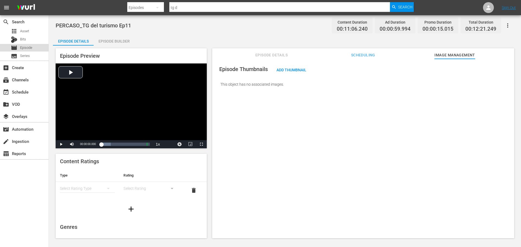
click at [38, 48] on div "movie Episode" at bounding box center [24, 48] width 49 height 8
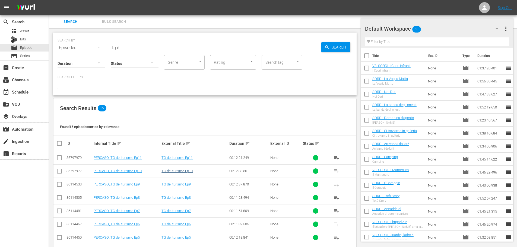
scroll to position [54, 0]
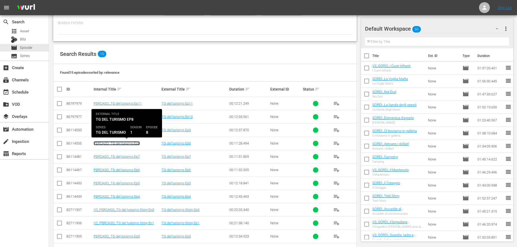
click at [131, 142] on link "PERCASO_TG del turismo Ep8" at bounding box center [117, 143] width 46 height 4
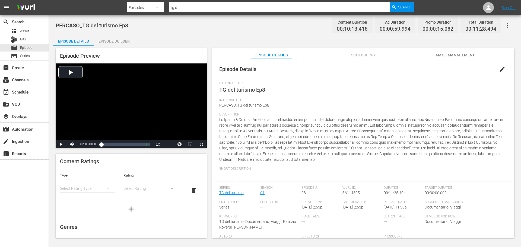
click at [443, 55] on span "Image Management" at bounding box center [454, 55] width 41 height 7
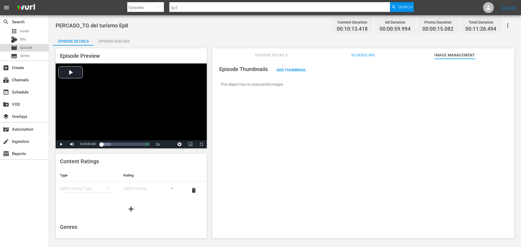
click at [23, 49] on span "Episode" at bounding box center [26, 47] width 12 height 5
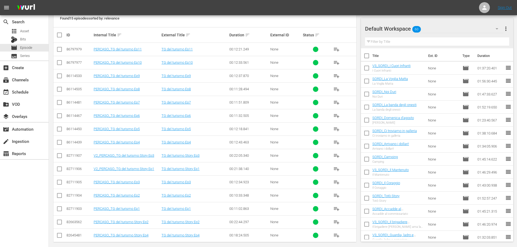
scroll to position [114, 0]
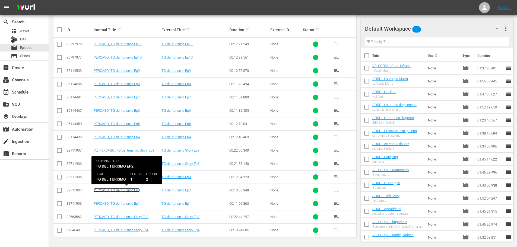
click at [131, 192] on link "PERCASO_TG del turismo Ep2" at bounding box center [117, 190] width 46 height 4
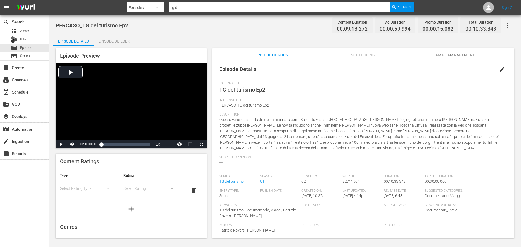
click at [449, 56] on span "Image Management" at bounding box center [454, 55] width 41 height 7
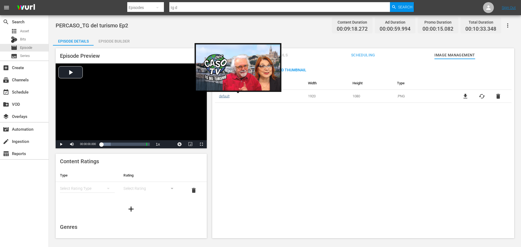
click at [227, 97] on link "default" at bounding box center [224, 96] width 11 height 4
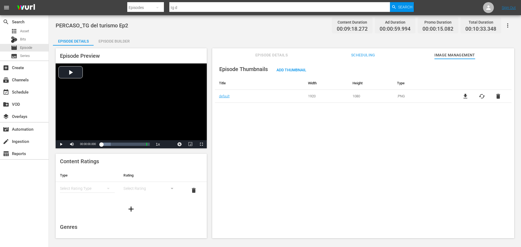
click at [464, 97] on span "file_download" at bounding box center [465, 96] width 7 height 7
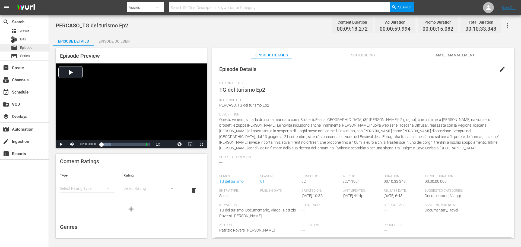
click at [23, 50] on span "Episode" at bounding box center [26, 47] width 12 height 5
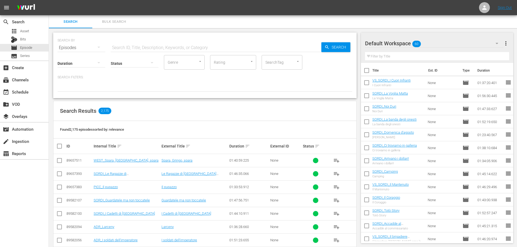
click at [134, 46] on input "text" at bounding box center [216, 47] width 210 height 13
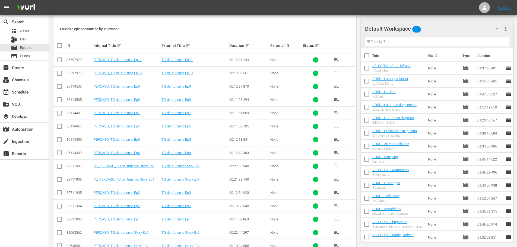
scroll to position [109, 0]
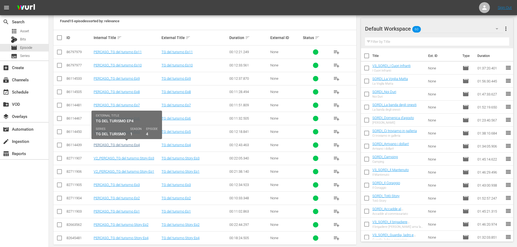
type input "tg"
click at [133, 145] on link "PERCASO_TG del turismo Ep4" at bounding box center [117, 145] width 46 height 4
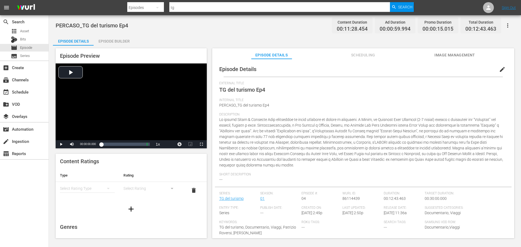
click at [462, 54] on span "Image Management" at bounding box center [454, 55] width 41 height 7
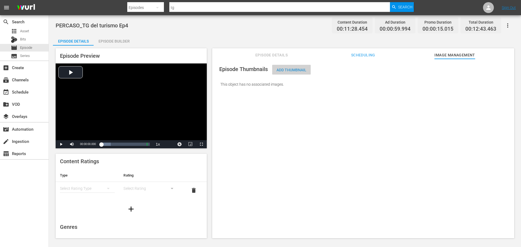
click at [289, 72] on div "Add Thumbnail" at bounding box center [291, 70] width 39 height 10
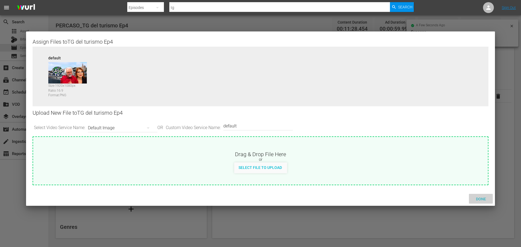
click at [478, 199] on span "Done" at bounding box center [480, 199] width 19 height 4
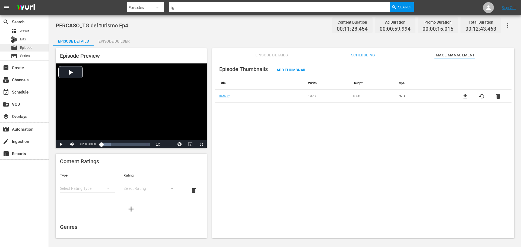
click at [40, 48] on div "movie Episode" at bounding box center [24, 48] width 49 height 8
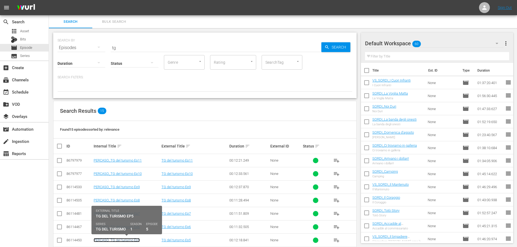
click at [135, 238] on link "PERCASO_TG del turismo Ep5" at bounding box center [117, 240] width 46 height 4
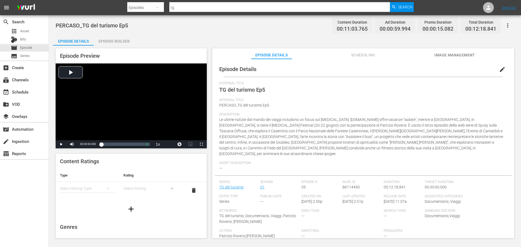
click at [446, 54] on span "Image Management" at bounding box center [454, 55] width 41 height 7
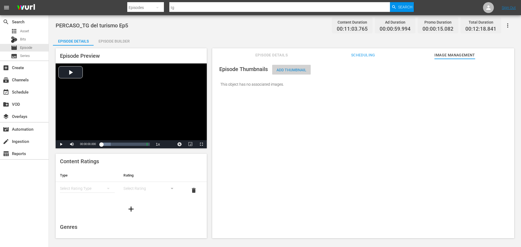
click at [300, 72] on span "Add Thumbnail" at bounding box center [291, 70] width 39 height 4
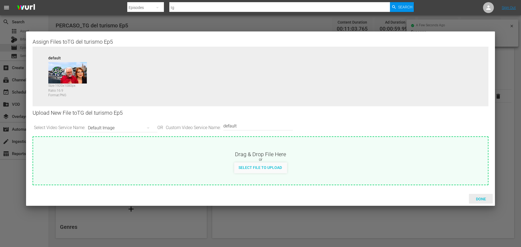
click at [482, 202] on div "Done" at bounding box center [481, 199] width 24 height 10
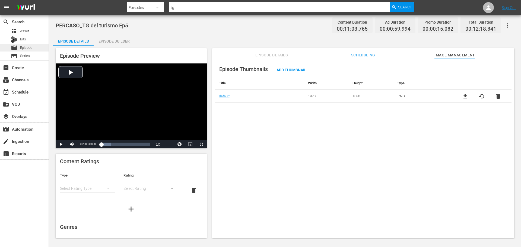
click at [30, 49] on span "Episode" at bounding box center [26, 47] width 12 height 5
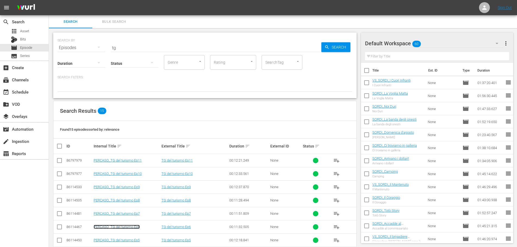
click at [131, 228] on link "PERCASO_TG del turismo Ep6" at bounding box center [117, 227] width 46 height 4
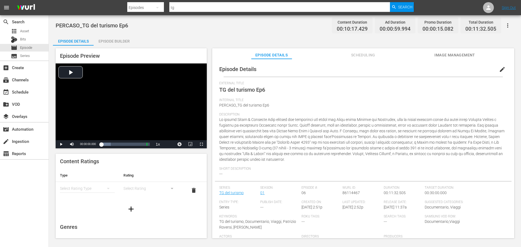
click at [460, 53] on span "Image Management" at bounding box center [454, 55] width 41 height 7
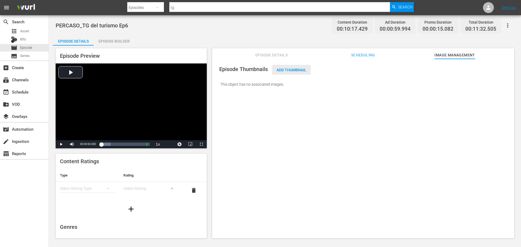
click at [294, 70] on span "Add Thumbnail" at bounding box center [291, 70] width 39 height 4
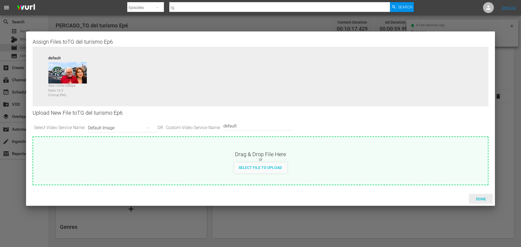
click at [480, 202] on div "Done" at bounding box center [481, 199] width 24 height 10
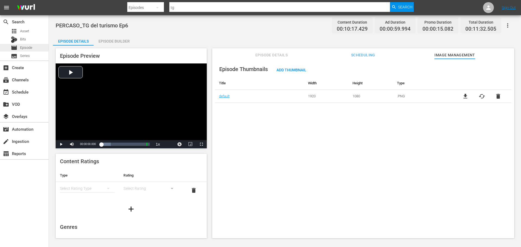
click at [32, 46] on span "Episode" at bounding box center [26, 47] width 12 height 5
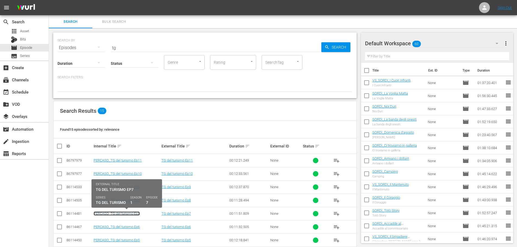
click at [132, 214] on link "PERCASO_TG del turismo Ep7" at bounding box center [117, 214] width 46 height 4
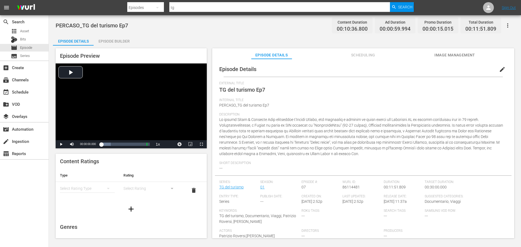
click at [446, 53] on span "Image Management" at bounding box center [454, 55] width 41 height 7
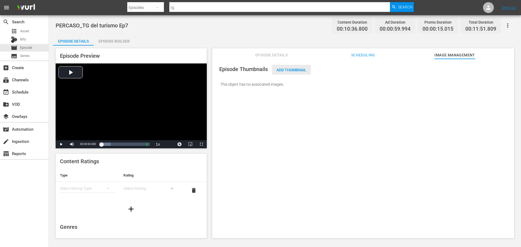
click at [296, 74] on div "Add Thumbnail" at bounding box center [291, 70] width 39 height 10
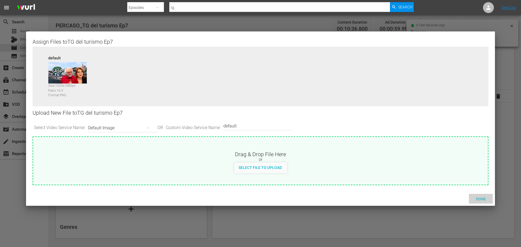
click at [479, 202] on div "Done" at bounding box center [481, 199] width 24 height 10
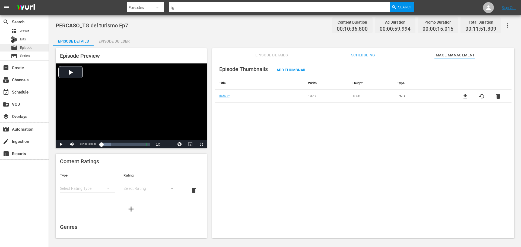
click at [34, 47] on div "movie Episode" at bounding box center [24, 48] width 49 height 8
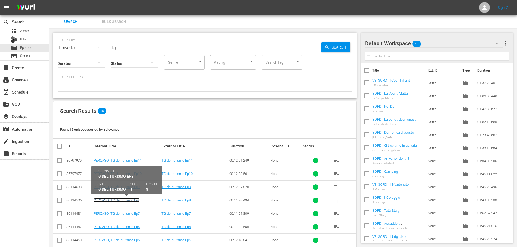
click at [132, 200] on link "PERCASO_TG del turismo Ep8" at bounding box center [117, 200] width 46 height 4
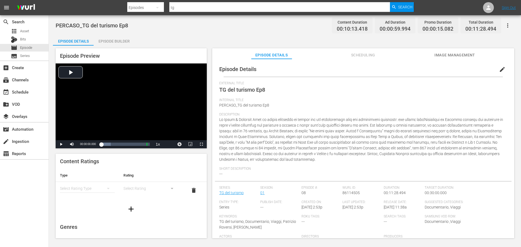
click at [446, 55] on span "Image Management" at bounding box center [454, 55] width 41 height 7
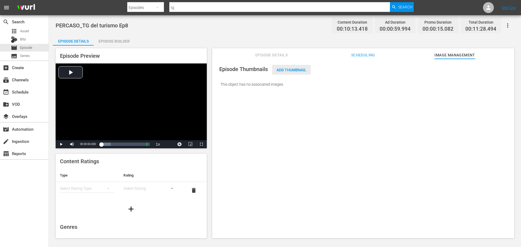
click at [285, 73] on div "Add Thumbnail" at bounding box center [291, 70] width 39 height 10
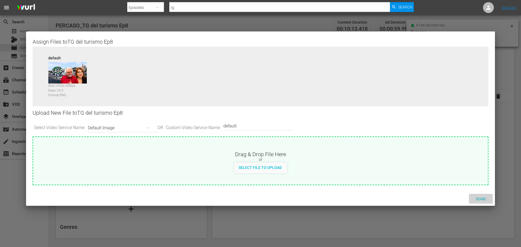
click at [476, 198] on span "Done" at bounding box center [480, 199] width 19 height 4
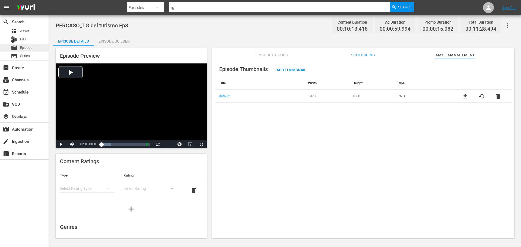
click at [34, 49] on div "movie Episode" at bounding box center [24, 48] width 49 height 8
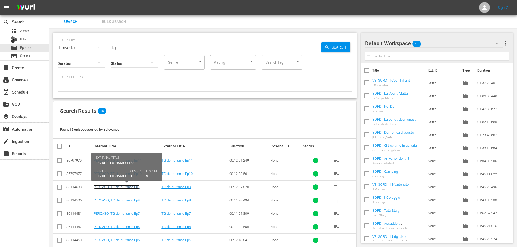
click at [135, 186] on link "PERCASO_TG del turismo Ep9" at bounding box center [117, 187] width 46 height 4
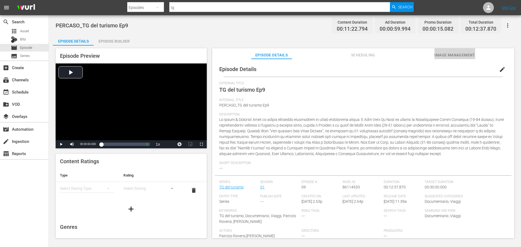
click at [451, 54] on span "Image Management" at bounding box center [454, 55] width 41 height 7
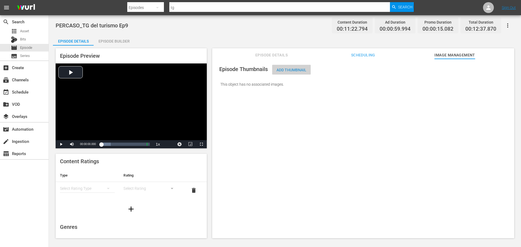
click at [292, 70] on span "Add Thumbnail" at bounding box center [291, 70] width 39 height 4
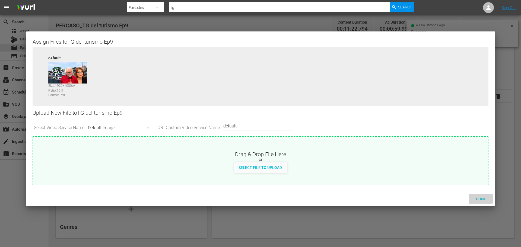
click at [477, 202] on div "Done" at bounding box center [481, 199] width 24 height 10
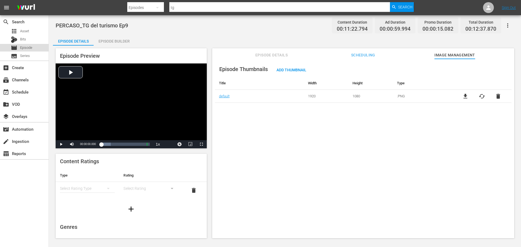
click at [33, 47] on div "movie Episode" at bounding box center [24, 48] width 49 height 8
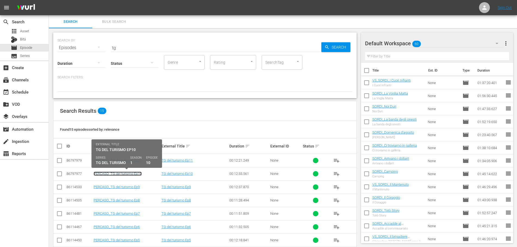
click at [139, 175] on link "PERCASO_TG del turismo Ep10" at bounding box center [118, 174] width 48 height 4
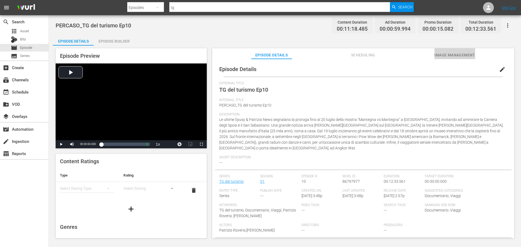
click at [446, 53] on span "Image Management" at bounding box center [454, 55] width 41 height 7
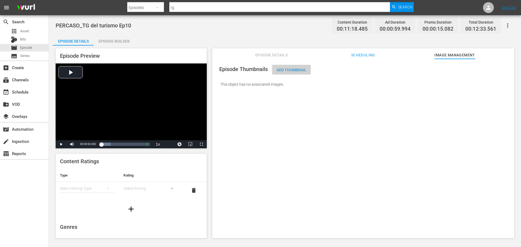
click at [293, 70] on span "Add Thumbnail" at bounding box center [291, 70] width 39 height 4
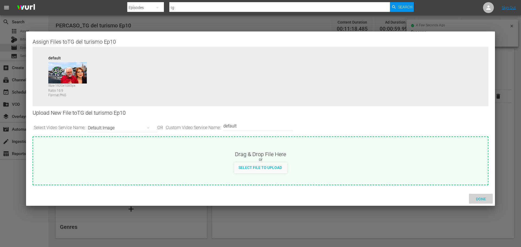
click at [483, 202] on div "Done" at bounding box center [481, 199] width 24 height 10
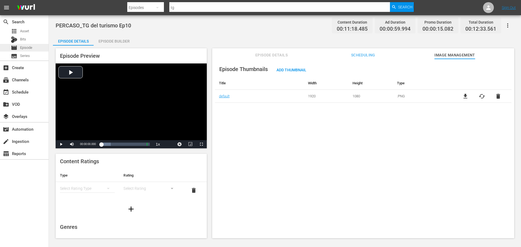
click at [38, 49] on div "movie Episode" at bounding box center [24, 48] width 49 height 8
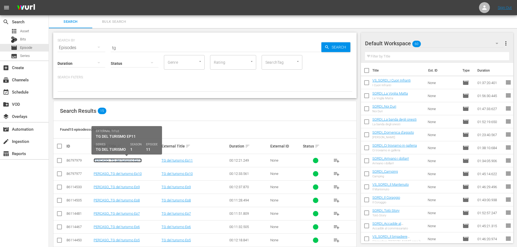
click at [119, 160] on link "PERCASO_TG del turismo Ep11" at bounding box center [118, 160] width 48 height 4
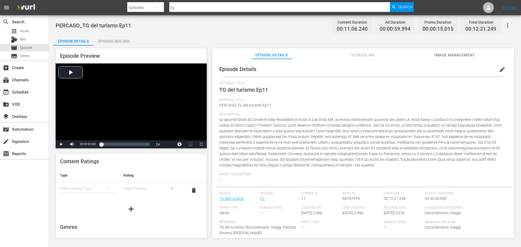
click at [450, 54] on span "Image Management" at bounding box center [454, 55] width 41 height 7
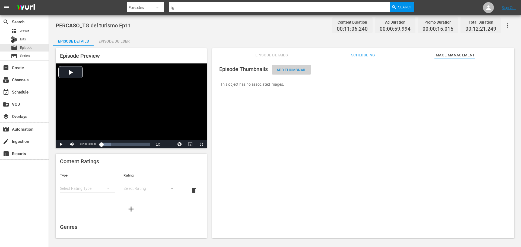
click at [289, 73] on div "Add Thumbnail" at bounding box center [291, 70] width 39 height 10
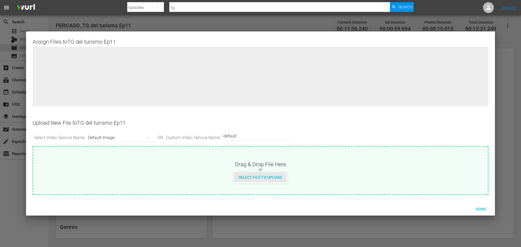
click at [247, 179] on span "Select File to Upload" at bounding box center [260, 177] width 52 height 4
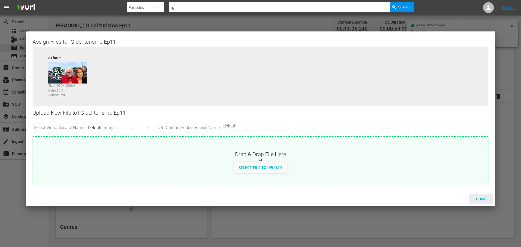
click at [482, 203] on div "Done" at bounding box center [481, 199] width 24 height 10
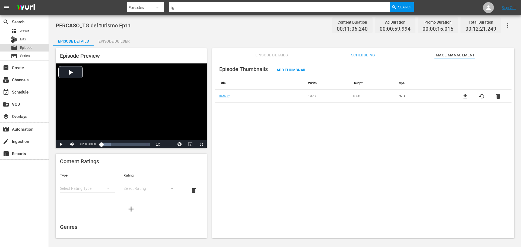
click at [37, 49] on div "movie Episode" at bounding box center [24, 48] width 49 height 8
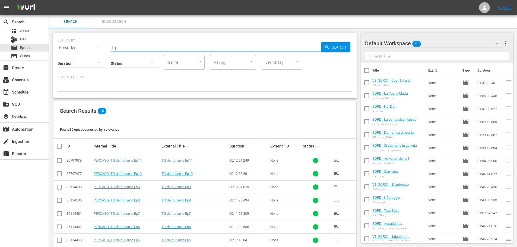
drag, startPoint x: 124, startPoint y: 46, endPoint x: 109, endPoint y: 54, distance: 16.8
click at [109, 54] on div "SEARCH BY Search By Episodes Search ID, Title, Description, Keywords, or Catego…" at bounding box center [204, 66] width 303 height 66
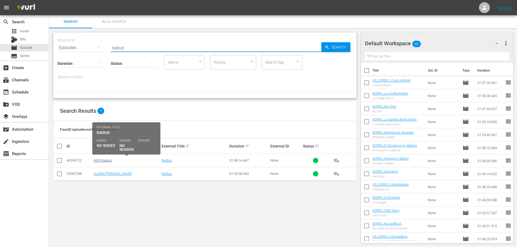
type input "radius"
click at [104, 161] on link "ADR Radius" at bounding box center [103, 160] width 18 height 4
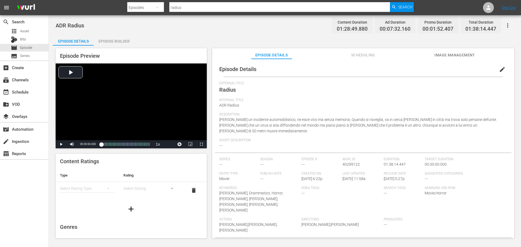
click at [124, 40] on div "Episode Builder" at bounding box center [114, 41] width 41 height 13
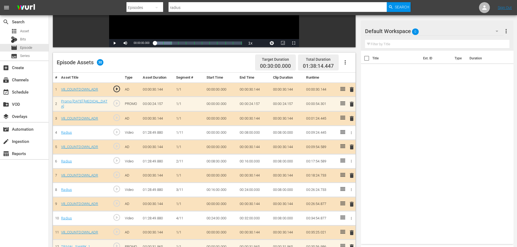
scroll to position [109, 0]
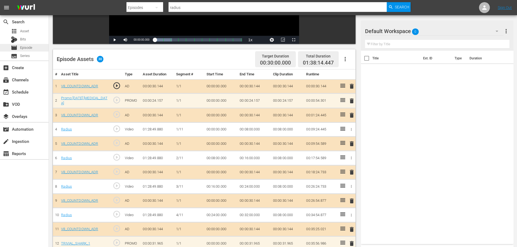
click at [41, 47] on div "movie Episode" at bounding box center [24, 48] width 49 height 8
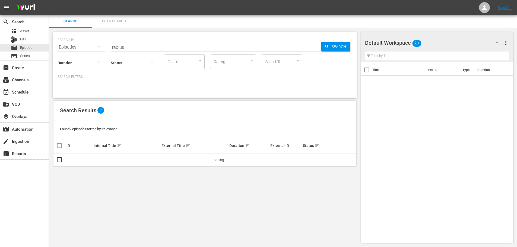
scroll to position [1, 0]
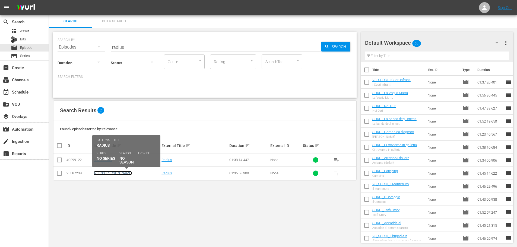
click at [111, 171] on link "ALIENS Radius" at bounding box center [113, 173] width 38 height 4
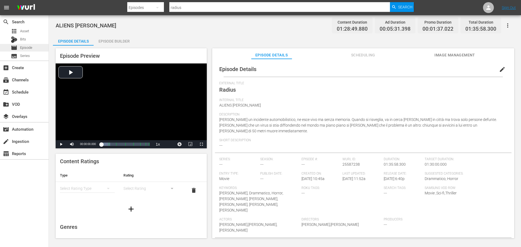
click at [37, 49] on div "movie Episode" at bounding box center [24, 48] width 49 height 8
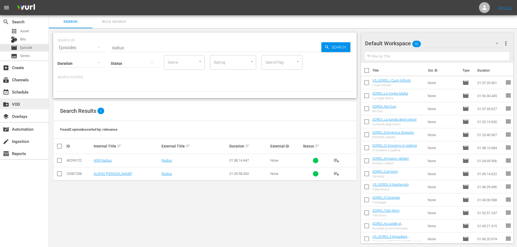
click at [19, 105] on div "create_new_folder VOD" at bounding box center [15, 103] width 30 height 5
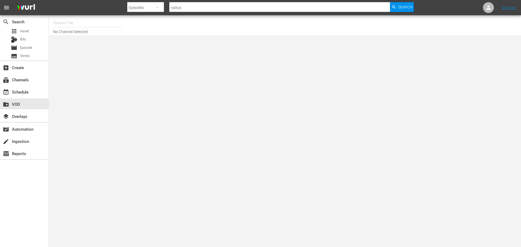
click at [75, 24] on input "text" at bounding box center [87, 23] width 69 height 13
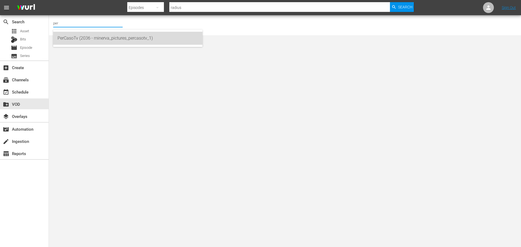
click at [87, 36] on div "PerCasoTv (2036 - minerva_pictures_percasotv_1)" at bounding box center [128, 38] width 141 height 13
type input "PerCasoTv (2036 - minerva_pictures_percasotv_1)"
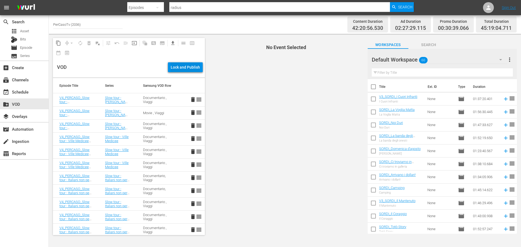
click at [189, 70] on div "Lock and Publish" at bounding box center [185, 67] width 29 height 10
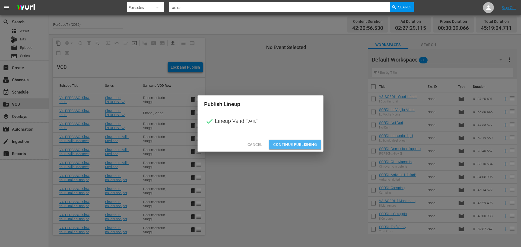
click at [309, 145] on span "Continue Publishing" at bounding box center [295, 144] width 44 height 7
